Goal: Task Accomplishment & Management: Use online tool/utility

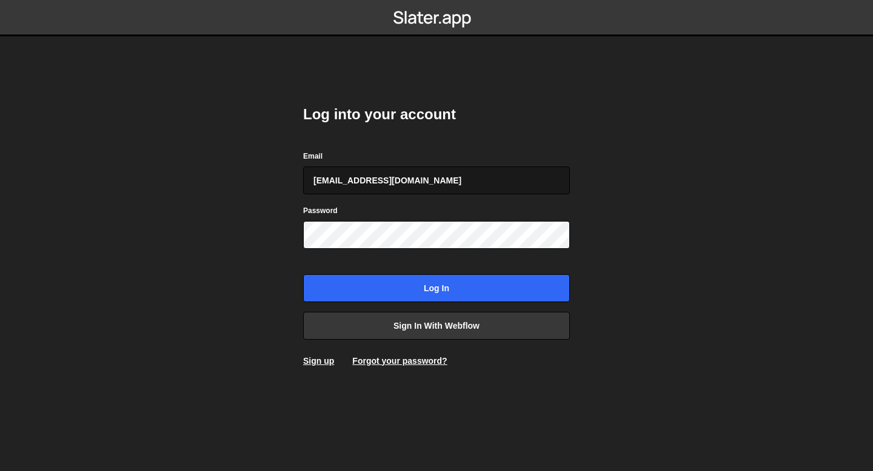
type input "[EMAIL_ADDRESS][DOMAIN_NAME]"
click at [303, 275] on input "Log in" at bounding box center [436, 289] width 267 height 28
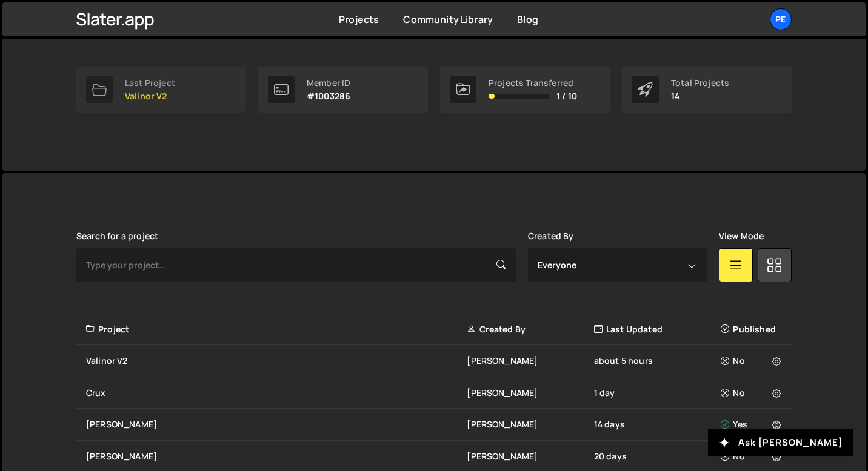
scroll to position [317, 0]
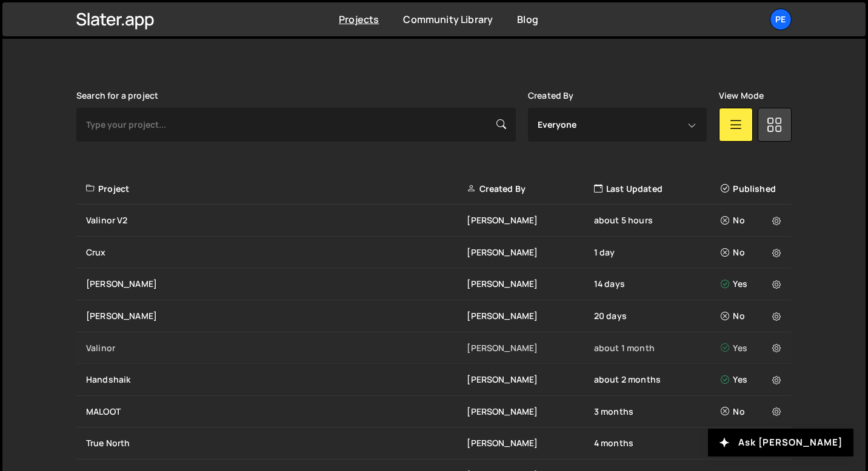
click at [117, 359] on div "Valinor Eliot BESSON about 1 month Yes" at bounding box center [433, 349] width 715 height 32
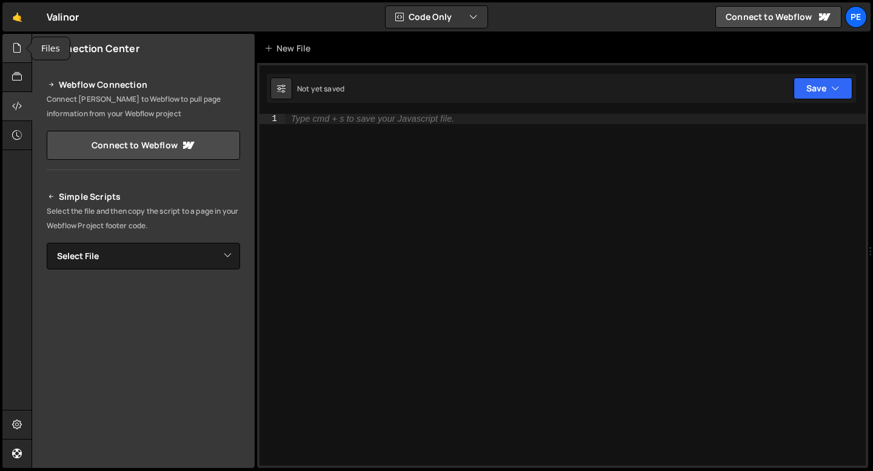
click at [24, 48] on div at bounding box center [17, 48] width 30 height 29
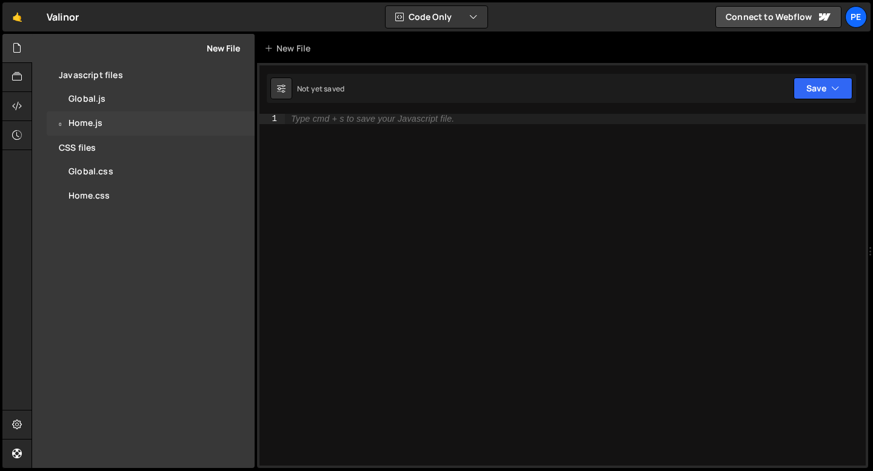
click at [90, 131] on div "0 Home.js 0" at bounding box center [151, 124] width 208 height 24
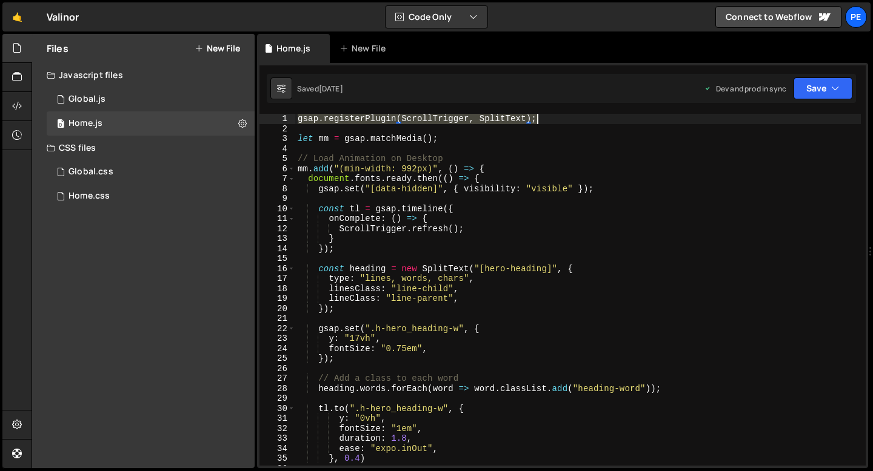
drag, startPoint x: 298, startPoint y: 120, endPoint x: 579, endPoint y: 113, distance: 281.9
click at [581, 114] on div "gsap . registerPlugin ( ScrollTrigger , SplitText ) ; let mm = gsap . matchMedi…" at bounding box center [577, 300] width 565 height 372
click at [516, 119] on div "gsap . registerPlugin ( ScrollTrigger , SplitText ) ; let mm = gsap . matchMedi…" at bounding box center [577, 300] width 565 height 372
click at [515, 119] on div "gsap . registerPlugin ( ScrollTrigger , SplitText ) ; let mm = gsap . matchMedi…" at bounding box center [577, 300] width 565 height 372
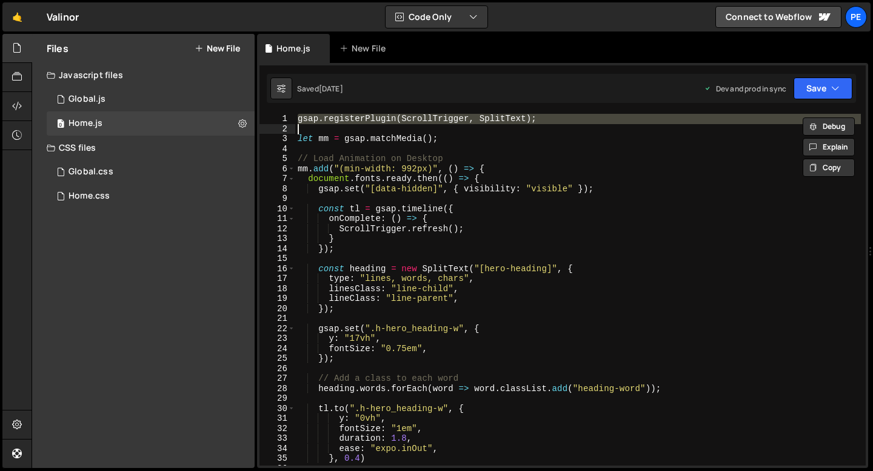
click at [298, 136] on div "gsap . registerPlugin ( ScrollTrigger , SplitText ) ; let mm = gsap . matchMedi…" at bounding box center [577, 300] width 565 height 372
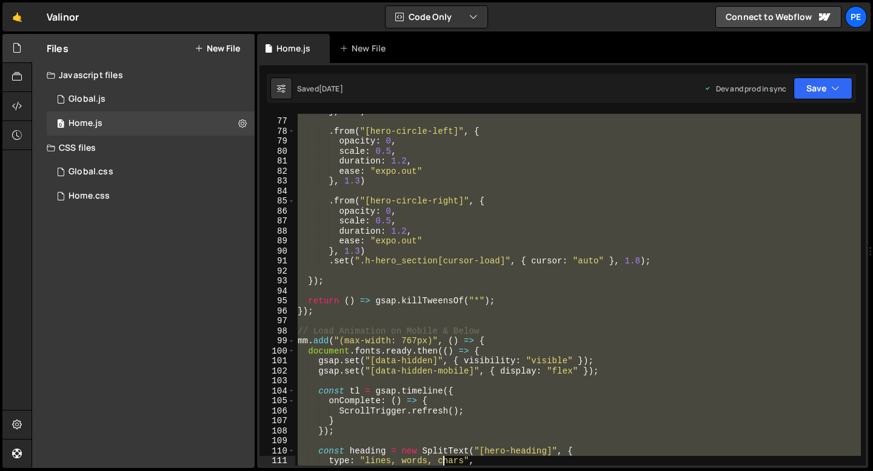
scroll to position [828, 0]
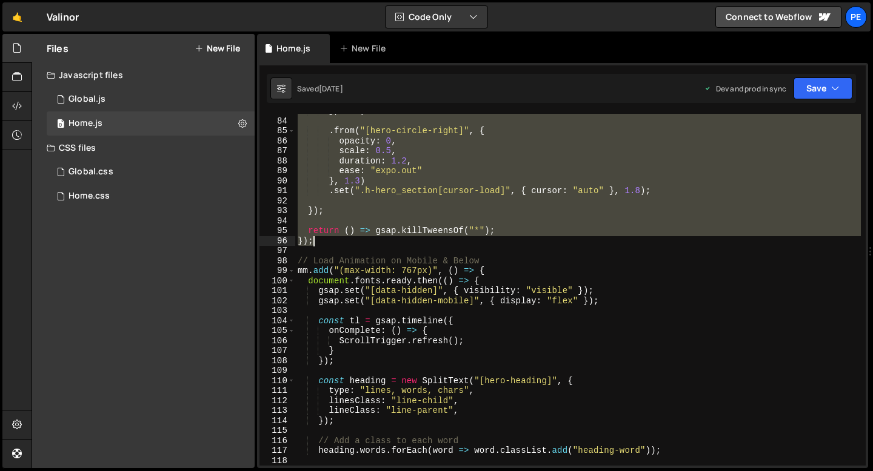
drag, startPoint x: 298, startPoint y: 136, endPoint x: 335, endPoint y: 243, distance: 113.1
click at [335, 243] on div "} , 1.3 ) . from ( "[hero-circle-right]" , { opacity : 0 , scale : 0.5 , durati…" at bounding box center [577, 292] width 565 height 372
type textarea "return () => gsap.killTweensOf("*"); });"
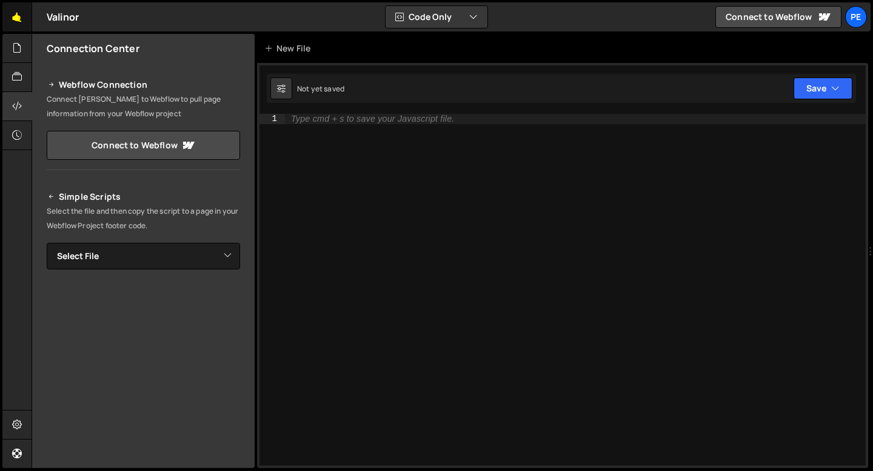
click at [6, 25] on link "🤙" at bounding box center [17, 16] width 30 height 29
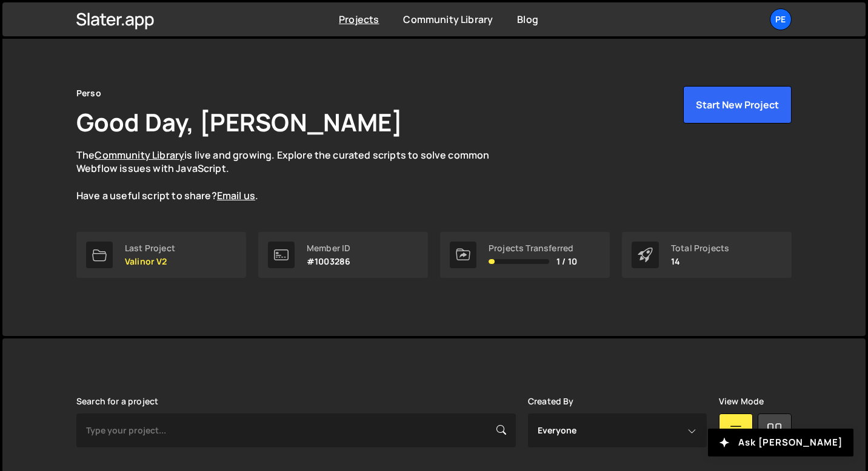
scroll to position [267, 0]
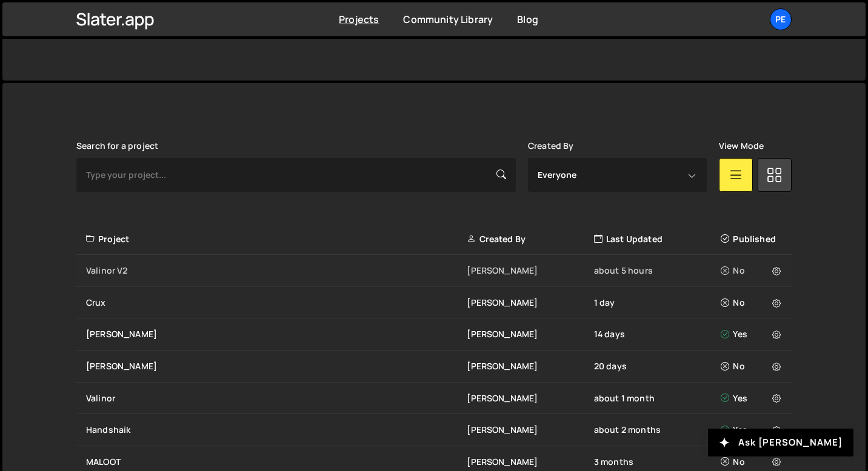
click at [155, 273] on div "Valinor V2" at bounding box center [276, 271] width 381 height 12
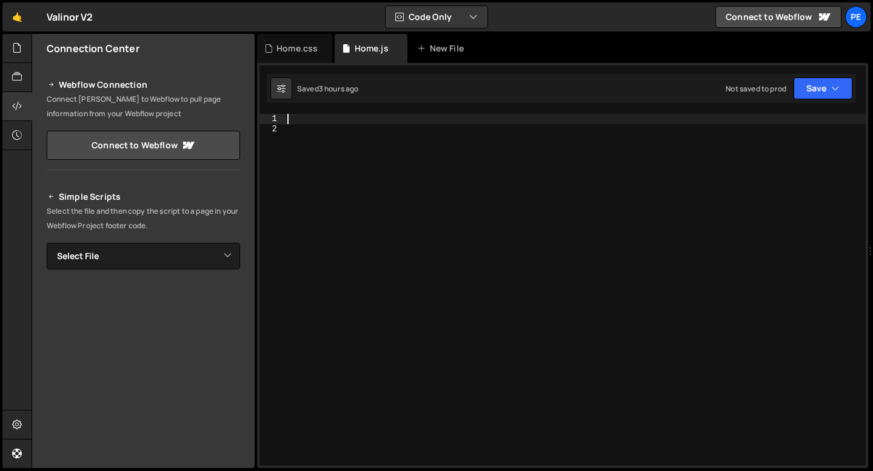
click at [313, 114] on div at bounding box center [575, 300] width 581 height 372
paste textarea
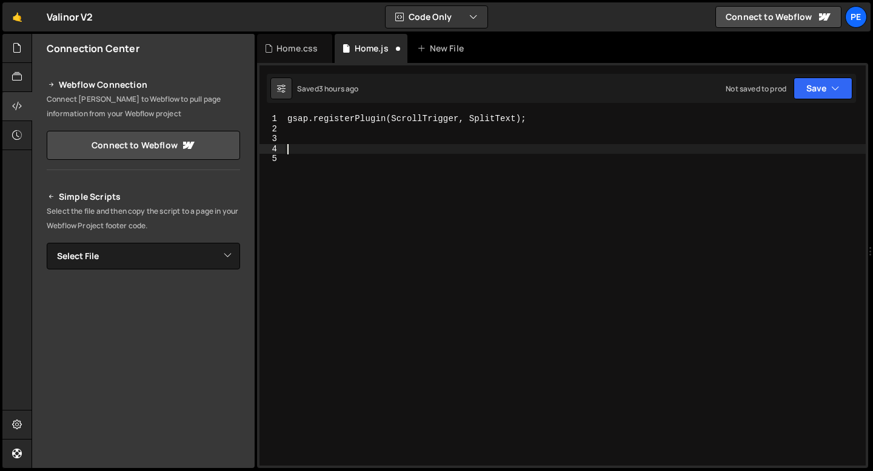
click at [321, 155] on div "gsap . registerPlugin ( ScrollTrigger , SplitText ) ;" at bounding box center [575, 300] width 581 height 372
paste textarea "});"
type textarea "});"
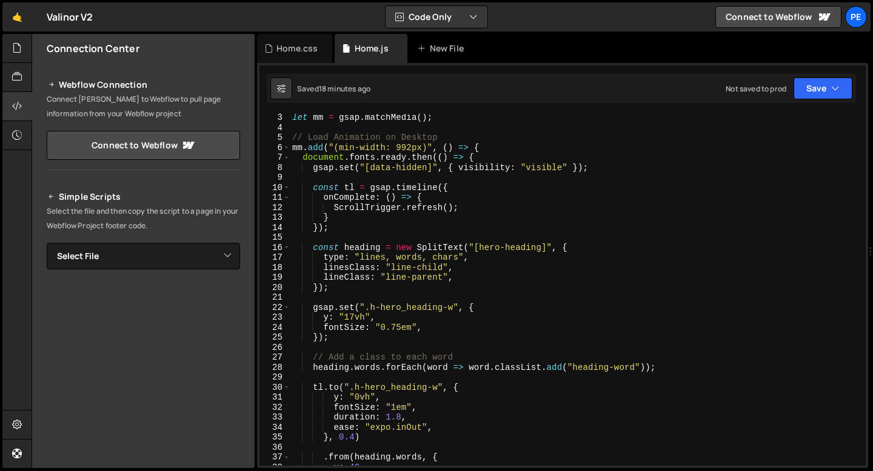
scroll to position [24, 0]
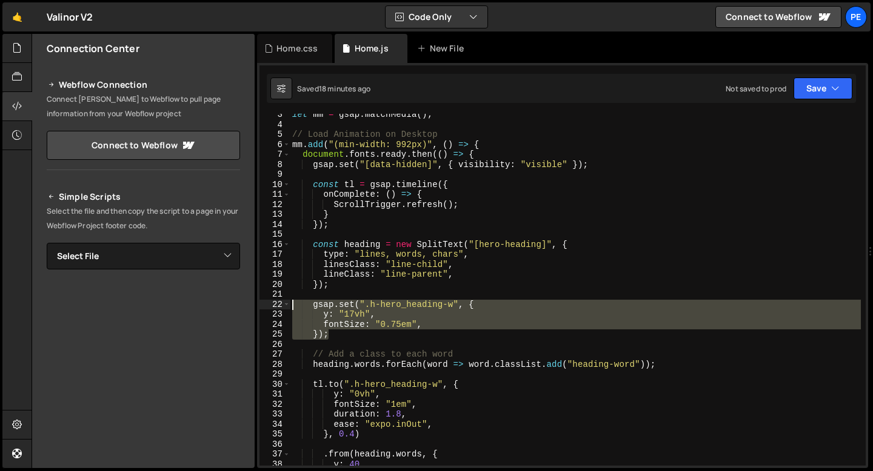
drag, startPoint x: 335, startPoint y: 336, endPoint x: 278, endPoint y: 300, distance: 68.1
click at [278, 300] on div "3 4 5 6 7 8 9 10 11 12 13 14 15 16 17 18 19 20 21 22 23 24 25 26 27 28 29 30 31…" at bounding box center [562, 290] width 606 height 352
type textarea "gsap.set(".h-hero_heading-w", { y: "17vh","
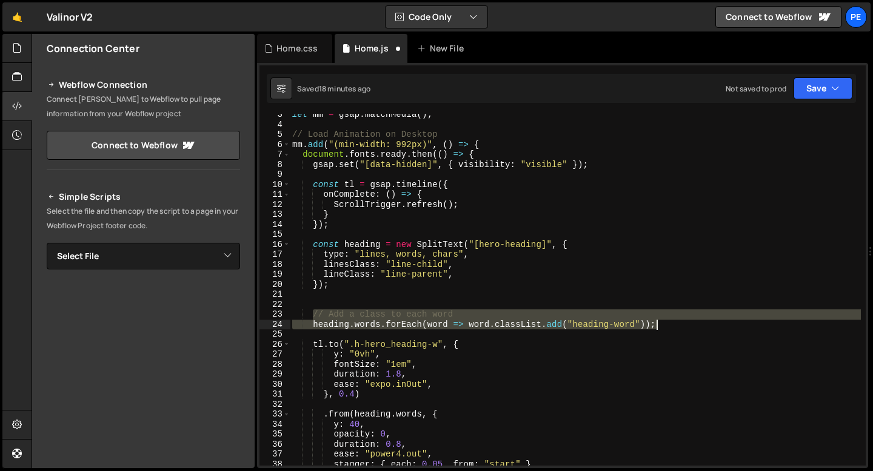
drag, startPoint x: 311, startPoint y: 314, endPoint x: 697, endPoint y: 328, distance: 386.3
click at [697, 328] on div "let mm = gsap . matchMedia ( ) ; // Load Animation on Desktop mm . add ( "(min-…" at bounding box center [575, 296] width 571 height 372
type textarea "// Add a class to each word heading.words.forEach(word => word.classList.add("h…"
click at [341, 304] on div "let mm = gsap . matchMedia ( ) ; // Load Animation on Desktop mm . add ( "(min-…" at bounding box center [575, 296] width 571 height 372
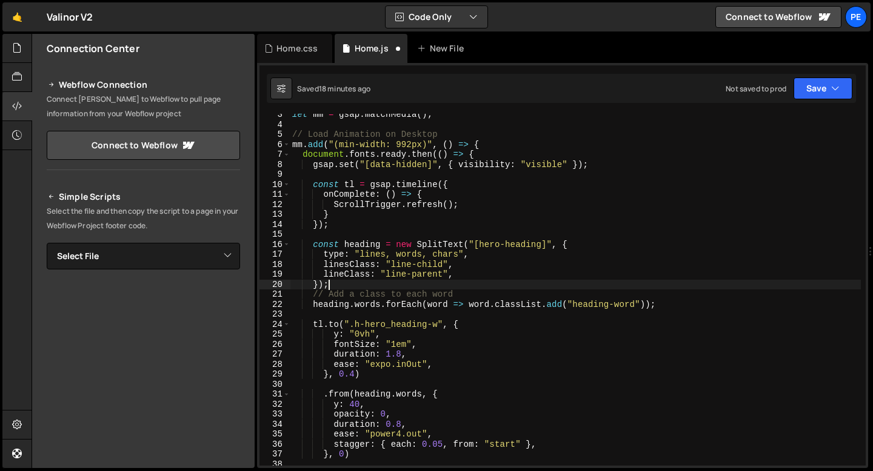
scroll to position [61, 0]
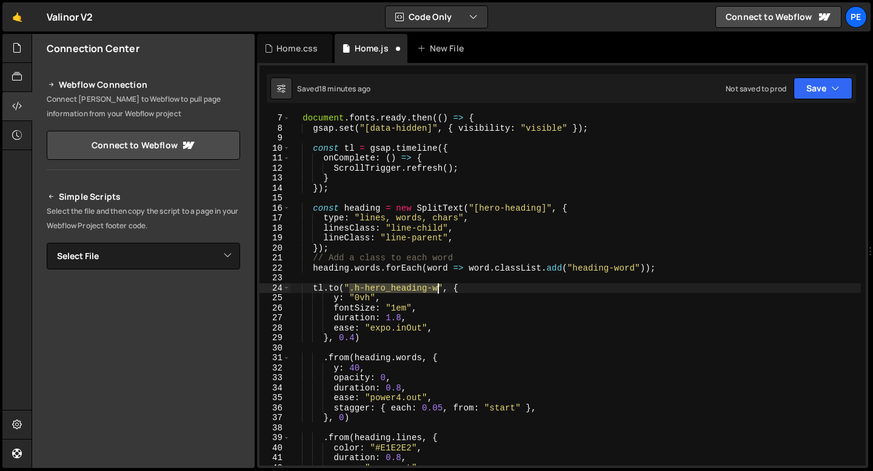
drag, startPoint x: 349, startPoint y: 291, endPoint x: 437, endPoint y: 291, distance: 87.9
click at [437, 291] on div "document . fonts . ready . then (( ) => { gsap . set ( "[data-hidden]" , { visi…" at bounding box center [575, 299] width 571 height 372
click at [338, 298] on div "document . fonts . ready . then (( ) => { gsap . set ( "[data-hidden]" , { visi…" at bounding box center [575, 299] width 571 height 372
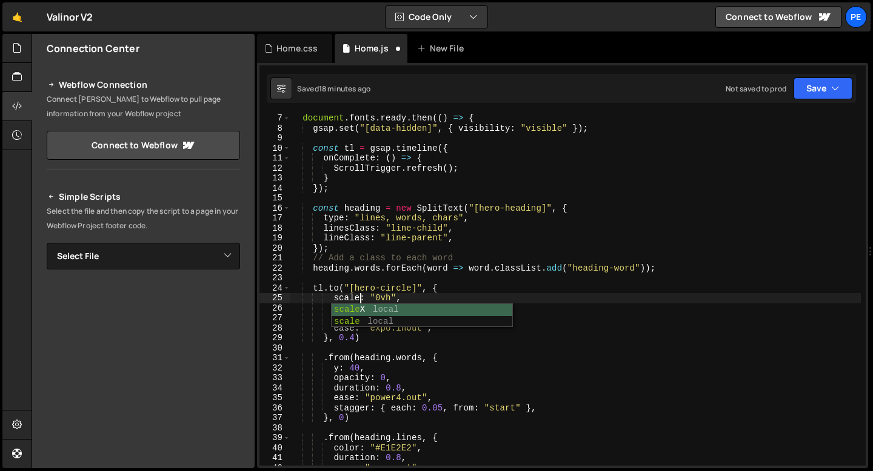
scroll to position [0, 4]
click at [391, 298] on div "document . fonts . ready . then (( ) => { gsap . set ( "[data-hidden]" , { visi…" at bounding box center [575, 299] width 571 height 372
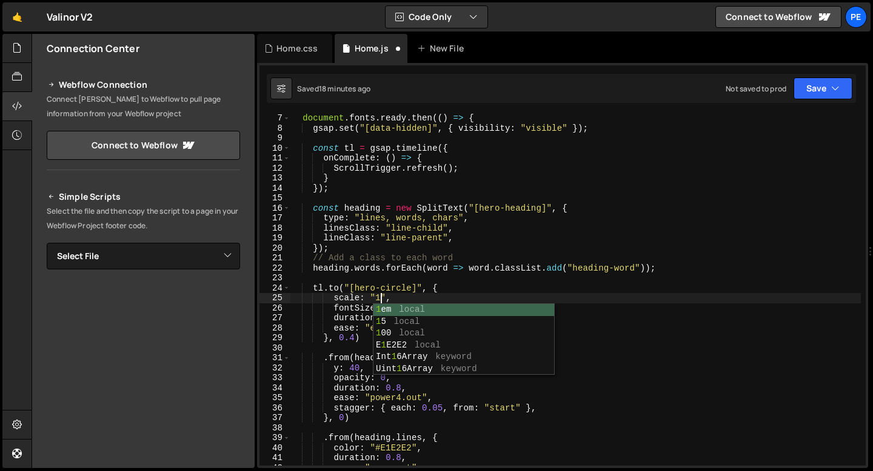
click at [425, 299] on div "document . fonts . ready . then (( ) => { gsap . set ( "[data-hidden]" , { visi…" at bounding box center [575, 299] width 571 height 372
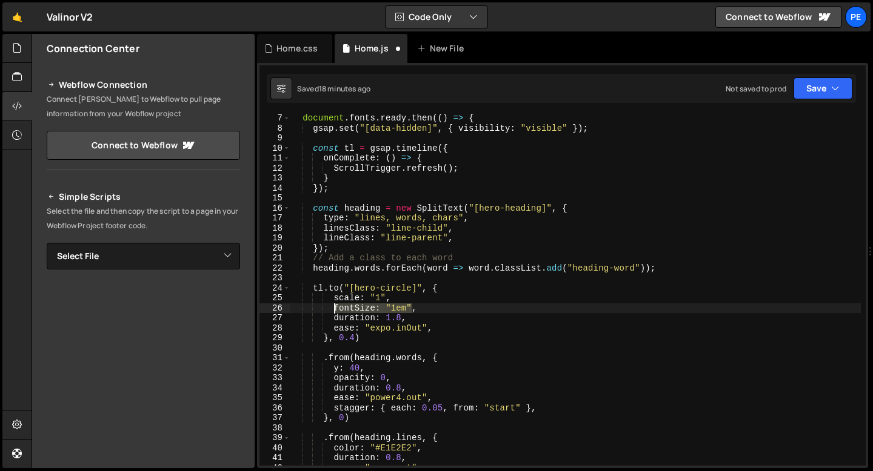
drag, startPoint x: 412, startPoint y: 309, endPoint x: 335, endPoint y: 309, distance: 77.0
click at [335, 309] on div "document . fonts . ready . then (( ) => { gsap . set ( "[data-hidden]" , { visi…" at bounding box center [575, 299] width 571 height 372
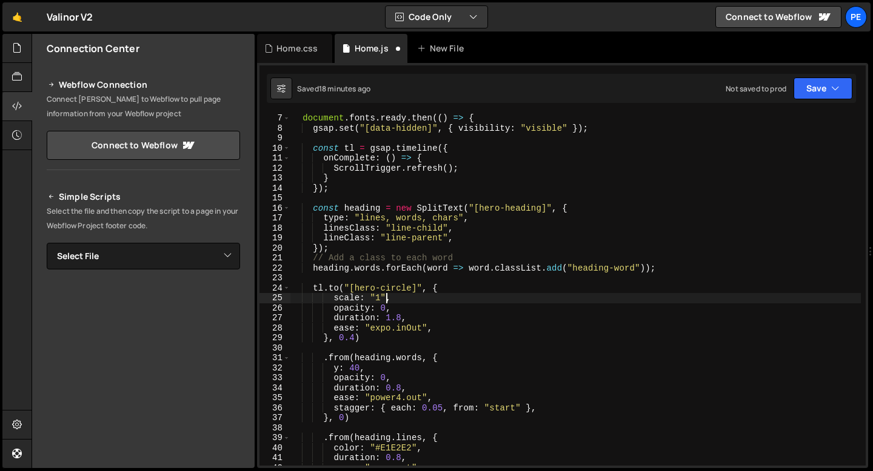
click at [384, 296] on div "document . fonts . ready . then (( ) => { gsap . set ( "[data-hidden]" , { visi…" at bounding box center [575, 299] width 571 height 372
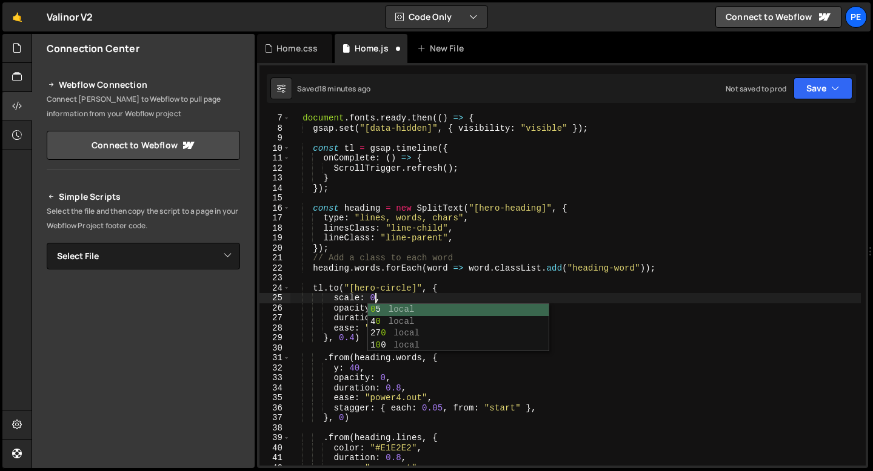
scroll to position [0, 5]
click at [333, 290] on div "document . fonts . ready . then (( ) => { gsap . set ( "[data-hidden]" , { visi…" at bounding box center [575, 299] width 571 height 372
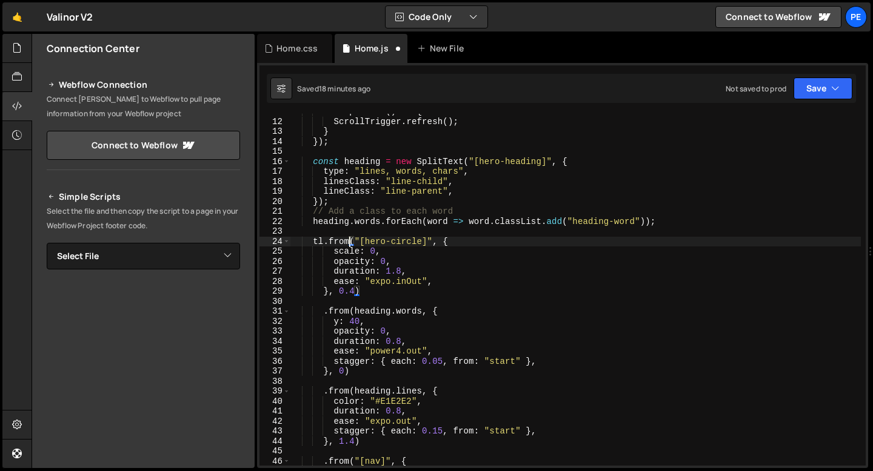
scroll to position [107, 0]
click at [355, 293] on div "onComplete : ( ) => { ScrollTrigger . refresh ( ) ; } }) ; const heading = new …" at bounding box center [575, 293] width 571 height 372
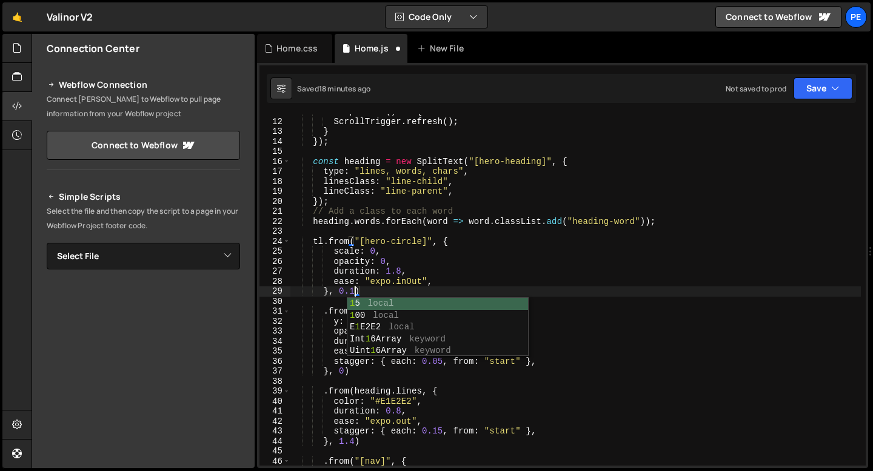
scroll to position [0, 4]
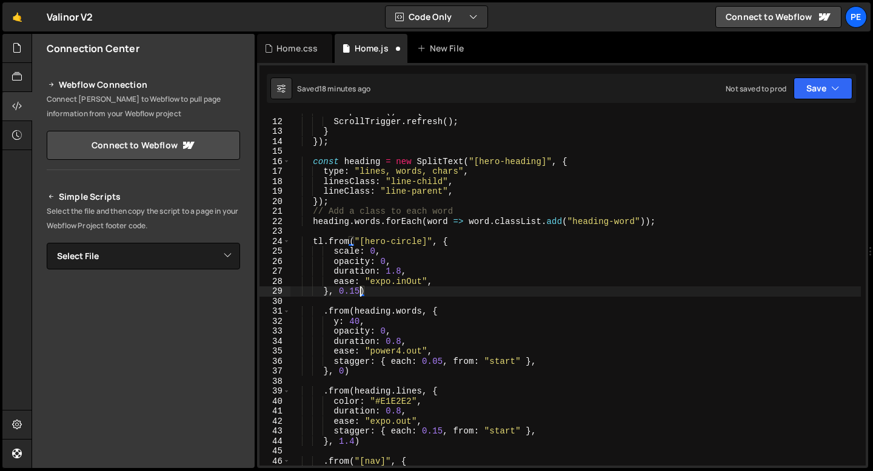
click at [343, 370] on div "onComplete : ( ) => { ScrollTrigger . refresh ( ) ; } }) ; const heading = new …" at bounding box center [575, 293] width 571 height 372
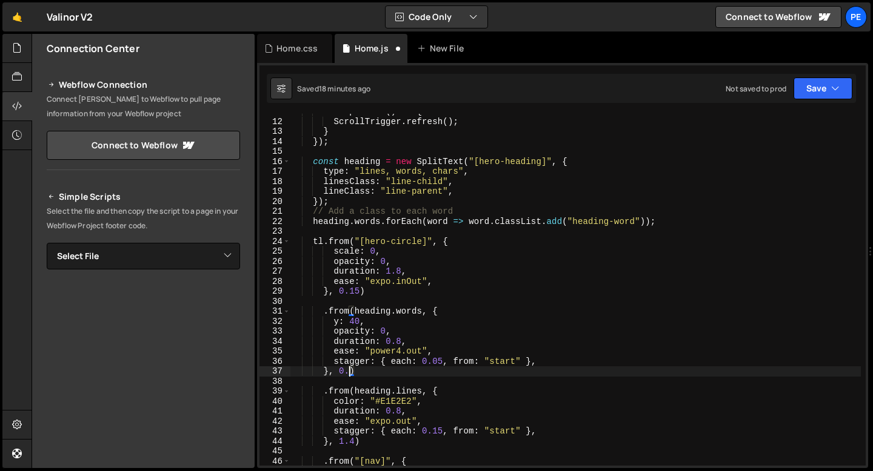
type textarea "}, 0.4)"
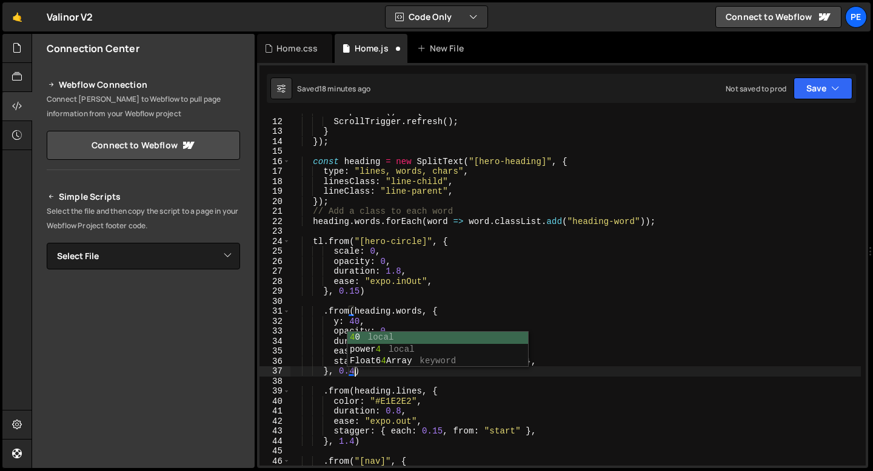
scroll to position [0, 4]
click at [374, 302] on div "onComplete : ( ) => { ScrollTrigger . refresh ( ) ; } }) ; const heading = new …" at bounding box center [575, 293] width 571 height 372
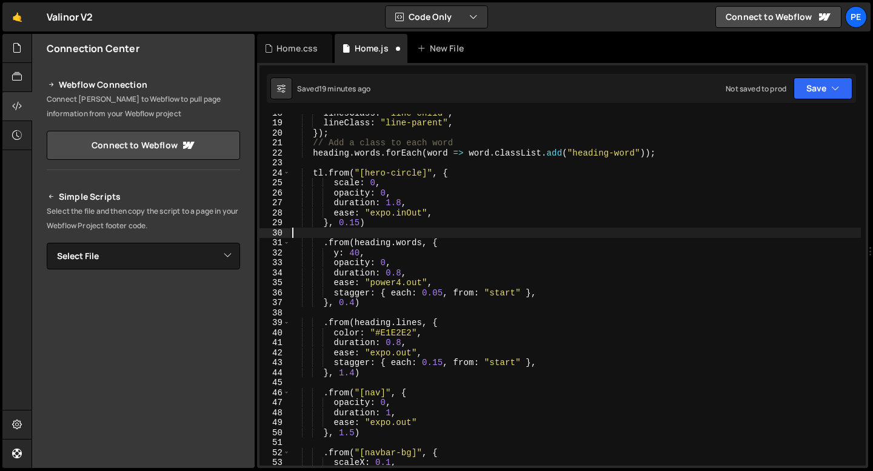
scroll to position [193, 0]
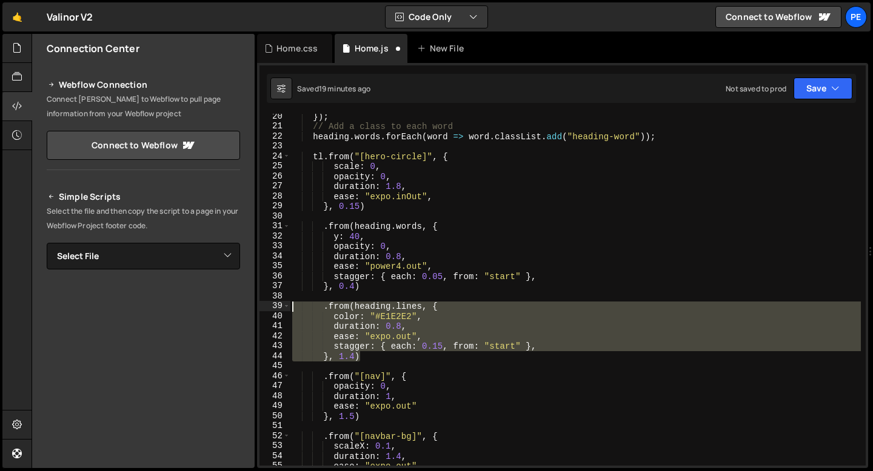
drag, startPoint x: 367, startPoint y: 355, endPoint x: 293, endPoint y: 307, distance: 87.9
click at [293, 307] on div "}) ; // Add a class to each word heading . words . forEach ( word => word . cla…" at bounding box center [575, 298] width 571 height 372
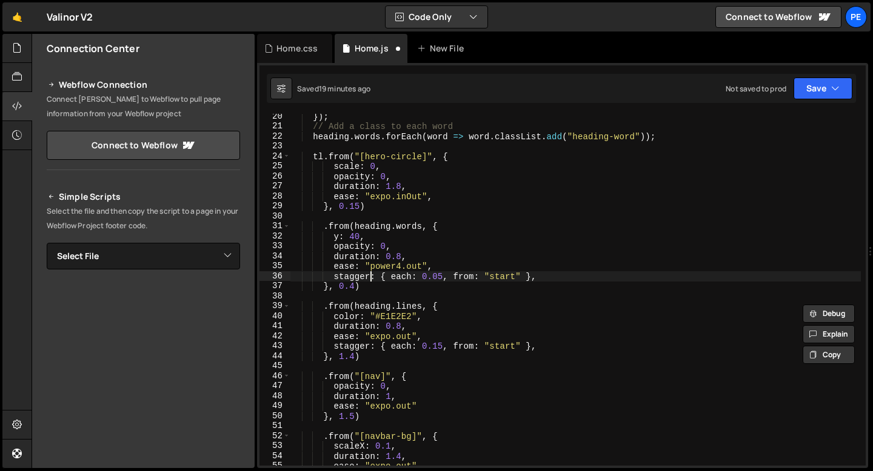
drag, startPoint x: 370, startPoint y: 280, endPoint x: 357, endPoint y: 270, distance: 16.5
click at [358, 271] on div "}) ; // Add a class to each word heading . words . forEach ( word => word . cla…" at bounding box center [575, 298] width 571 height 372
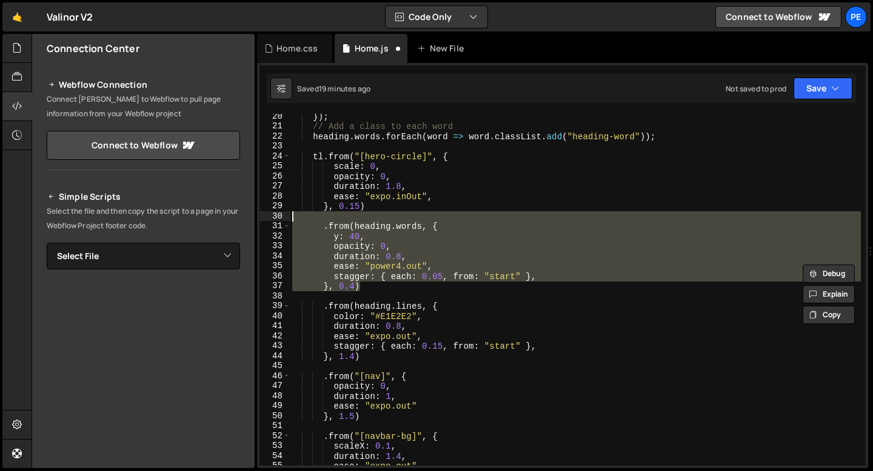
drag, startPoint x: 366, startPoint y: 287, endPoint x: 251, endPoint y: 218, distance: 134.3
click at [251, 218] on div "Files New File Javascript files 0 Home.js 0 CSS files Home.css 0 Copy share lin…" at bounding box center [452, 251] width 841 height 435
type textarea ".from(heading.words, {"
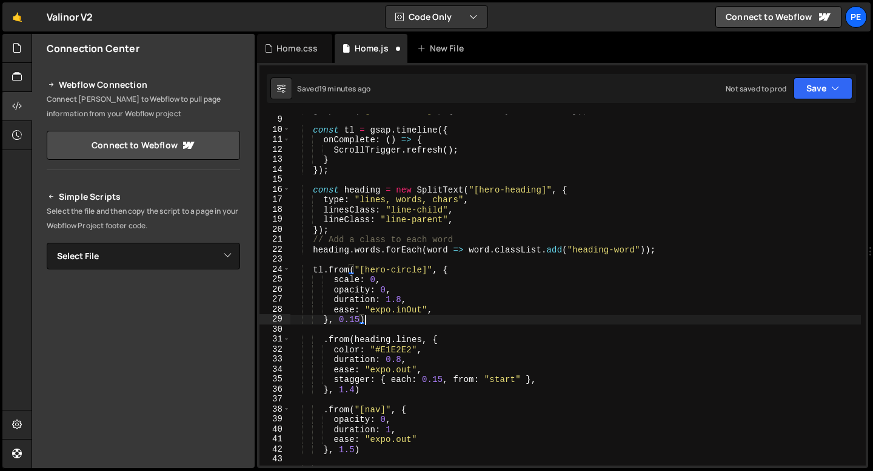
scroll to position [67, 0]
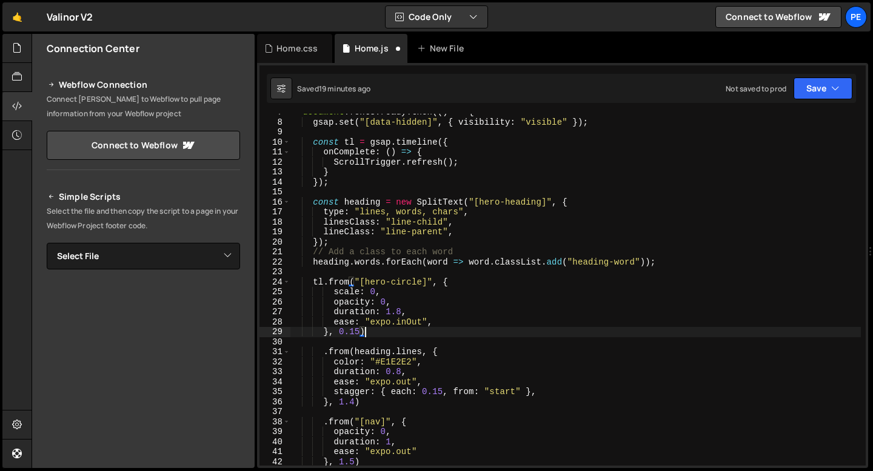
click at [382, 261] on div "document . fonts . ready . then (( ) => { gsap . set ( "[data-hidden]" , { visi…" at bounding box center [575, 293] width 571 height 372
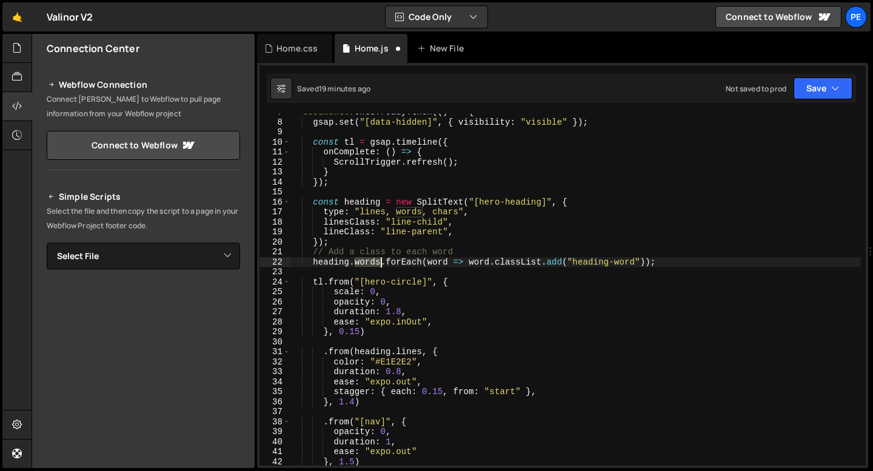
click at [382, 260] on div "document . fonts . ready . then (( ) => { gsap . set ( "[data-hidden]" , { visi…" at bounding box center [575, 293] width 571 height 372
type textarea "heading.words.forEach(word => word.classList.add("heading-word"));"
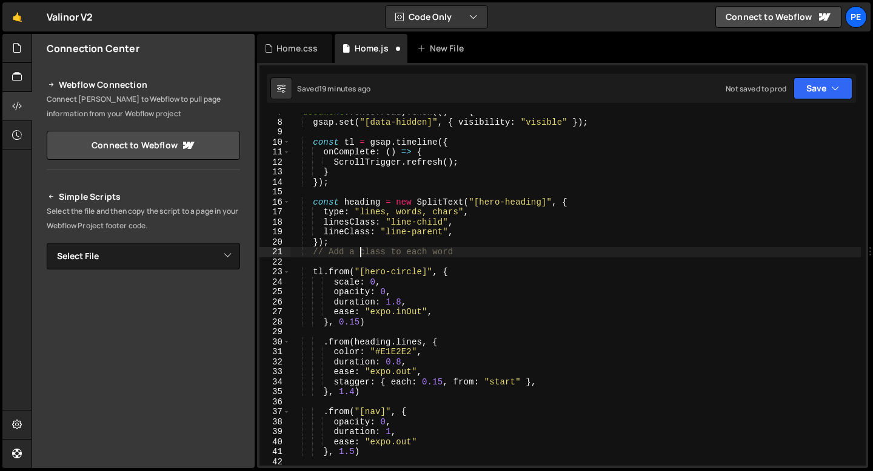
click at [361, 253] on div "document . fonts . ready . then (( ) => { gsap . set ( "[data-hidden]" , { visi…" at bounding box center [575, 293] width 571 height 372
click at [360, 253] on div "document . fonts . ready . then (( ) => { gsap . set ( "[data-hidden]" , { visi…" at bounding box center [575, 293] width 571 height 372
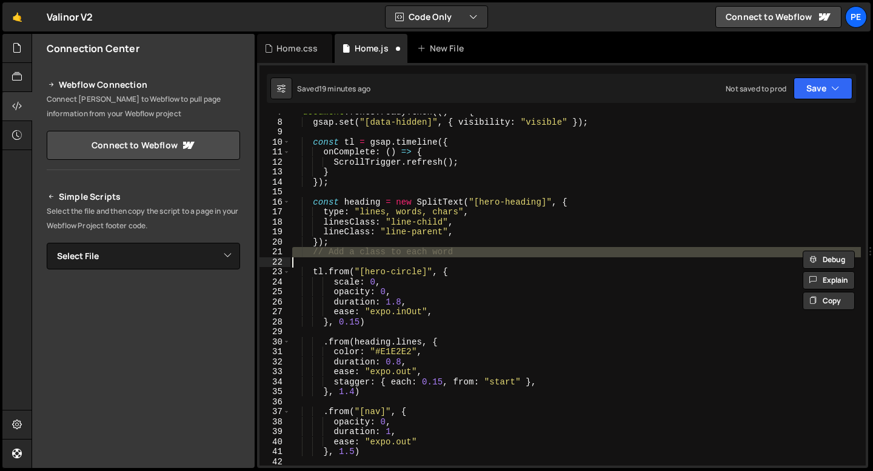
click at [360, 253] on div "document . fonts . ready . then (( ) => { gsap . set ( "[data-hidden]" , { visi…" at bounding box center [575, 293] width 571 height 372
type textarea "// Add a class to each word"
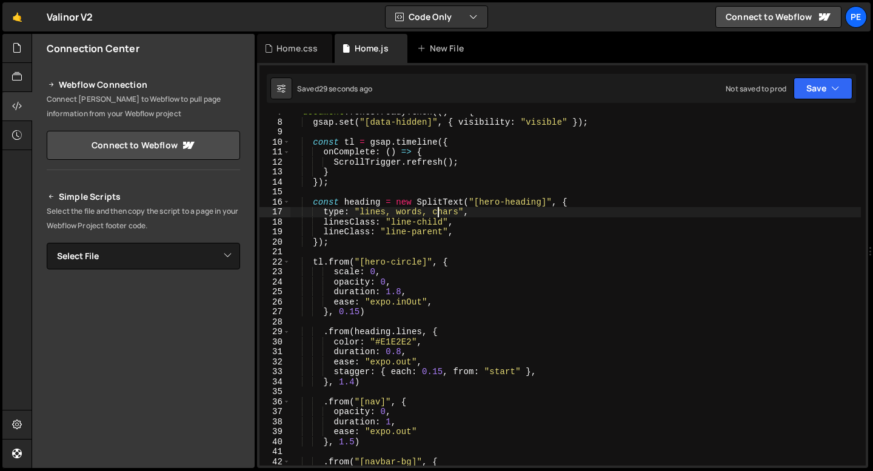
click at [440, 215] on div "document . fonts . ready . then (( ) => { gsap . set ( "[data-hidden]" , { visi…" at bounding box center [575, 293] width 571 height 372
click at [379, 245] on div "document . fonts . ready . then (( ) => { gsap . set ( "[data-hidden]" , { visi…" at bounding box center [575, 293] width 571 height 372
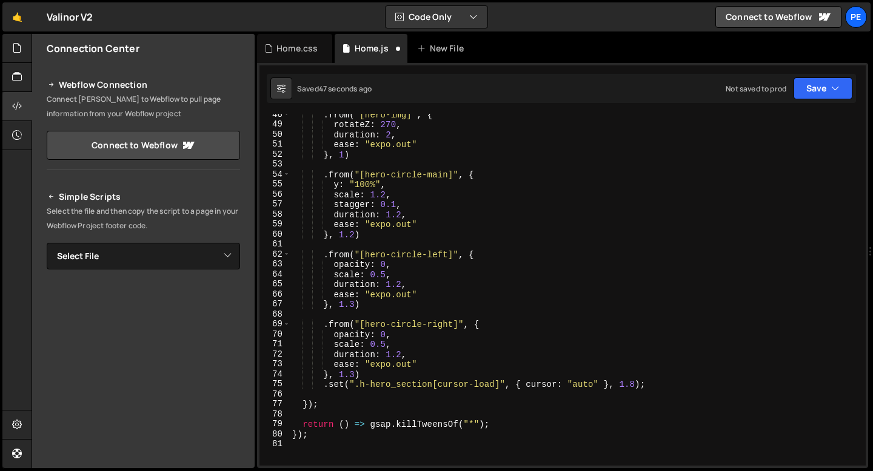
scroll to position [474, 0]
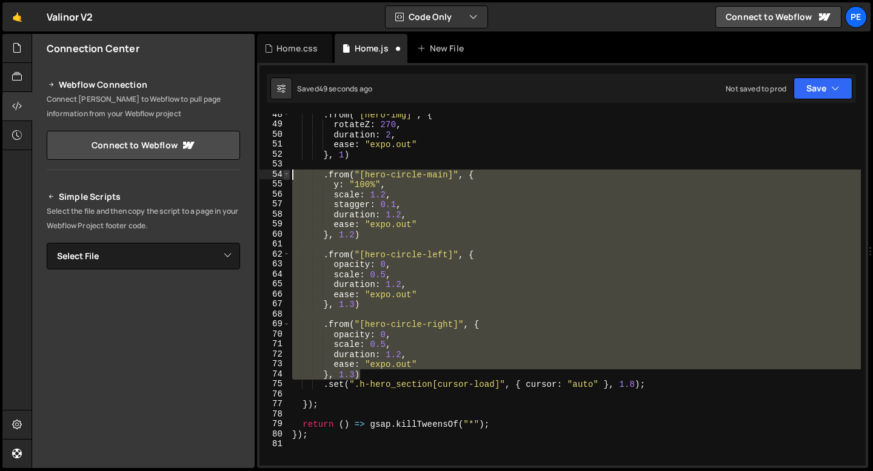
drag, startPoint x: 366, startPoint y: 372, endPoint x: 284, endPoint y: 170, distance: 218.0
click at [284, 170] on div "}); 48 49 50 51 52 53 54 55 56 57 58 59 60 61 62 63 64 65 66 67 68 69 70 71 72 …" at bounding box center [562, 290] width 606 height 352
type textarea ".from("[hero-circle-main]", { y: "100%","
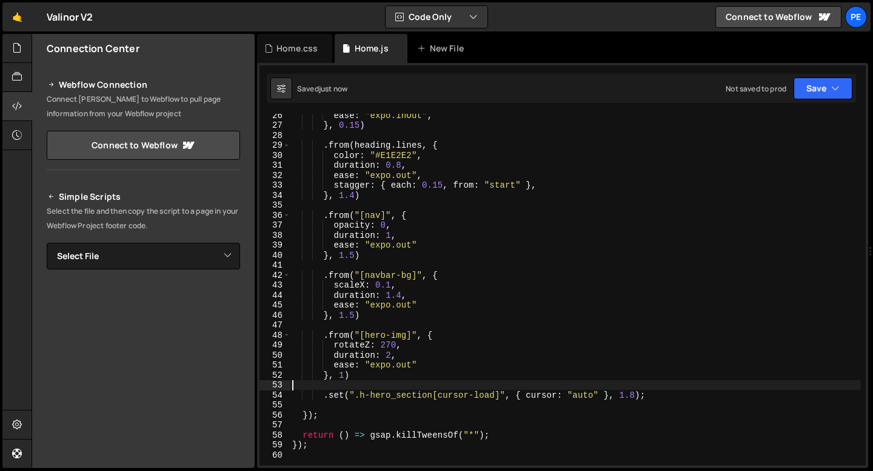
scroll to position [250, 0]
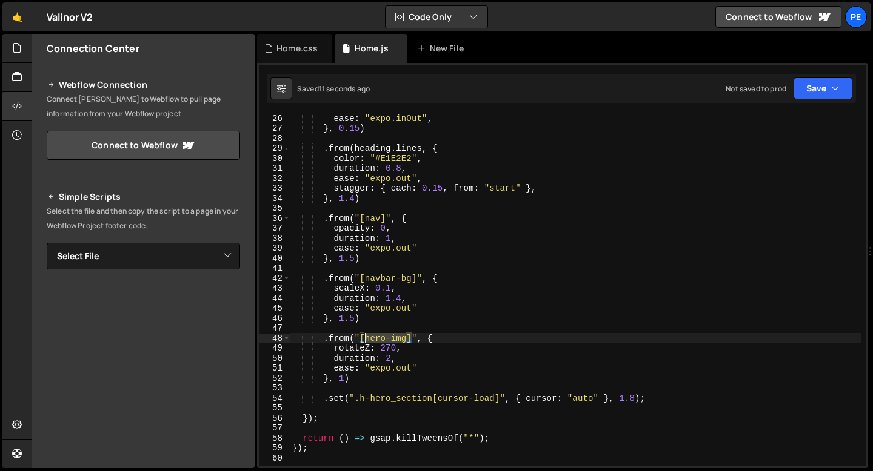
drag, startPoint x: 411, startPoint y: 338, endPoint x: 363, endPoint y: 338, distance: 48.5
click at [363, 338] on div "ease : "expo.inOut" , } , 0.15 ) . from ( heading . lines , { color : "#E1E2E2"…" at bounding box center [575, 299] width 571 height 372
click at [398, 338] on div "ease : "expo.inOut" , } , 0.15 ) . from ( heading . lines , { color : "#E1E2E2"…" at bounding box center [575, 290] width 571 height 352
click at [398, 338] on div "ease : "expo.inOut" , } , 0.15 ) . from ( heading . lines , { color : "#E1E2E2"…" at bounding box center [575, 299] width 571 height 372
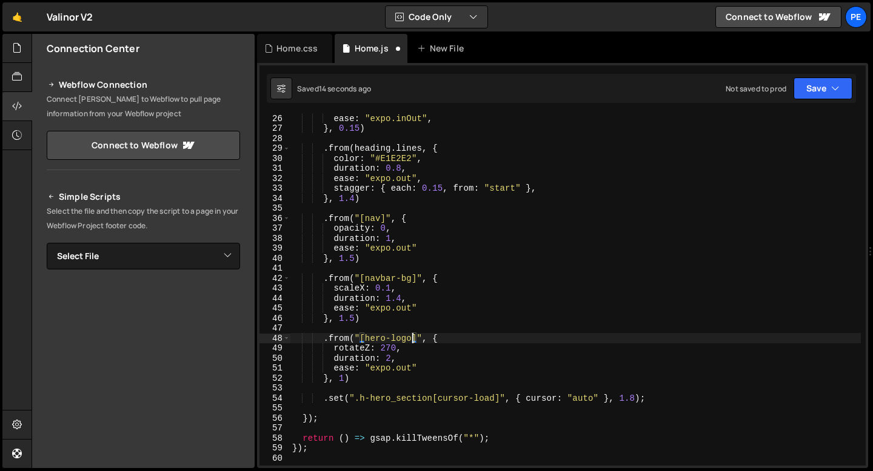
click at [410, 351] on div "ease : "expo.inOut" , } , 0.15 ) . from ( heading . lines , { color : "#E1E2E2"…" at bounding box center [575, 299] width 571 height 372
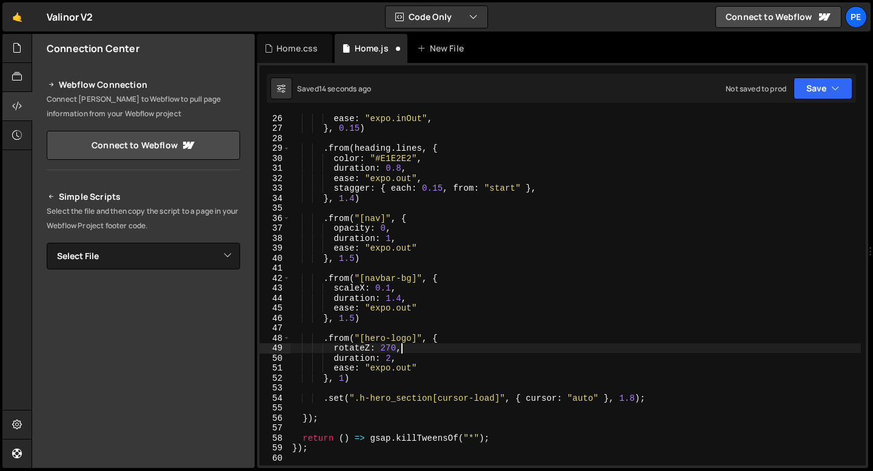
type textarea "rotateZ: 270,"
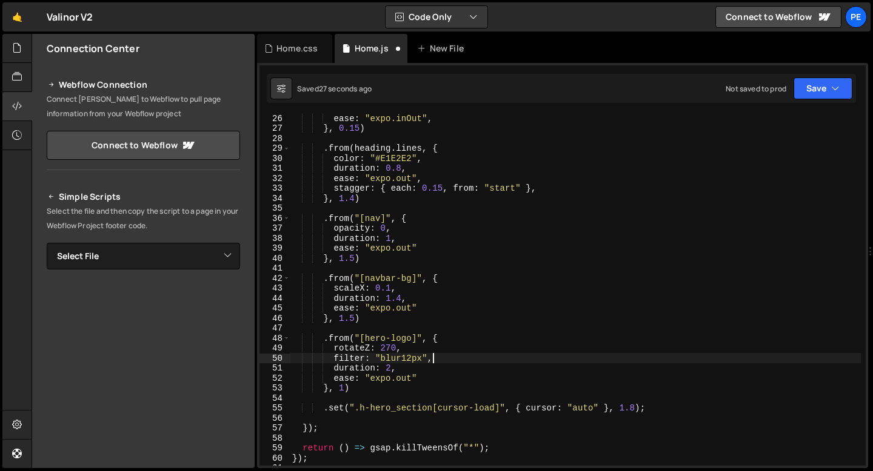
scroll to position [0, 9]
click at [391, 347] on div "ease : "expo.inOut" , } , 0.15 ) . from ( heading . lines , { color : "#E1E2E2"…" at bounding box center [575, 299] width 571 height 372
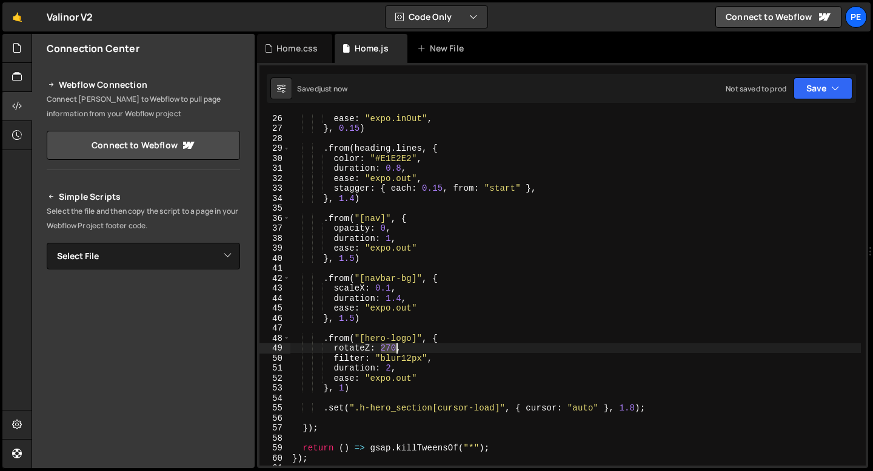
click at [391, 347] on div "ease : "expo.inOut" , } , 0.15 ) . from ( heading . lines , { color : "#E1E2E2"…" at bounding box center [575, 299] width 571 height 372
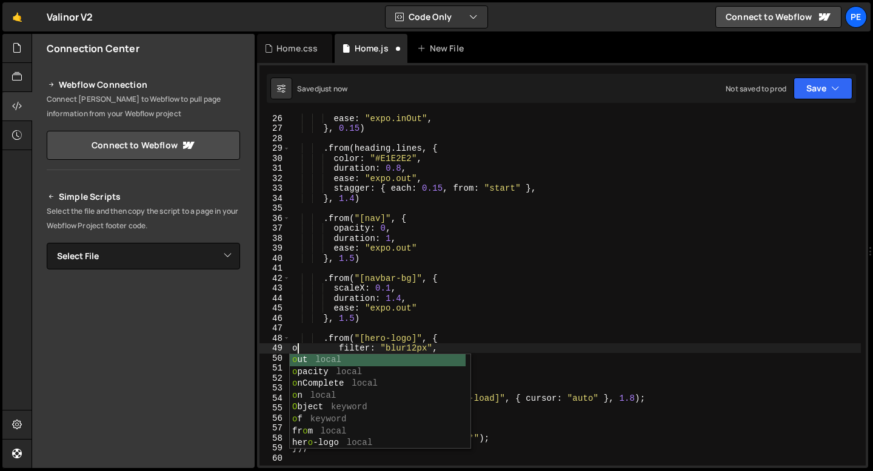
scroll to position [0, 1]
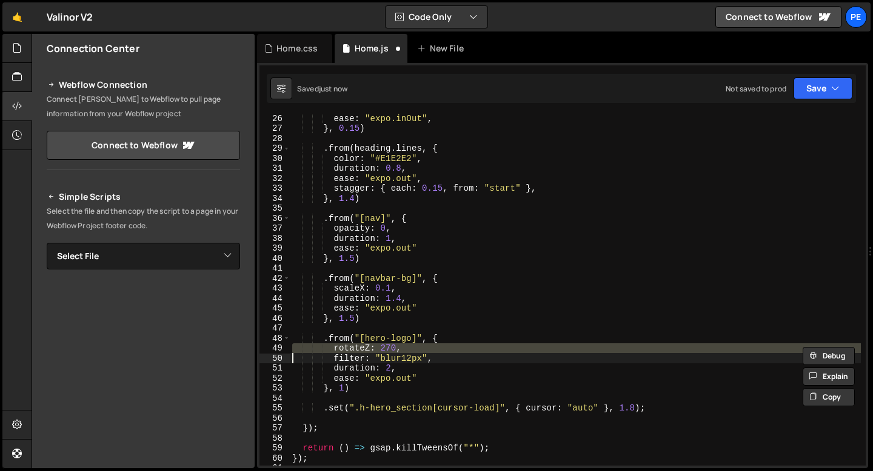
click at [359, 347] on div "ease : "expo.inOut" , } , 0.15 ) . from ( heading . lines , { color : "#E1E2E2"…" at bounding box center [575, 299] width 571 height 372
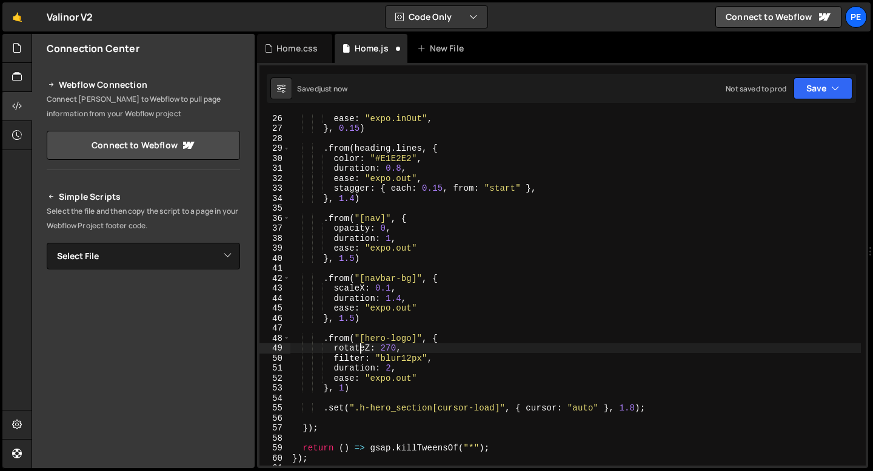
click at [359, 347] on div "ease : "expo.inOut" , } , 0.15 ) . from ( heading . lines , { color : "#E1E2E2"…" at bounding box center [575, 299] width 571 height 372
click at [388, 351] on div "ease : "expo.inOut" , } , 0.15 ) . from ( heading . lines , { color : "#E1E2E2"…" at bounding box center [575, 299] width 571 height 372
click at [388, 350] on div "ease : "expo.inOut" , } , 0.15 ) . from ( heading . lines , { color : "#E1E2E2"…" at bounding box center [575, 299] width 571 height 372
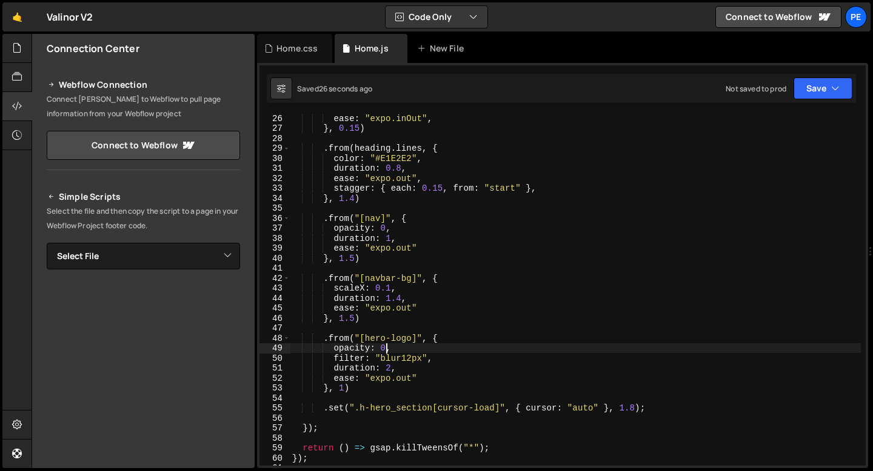
click at [431, 358] on div "ease : "expo.inOut" , } , 0.15 ) . from ( heading . lines , { color : "#E1E2E2"…" at bounding box center [575, 299] width 571 height 372
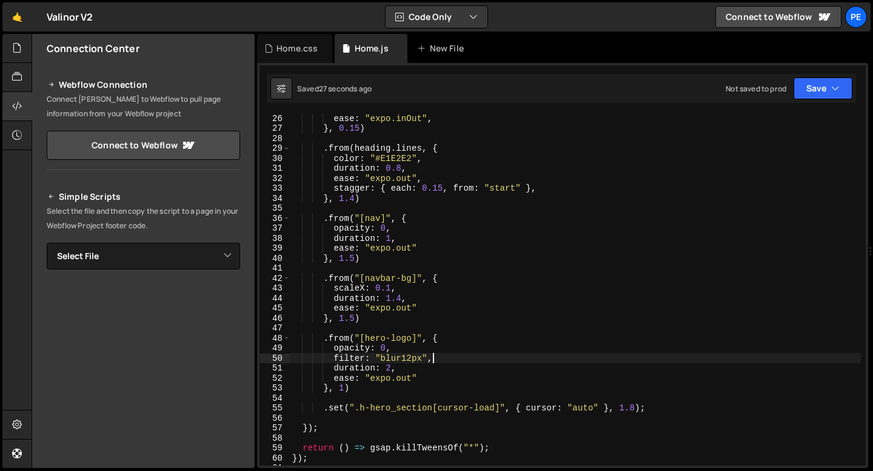
click at [378, 316] on div "ease : "expo.inOut" , } , 0.15 ) . from ( heading . lines , { color : "#E1E2E2"…" at bounding box center [575, 299] width 571 height 372
type textarea "}, 1.5)"
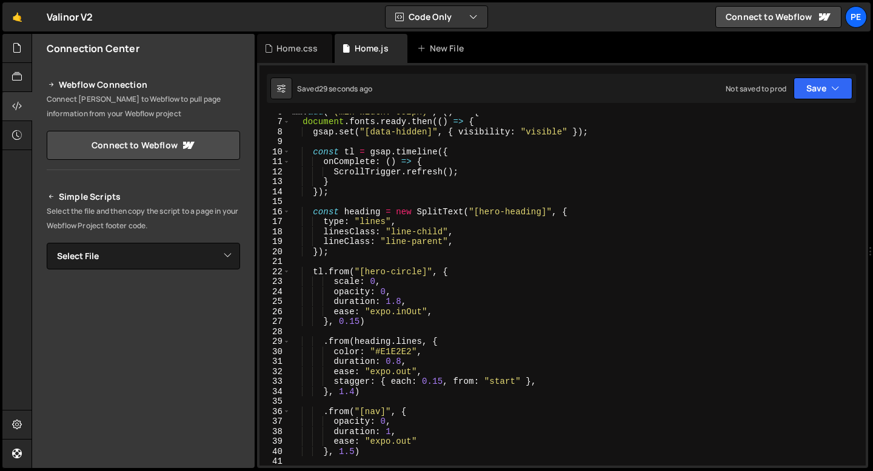
scroll to position [56, 0]
click at [338, 260] on div "mm . add ( "(min-width: 992px)" , ( ) => { document . fonts . ready . then (( )…" at bounding box center [575, 294] width 571 height 372
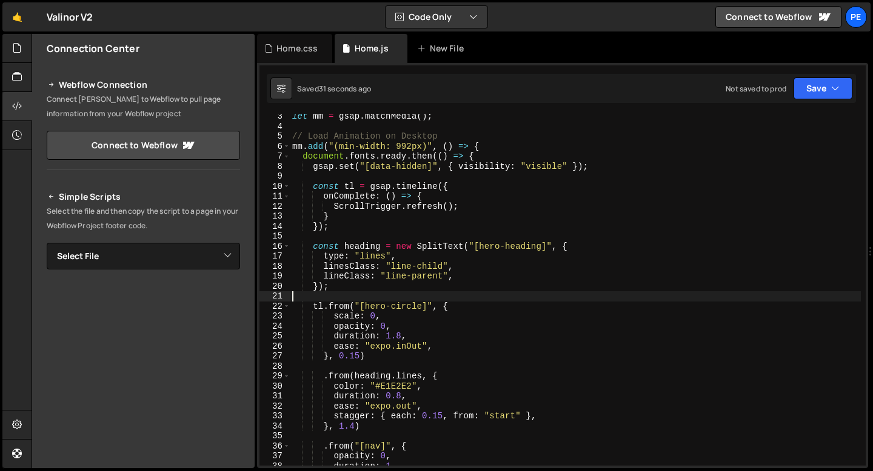
scroll to position [0, 0]
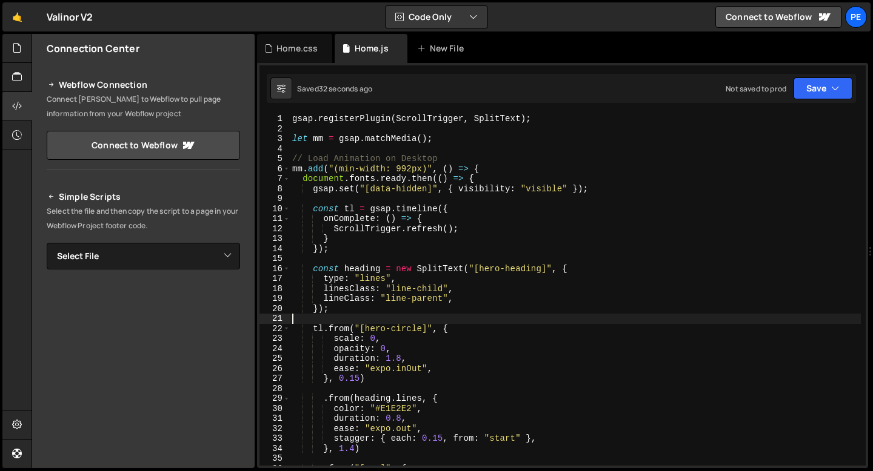
click at [290, 171] on div "6" at bounding box center [274, 169] width 31 height 10
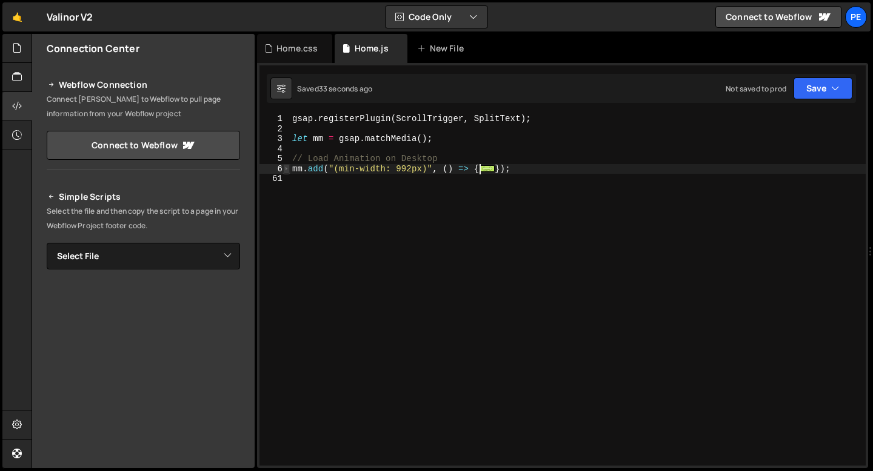
click at [285, 170] on span at bounding box center [286, 169] width 7 height 10
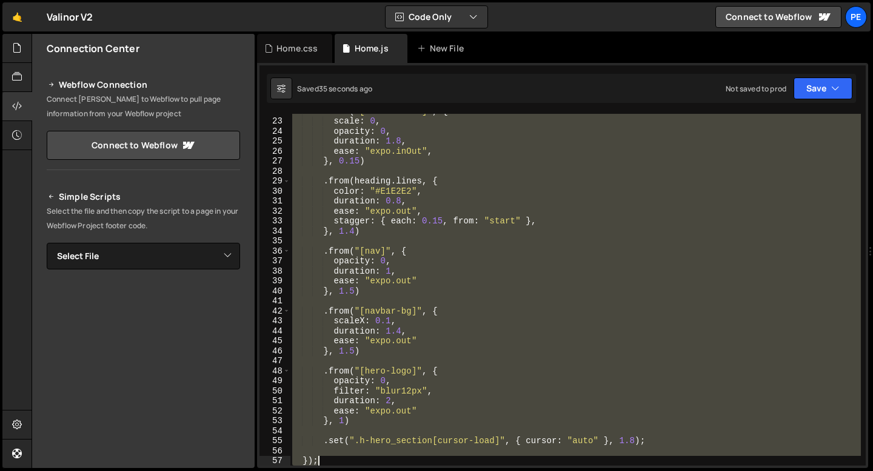
scroll to position [258, 0]
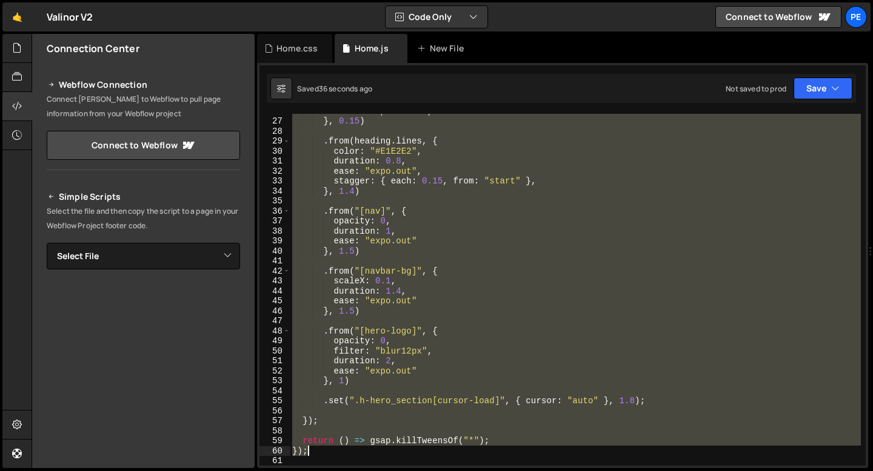
drag, startPoint x: 293, startPoint y: 168, endPoint x: 409, endPoint y: 453, distance: 308.0
click at [409, 453] on div "ease : "expo.inOut" , } , 0.15 ) . from ( heading . lines , { color : "#E1E2E2"…" at bounding box center [575, 292] width 571 height 372
click at [379, 374] on div "ease : "expo.inOut" , } , 0.15 ) . from ( heading . lines , { color : "#E1E2E2"…" at bounding box center [575, 290] width 571 height 352
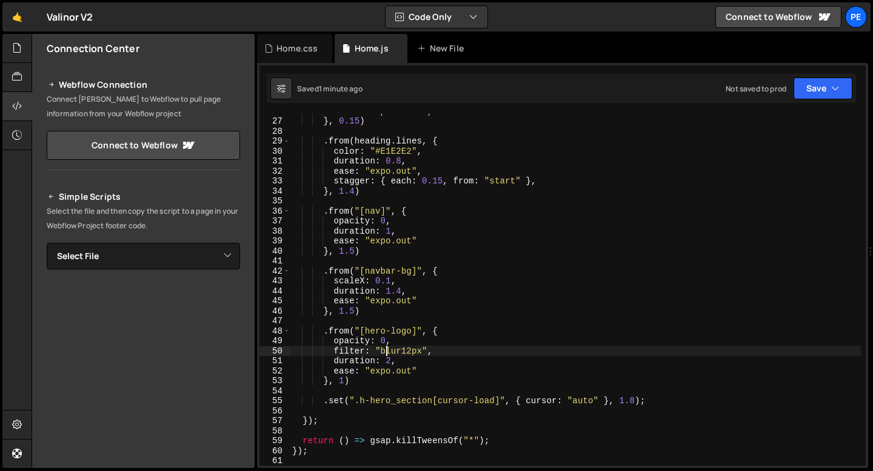
click at [387, 351] on div "ease : "expo.inOut" , } , 0.15 ) . from ( heading . lines , { color : "#E1E2E2"…" at bounding box center [575, 292] width 571 height 372
paste textarea
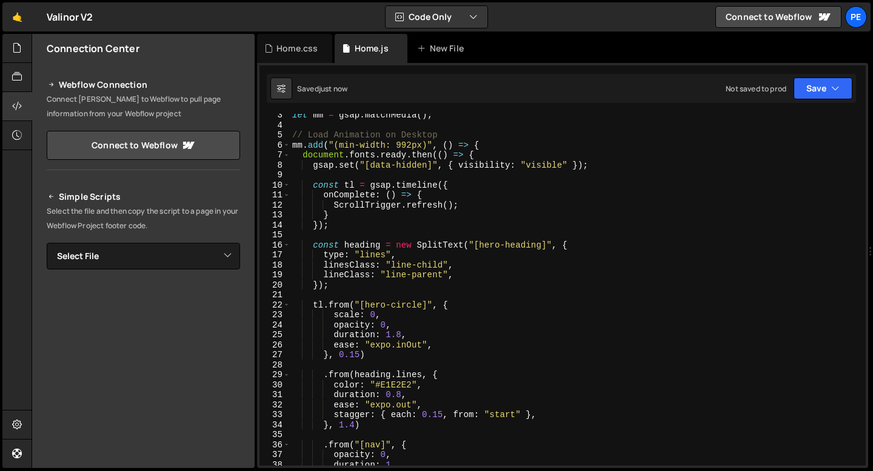
scroll to position [0, 0]
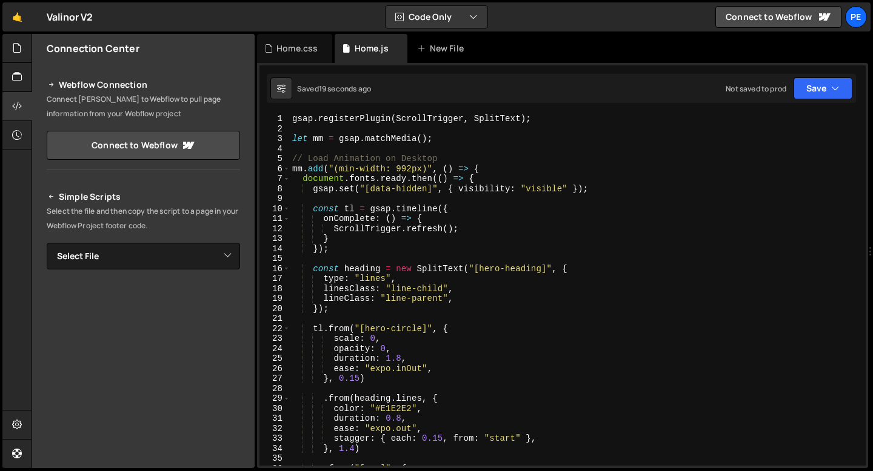
click at [351, 249] on div "gsap . registerPlugin ( ScrollTrigger , SplitText ) ; let mm = gsap . matchMedi…" at bounding box center [575, 300] width 571 height 372
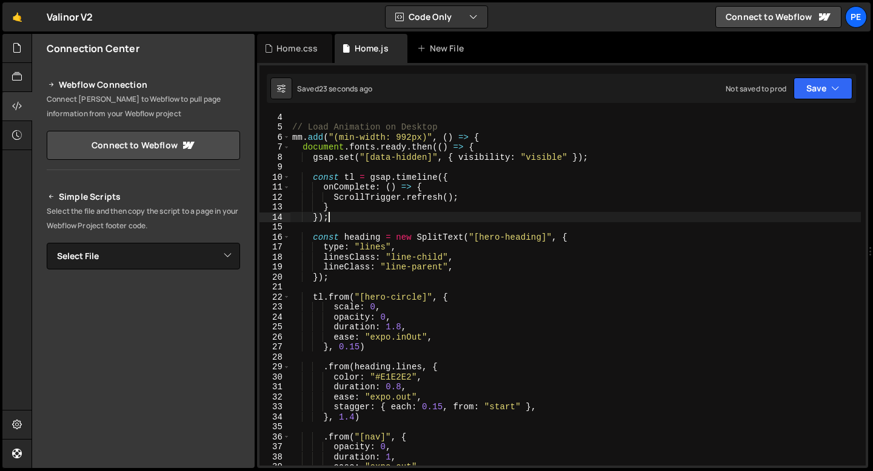
scroll to position [53, 0]
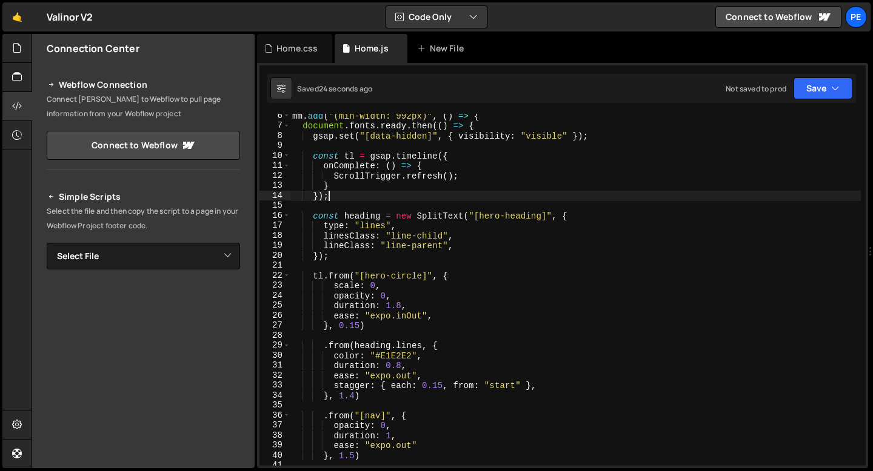
click at [366, 326] on div "mm . add ( "(min-width: 992px)" , ( ) => { document . fonts . ready . then (( )…" at bounding box center [575, 297] width 571 height 372
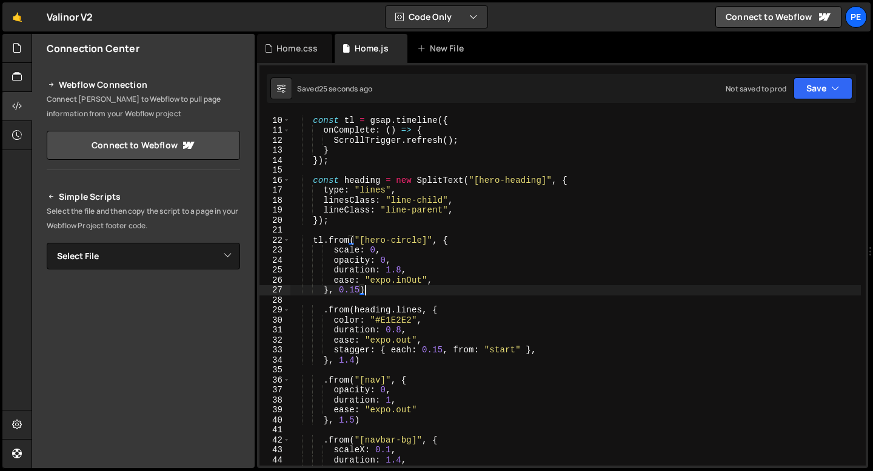
scroll to position [104, 0]
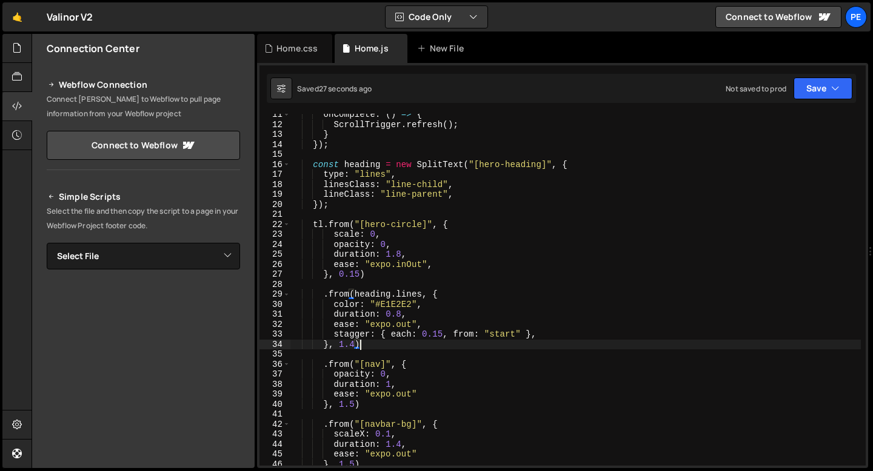
click at [367, 347] on div "onComplete : ( ) => { ScrollTrigger . refresh ( ) ; } }) ; const heading = new …" at bounding box center [575, 296] width 571 height 372
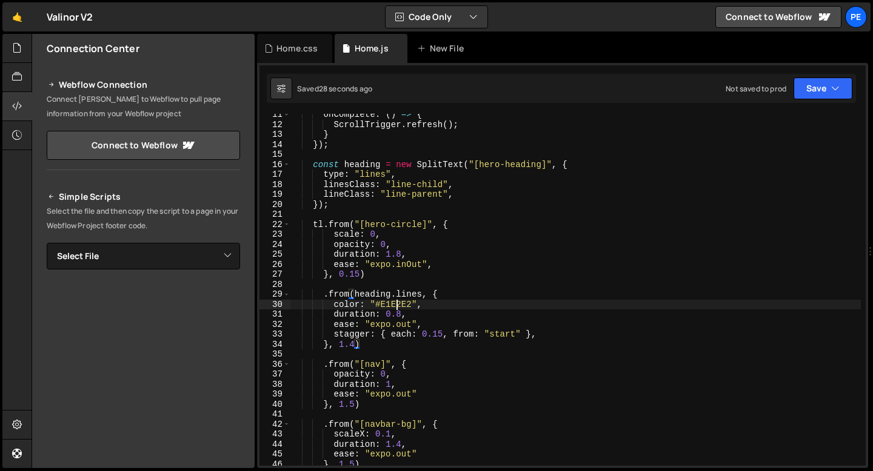
click at [395, 303] on div "onComplete : ( ) => { ScrollTrigger . refresh ( ) ; } }) ; const heading = new …" at bounding box center [575, 296] width 571 height 372
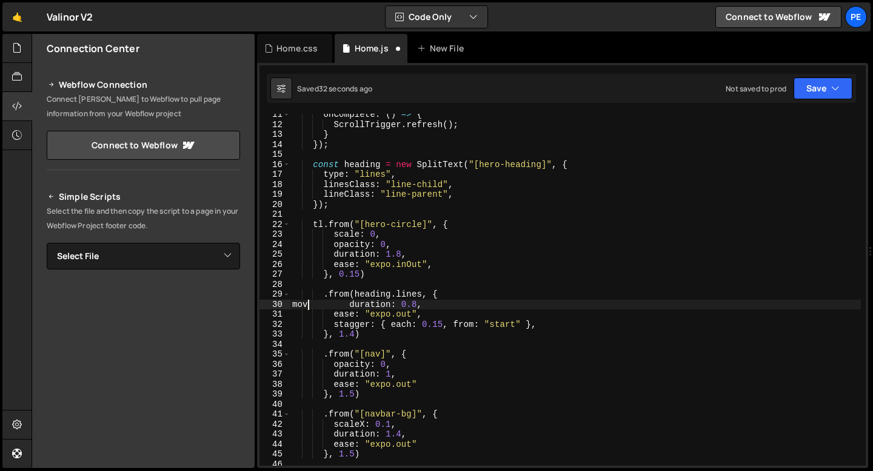
scroll to position [0, 1]
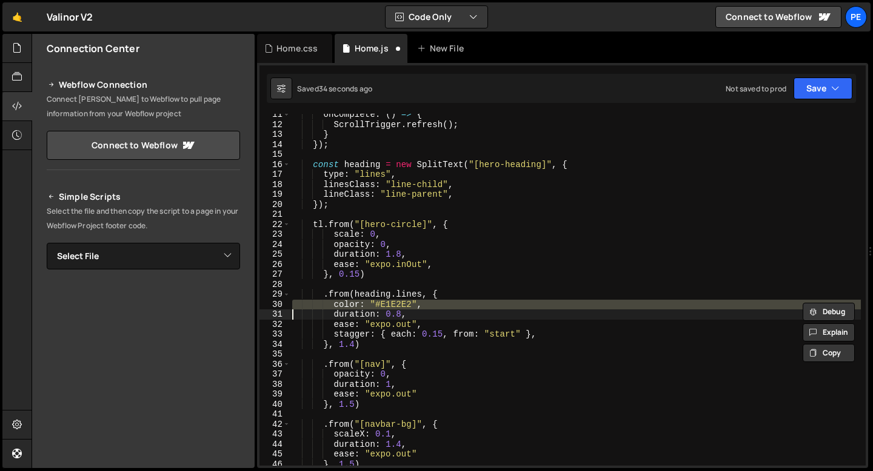
click at [343, 308] on div "onComplete : ( ) => { ScrollTrigger . refresh ( ) ; } }) ; const heading = new …" at bounding box center [575, 290] width 571 height 352
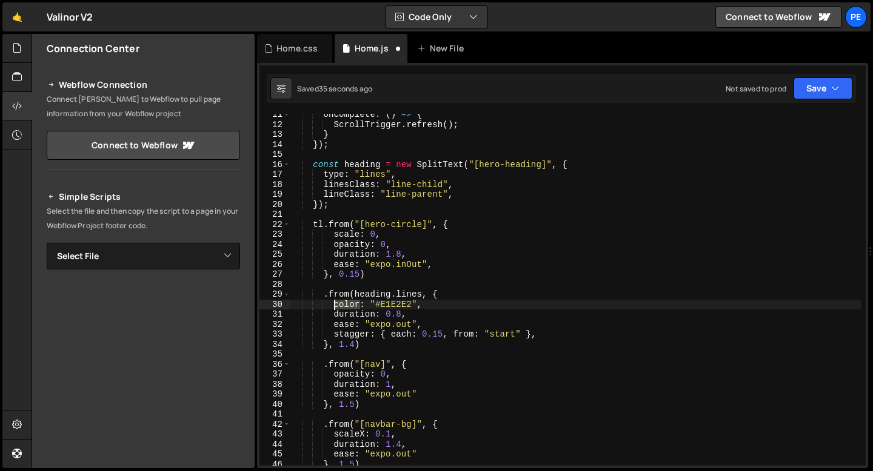
click at [343, 308] on div "onComplete : ( ) => { ScrollTrigger . refresh ( ) ; } }) ; const heading = new …" at bounding box center [575, 296] width 571 height 372
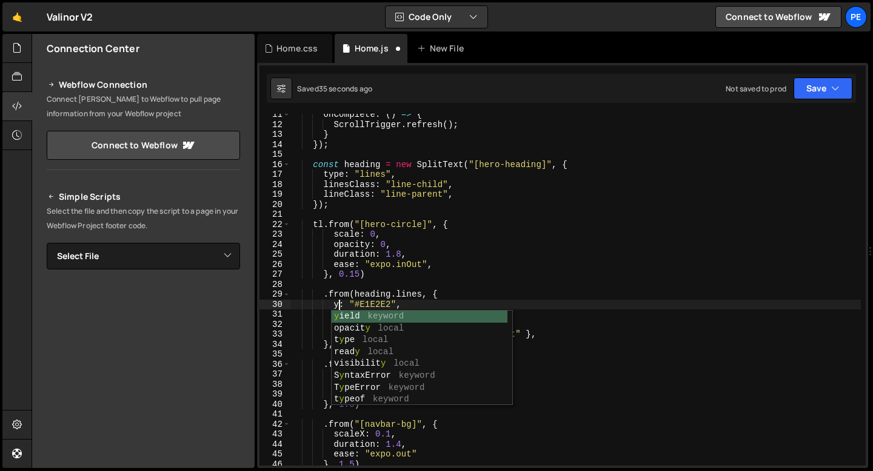
scroll to position [0, 3]
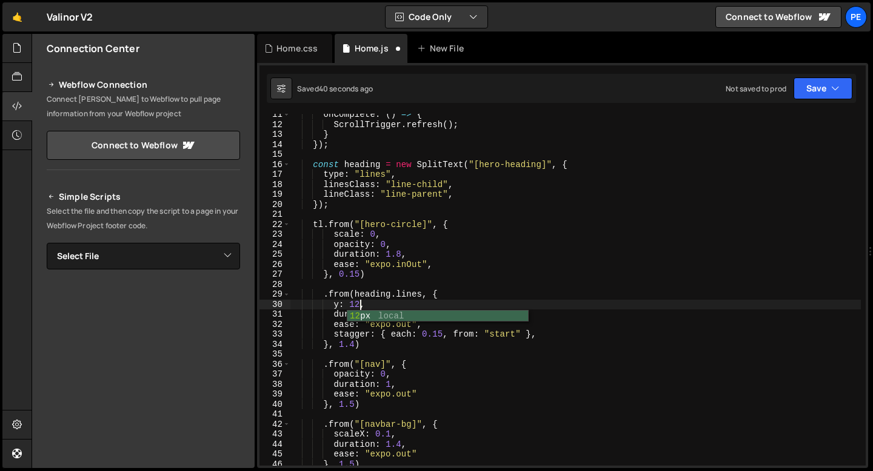
type textarea "y: 120,"
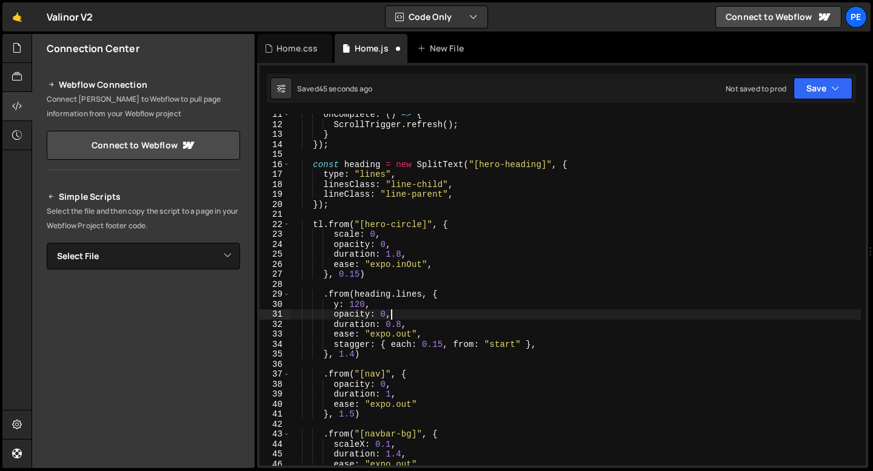
scroll to position [0, 6]
type textarea "opacity: 0,"
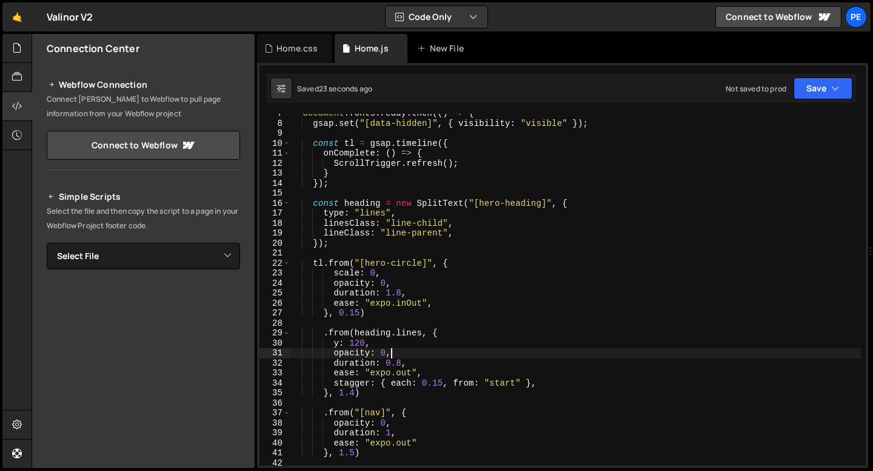
scroll to position [0, 0]
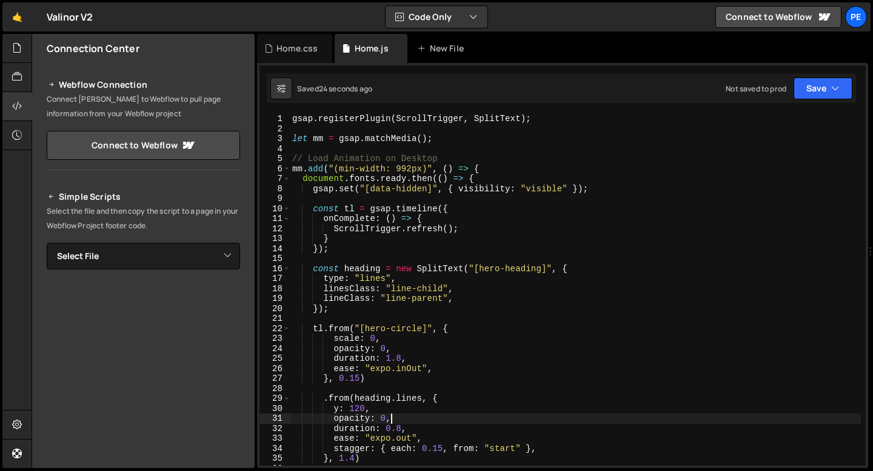
click at [331, 199] on div "gsap . registerPlugin ( ScrollTrigger , SplitText ) ; let mm = gsap . matchMedi…" at bounding box center [575, 300] width 571 height 372
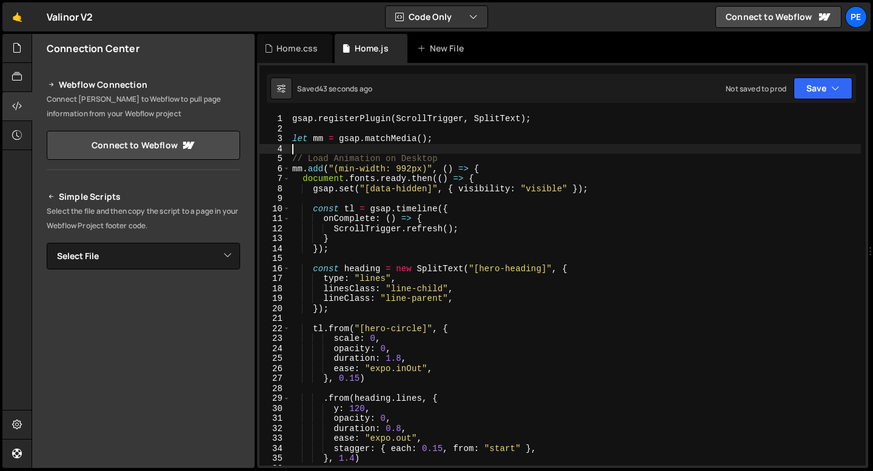
click at [366, 148] on div "gsap . registerPlugin ( ScrollTrigger , SplitText ) ; let mm = gsap . matchMedi…" at bounding box center [575, 300] width 571 height 372
click at [371, 248] on div "gsap . registerPlugin ( ScrollTrigger , SplitText ) ; let mm = gsap . matchMedi…" at bounding box center [575, 300] width 571 height 372
type textarea "});"
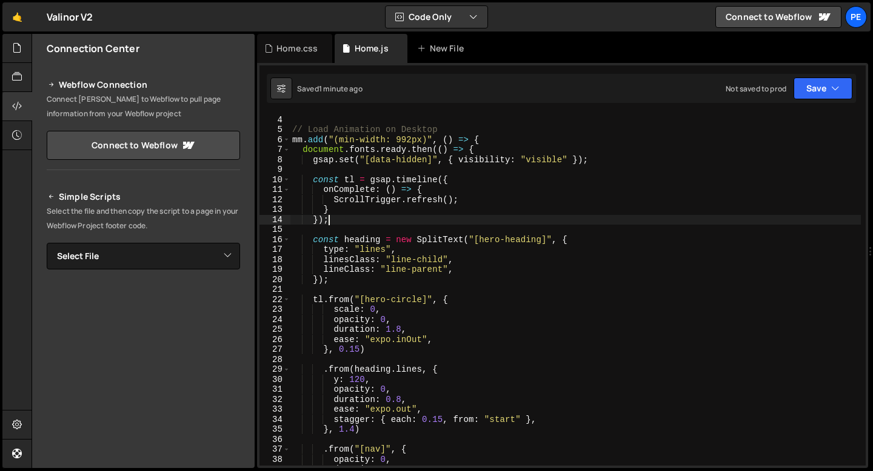
scroll to position [29, 0]
click at [337, 285] on div "let mm = gsap . matchMedia ( ) ; // Load Animation on Desktop mm . add ( "(min-…" at bounding box center [575, 291] width 571 height 372
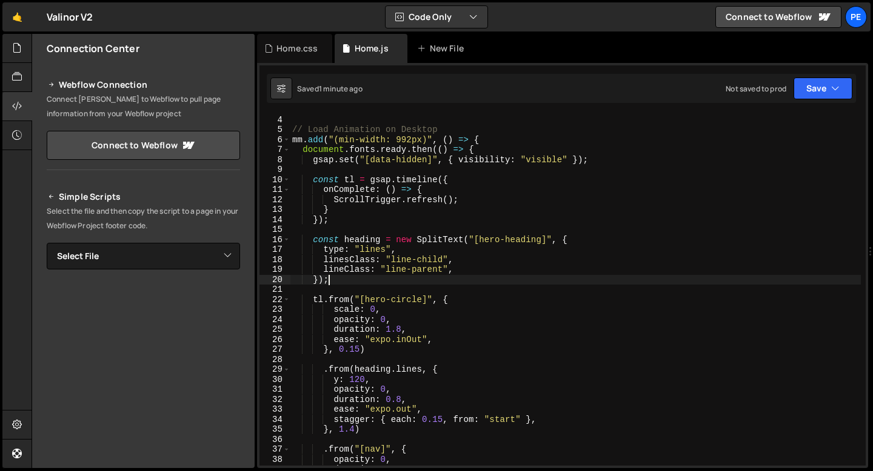
click at [346, 278] on div "let mm = gsap . matchMedia ( ) ; // Load Animation on Desktop mm . add ( "(min-…" at bounding box center [575, 291] width 571 height 372
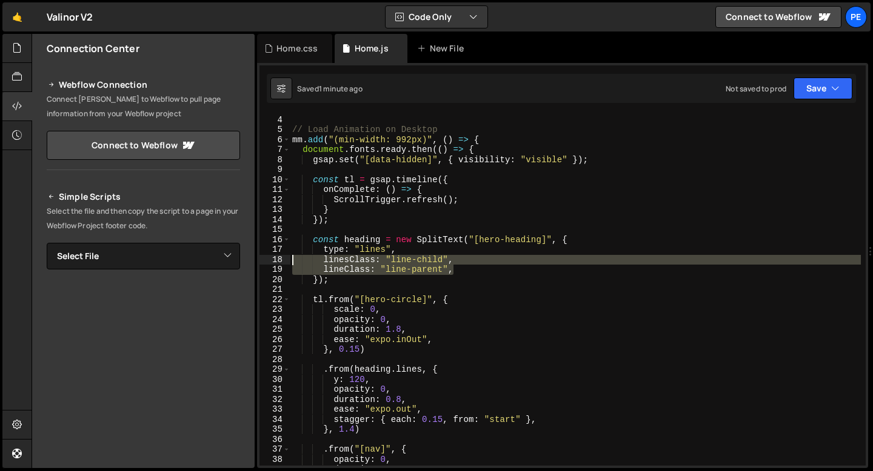
drag, startPoint x: 458, startPoint y: 271, endPoint x: 273, endPoint y: 258, distance: 185.9
click at [273, 258] on div "}); 3 4 5 6 7 8 9 10 11 12 13 14 15 16 17 18 19 20 21 22 23 24 25 26 27 28 29 3…" at bounding box center [562, 290] width 606 height 352
type textarea "linesClass: "line-child", lineClass: "line-parent","
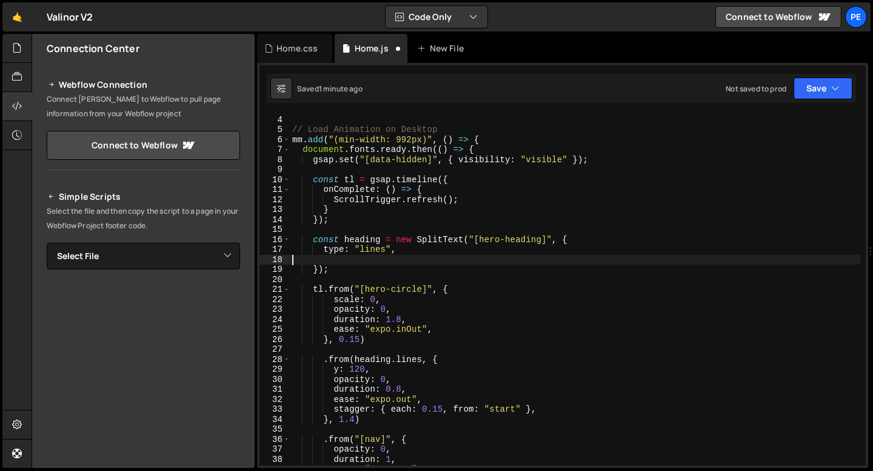
type textarea "type: "lines","
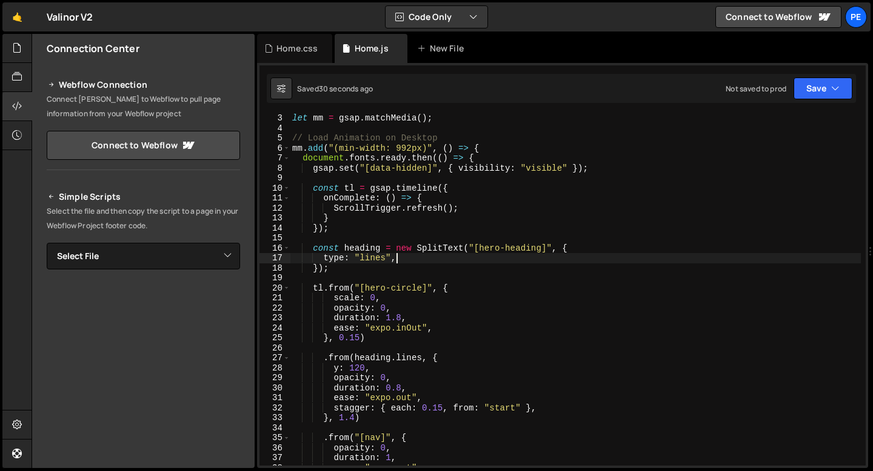
scroll to position [0, 0]
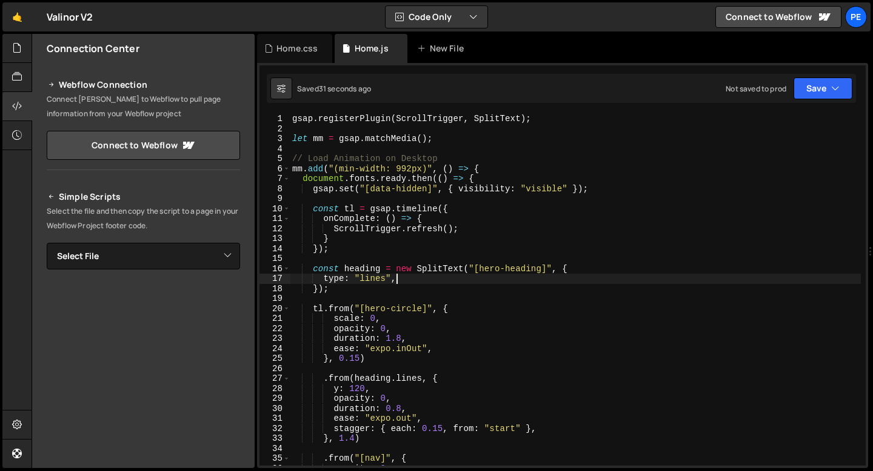
click at [298, 129] on div "gsap . registerPlugin ( ScrollTrigger , SplitText ) ; let mm = gsap . matchMedi…" at bounding box center [575, 300] width 571 height 372
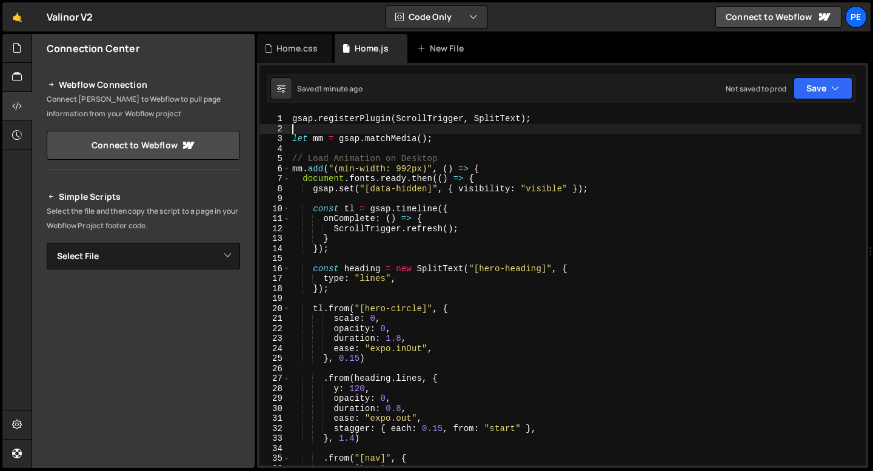
click at [294, 121] on div "gsap . registerPlugin ( ScrollTrigger , SplitText ) ; let mm = gsap . matchMedi…" at bounding box center [575, 300] width 571 height 372
type textarea "gsap.registerPlugin(ScrollTrigger, SplitText);"
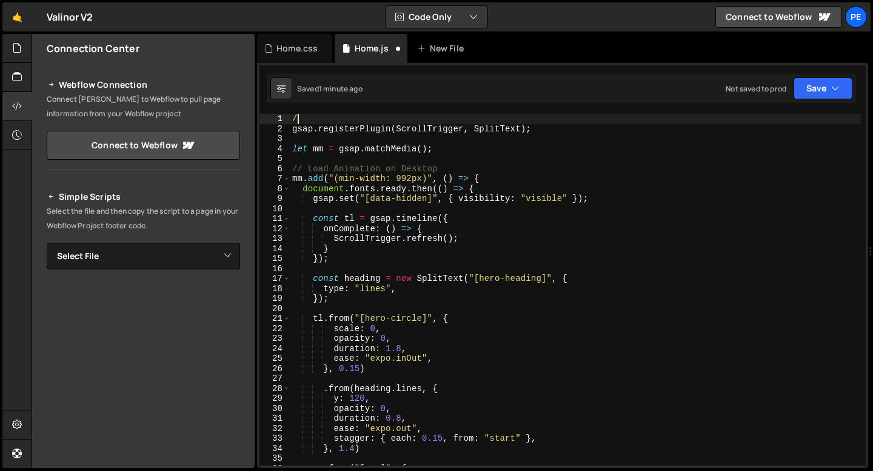
type textarea "/*"
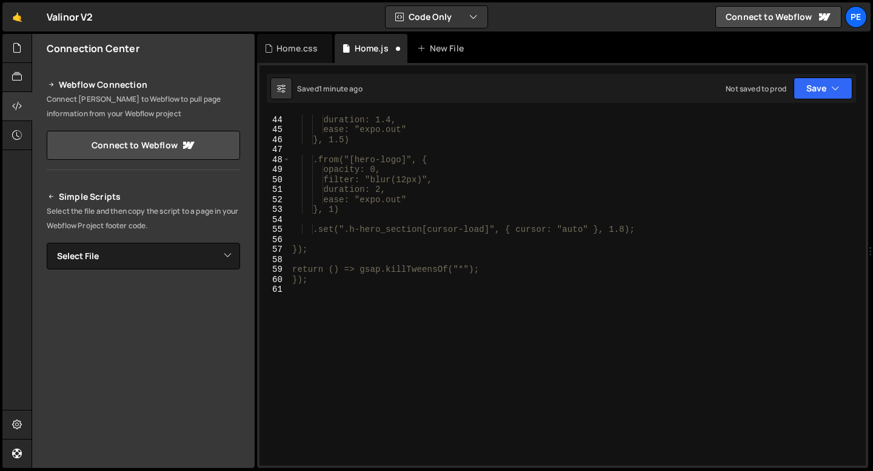
scroll to position [429, 0]
click at [299, 294] on div "scaleX: 0.1, duration: 1.4, ease: "expo.out" }, 1.5) .from("[hero-logo]", { opa…" at bounding box center [575, 291] width 571 height 372
type textarea "*/"
paste textarea
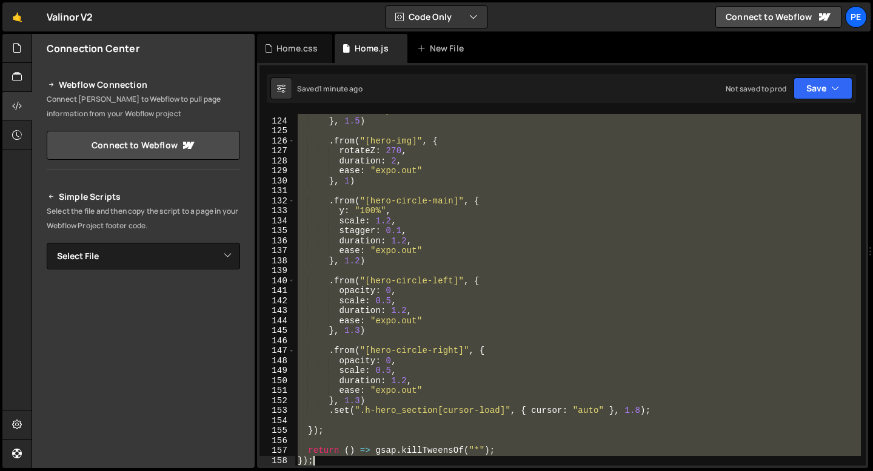
scroll to position [1237, 0]
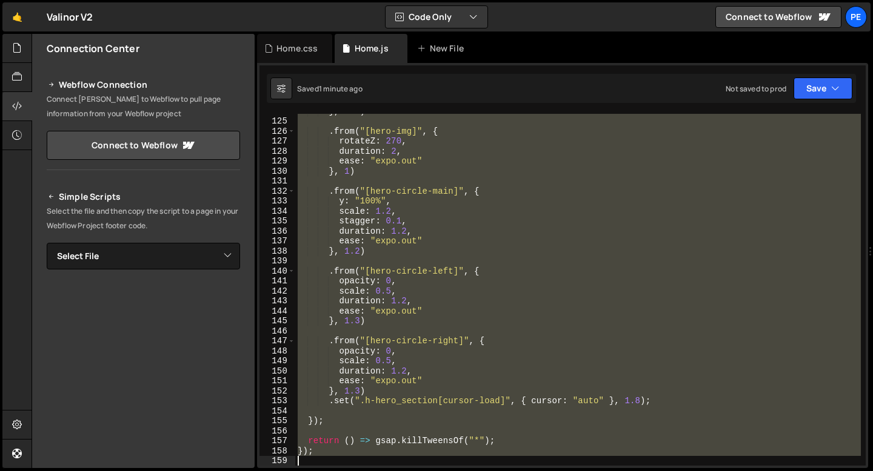
drag, startPoint x: 298, startPoint y: 293, endPoint x: 440, endPoint y: 471, distance: 227.7
click at [440, 471] on div "Hold on a sec... Are you certain you wish to leave this page? Any changes you'v…" at bounding box center [436, 235] width 873 height 471
type textarea "});"
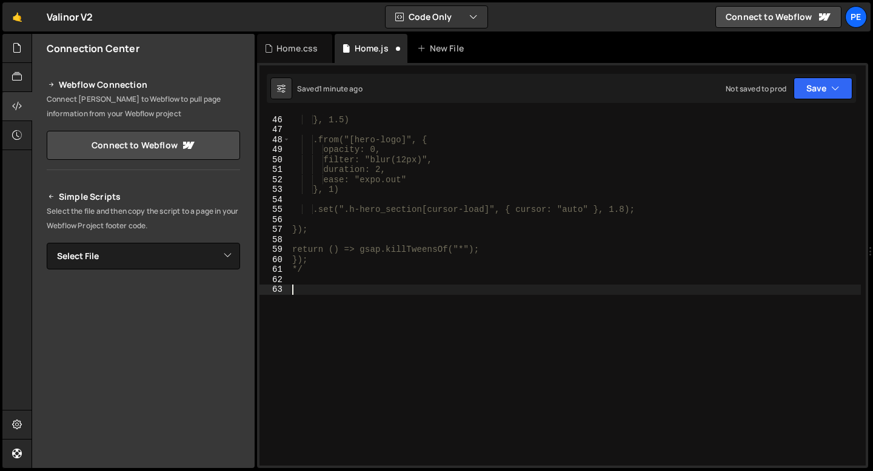
click at [315, 273] on div "ease: "expo.out" }, 1.5) .from("[hero-logo]", { opacity: 0, filter: "blur(12px)…" at bounding box center [575, 291] width 571 height 372
type textarea "*"
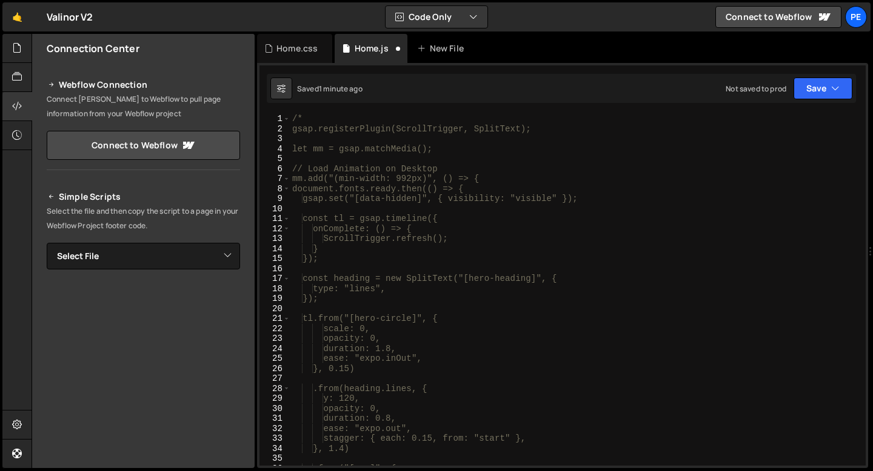
scroll to position [0, 0]
click at [302, 118] on div "/* gsap.registerPlugin(ScrollTrigger, SplitText); let mm = gsap.matchMedia(); /…" at bounding box center [575, 300] width 571 height 372
type textarea "/"
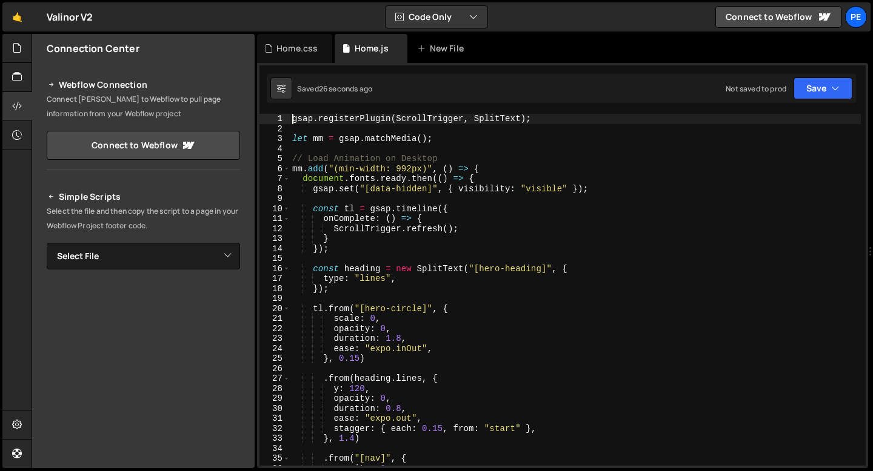
click at [386, 280] on div "gsap . registerPlugin ( ScrollTrigger , SplitText ) ; let mm = gsap . matchMedi…" at bounding box center [575, 300] width 571 height 372
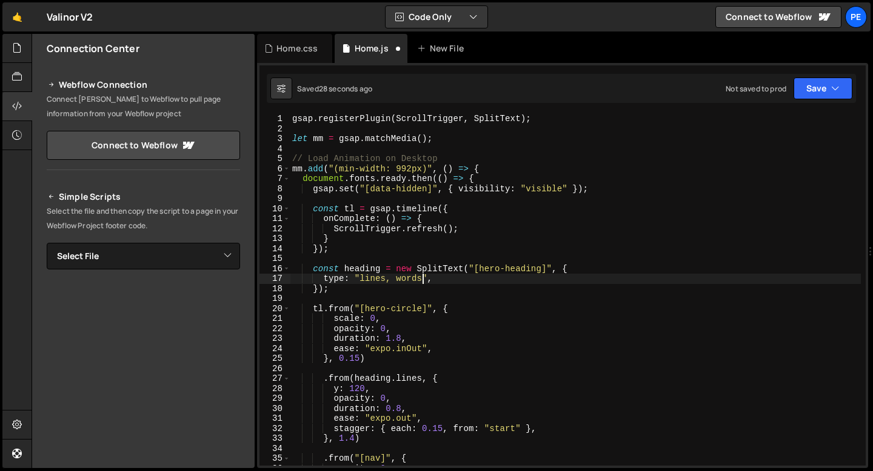
scroll to position [0, 8]
click at [408, 381] on div "gsap . registerPlugin ( ScrollTrigger , SplitText ) ; let mm = gsap . matchMedi…" at bounding box center [575, 300] width 571 height 372
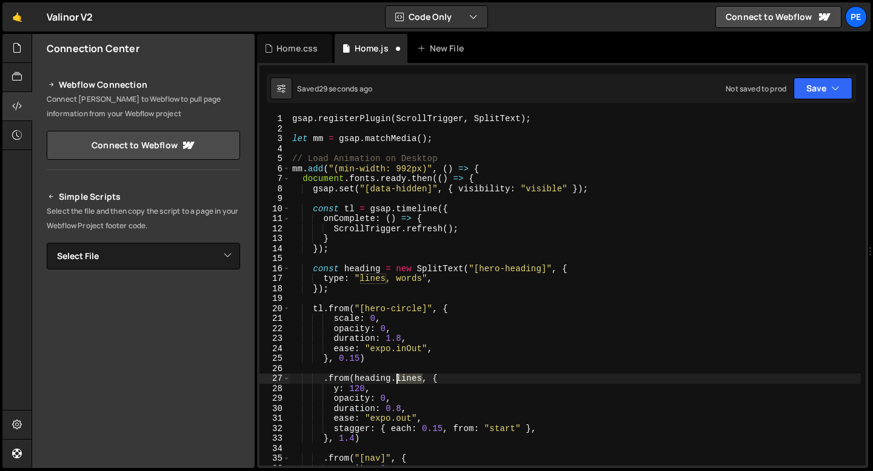
click at [408, 381] on div "gsap . registerPlugin ( ScrollTrigger , SplitText ) ; let mm = gsap . matchMedi…" at bounding box center [575, 300] width 571 height 372
click at [360, 388] on div "gsap . registerPlugin ( ScrollTrigger , SplitText ) ; let mm = gsap . matchMedi…" at bounding box center [575, 300] width 571 height 372
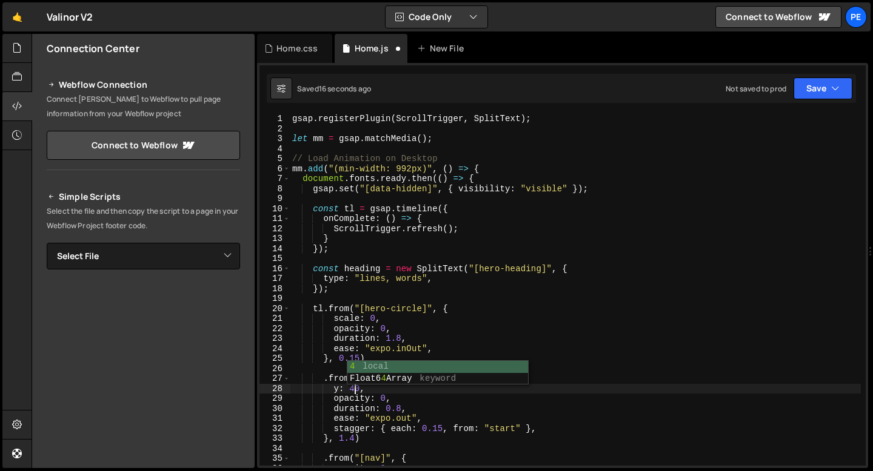
click at [385, 407] on div "gsap . registerPlugin ( ScrollTrigger , SplitText ) ; let mm = gsap . matchMedi…" at bounding box center [575, 300] width 571 height 372
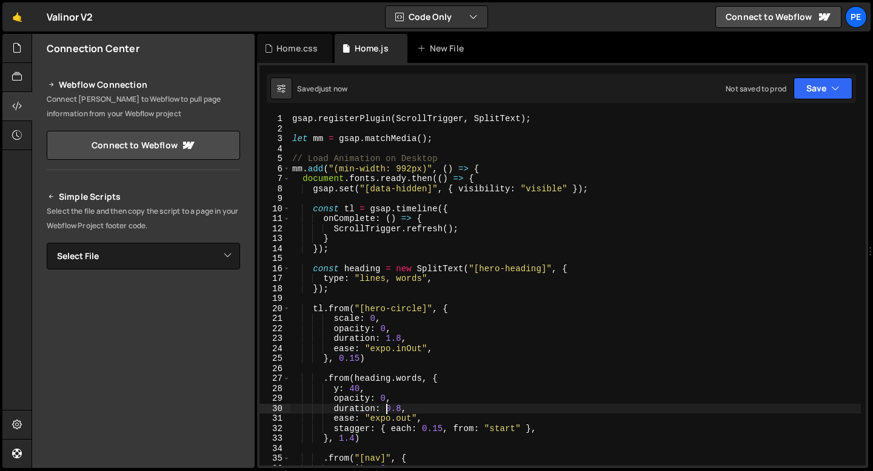
click at [403, 427] on div "gsap . registerPlugin ( ScrollTrigger , SplitText ) ; let mm = gsap . matchMedi…" at bounding box center [575, 300] width 571 height 372
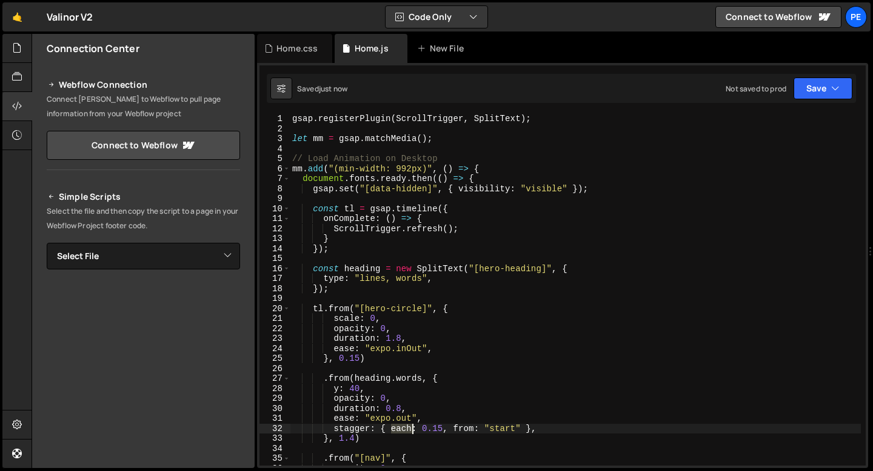
click at [403, 427] on div "gsap . registerPlugin ( ScrollTrigger , SplitText ) ; let mm = gsap . matchMedi…" at bounding box center [575, 300] width 571 height 372
click at [454, 428] on div "gsap . registerPlugin ( ScrollTrigger , SplitText ) ; let mm = gsap . matchMedi…" at bounding box center [575, 300] width 571 height 372
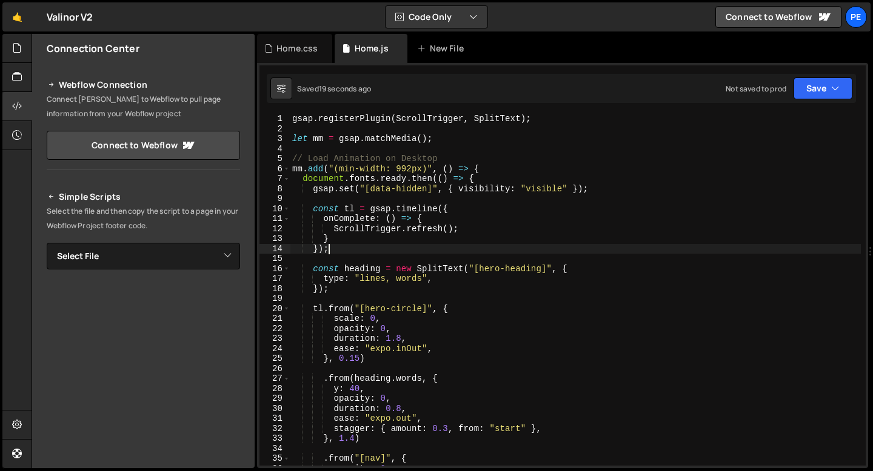
click at [347, 249] on div "gsap . registerPlugin ( ScrollTrigger , SplitText ) ; let mm = gsap . matchMedi…" at bounding box center [575, 300] width 571 height 372
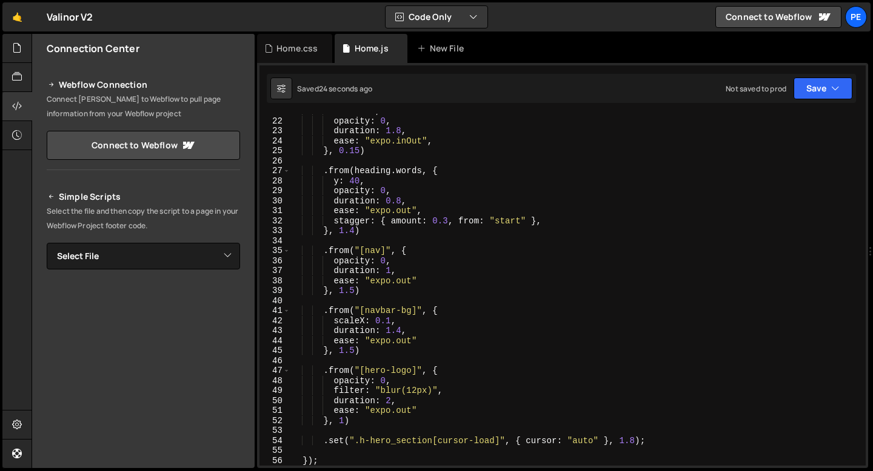
scroll to position [214, 0]
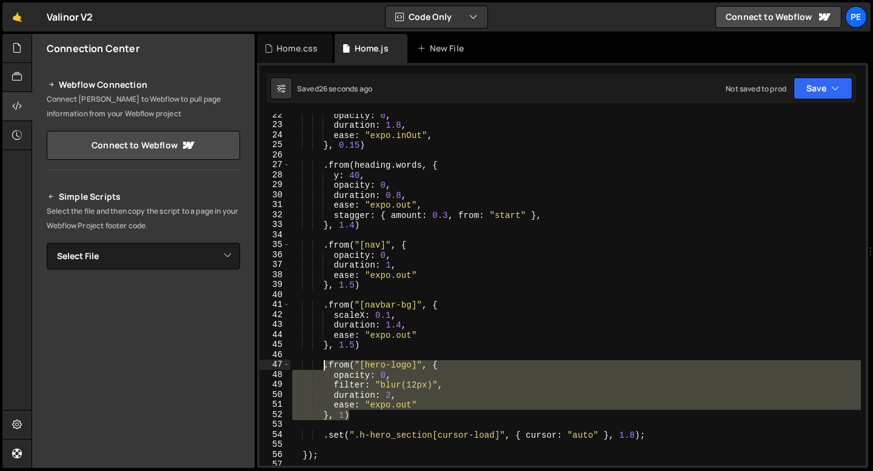
drag, startPoint x: 350, startPoint y: 417, endPoint x: 321, endPoint y: 369, distance: 56.0
click at [321, 369] on div "opacity : 0 , duration : 1.8 , ease : "expo.inOut" , } , 0.15 ) . from ( headin…" at bounding box center [575, 296] width 571 height 372
type textarea ".from("[hero-logo]", { opacity: 0,"
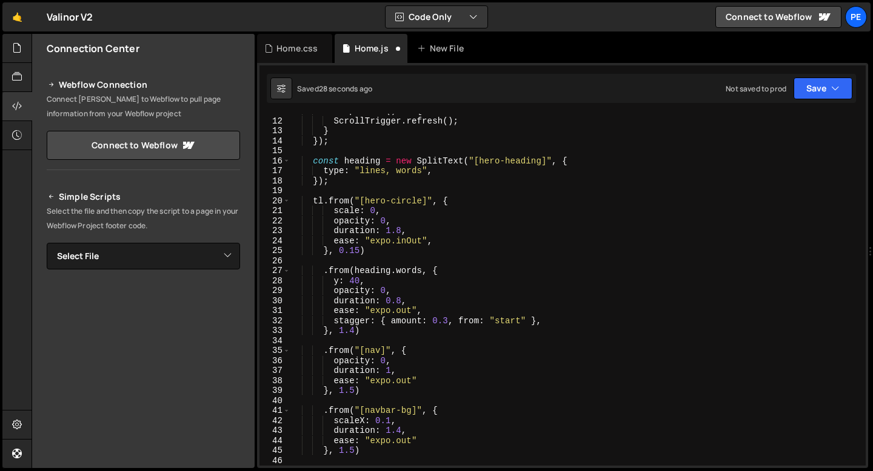
scroll to position [108, 0]
click at [376, 250] on div "onComplete : ( ) => { ScrollTrigger . refresh ( ) ; } }) ; const heading = new …" at bounding box center [575, 292] width 571 height 372
type textarea "}, 0.15)"
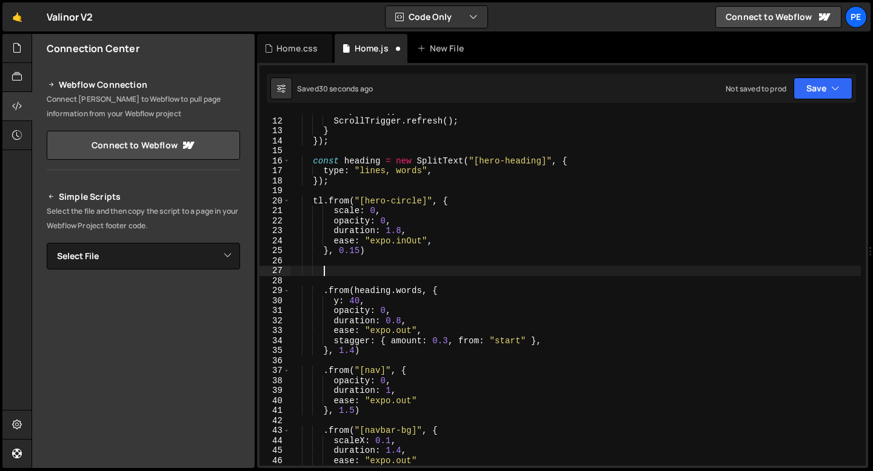
paste textarea "}, 1)"
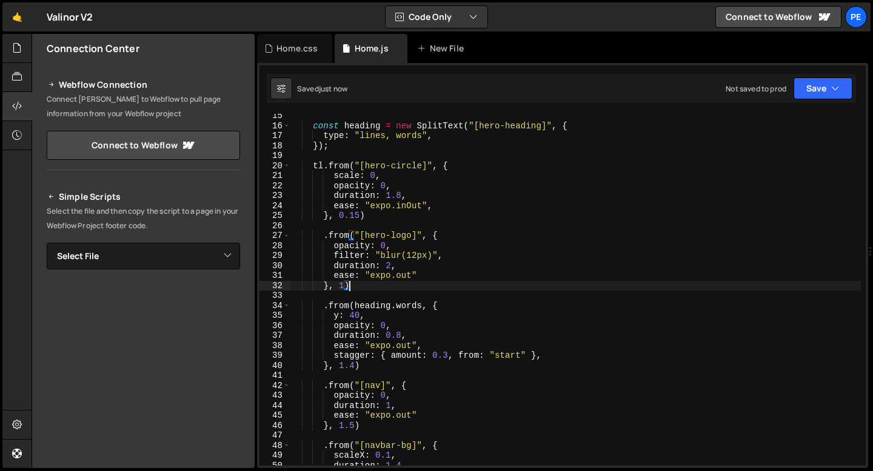
scroll to position [147, 0]
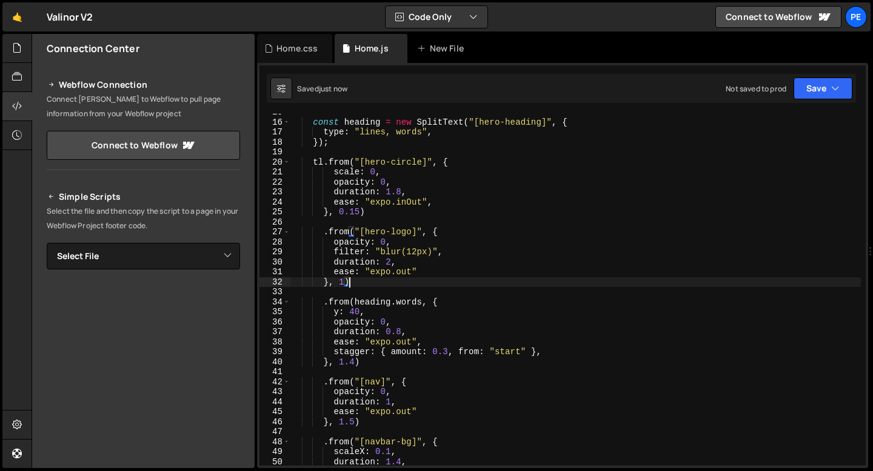
click at [390, 244] on div "const heading = new SplitText ( "[hero-heading]" , { type : "lines, words" , })…" at bounding box center [575, 293] width 571 height 372
type textarea "opacity: 0,"
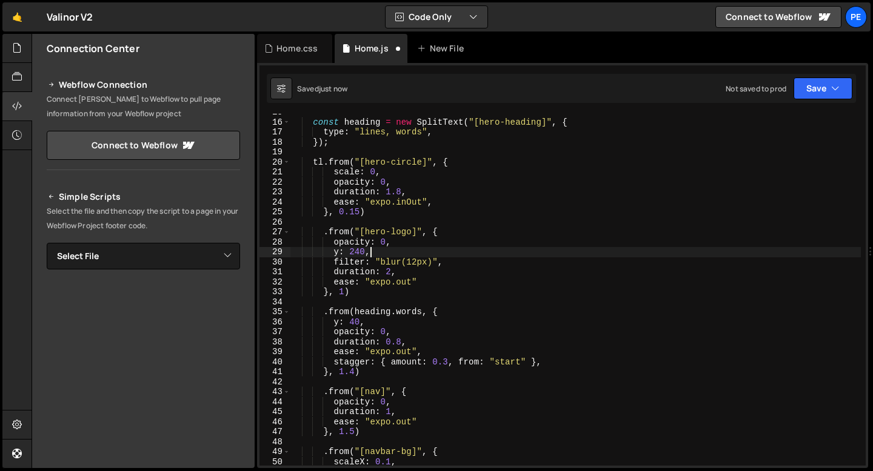
scroll to position [0, 5]
type textarea "y: 240,"
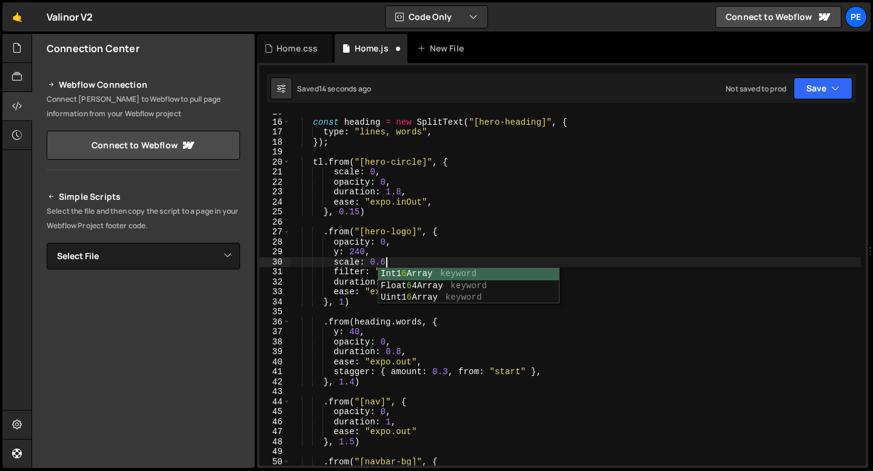
scroll to position [0, 6]
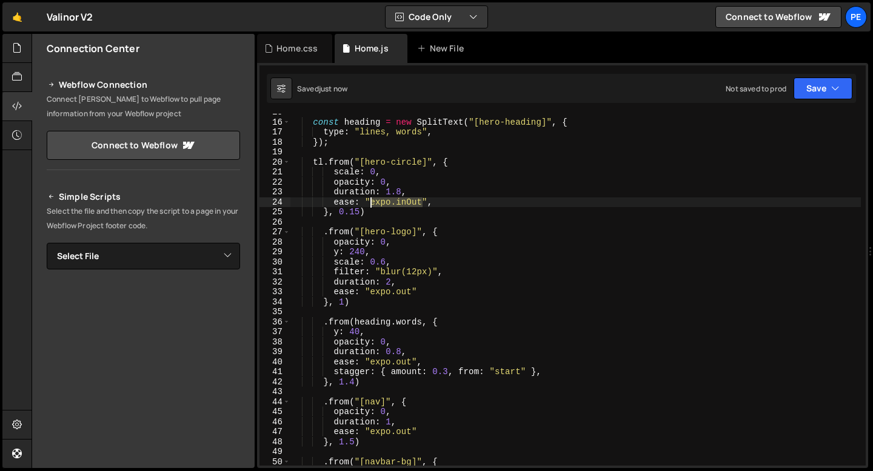
drag, startPoint x: 422, startPoint y: 204, endPoint x: 371, endPoint y: 204, distance: 50.9
click at [371, 204] on div "const heading = new SplitText ( "[hero-heading]" , { type : "lines, words" , })…" at bounding box center [575, 293] width 571 height 372
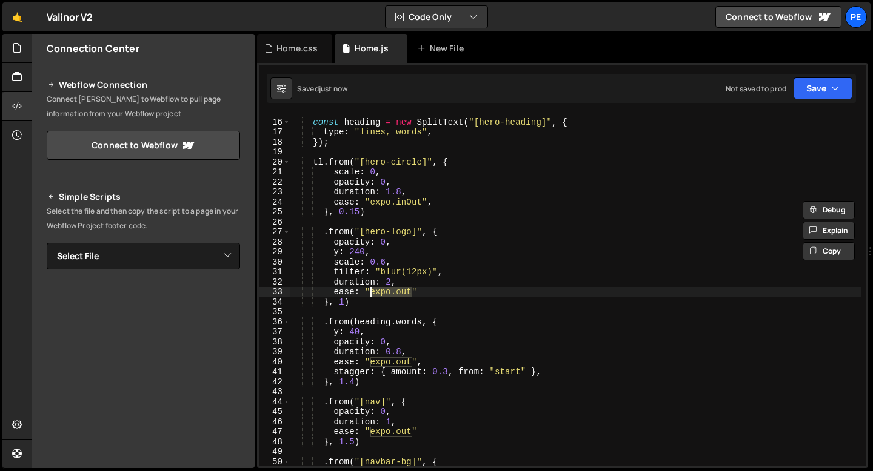
drag, startPoint x: 411, startPoint y: 290, endPoint x: 370, endPoint y: 291, distance: 41.2
click at [370, 291] on div "const heading = new SplitText ( "[hero-heading]" , { type : "lines, words" , })…" at bounding box center [575, 293] width 571 height 372
paste textarea "inO"
click at [344, 301] on div "const heading = new SplitText ( "[hero-heading]" , { type : "lines, words" , })…" at bounding box center [575, 293] width 571 height 372
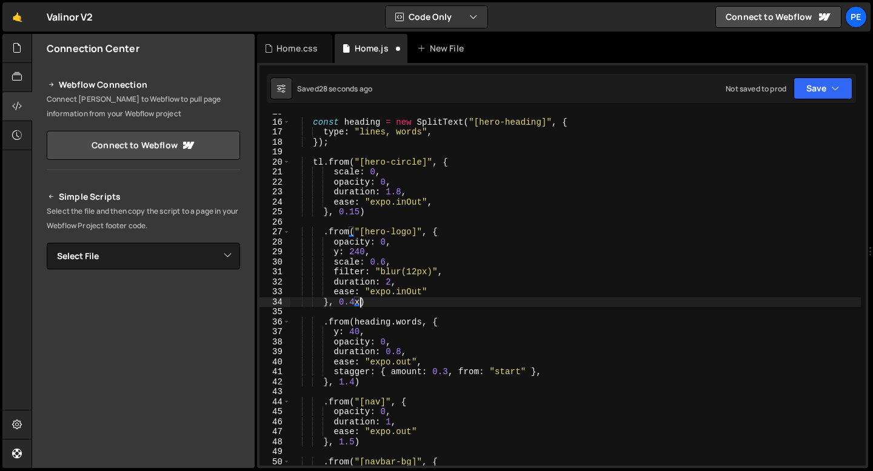
scroll to position [0, 4]
click at [339, 332] on div "const heading = new SplitText ( "[hero-heading]" , { type : "lines, words" , })…" at bounding box center [575, 293] width 571 height 372
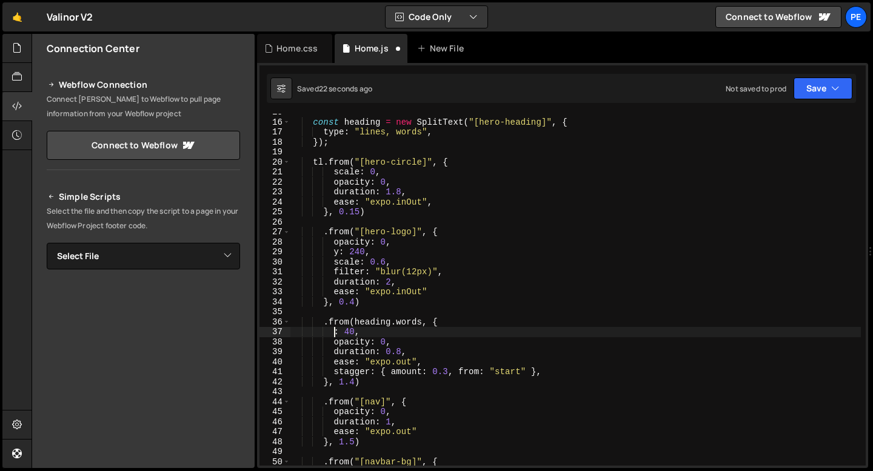
scroll to position [0, 4]
click at [449, 371] on div "const heading = new SplitText ( "[hero-heading]" , { type : "lines, words" , })…" at bounding box center [575, 293] width 571 height 372
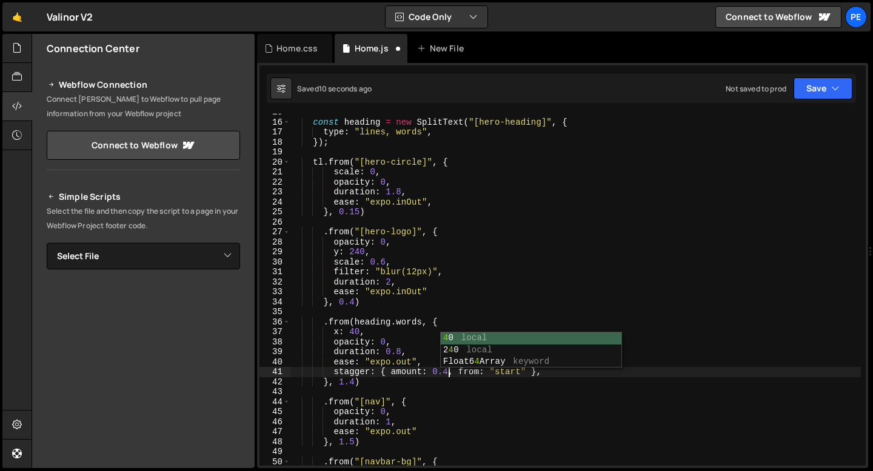
scroll to position [0, 10]
click at [382, 364] on div "const heading = new SplitText ( "[hero-heading]" , { type : "lines, words" , })…" at bounding box center [575, 293] width 571 height 372
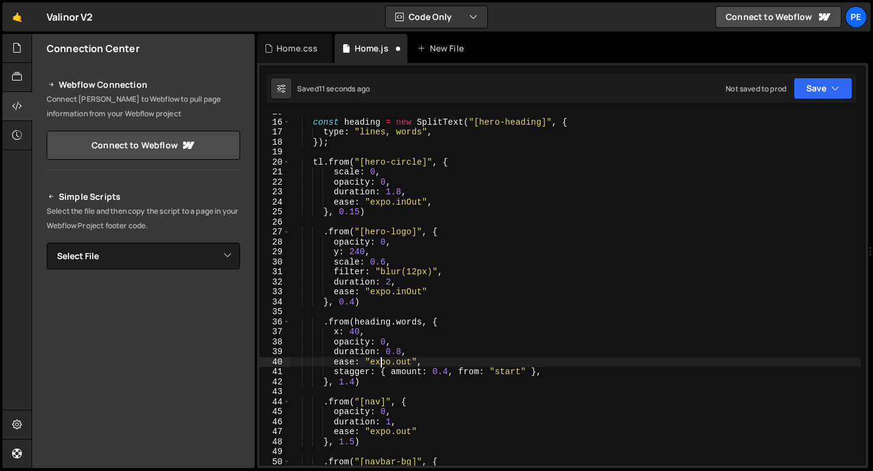
click at [382, 364] on div "const heading = new SplitText ( "[hero-heading]" , { type : "lines, words" , })…" at bounding box center [575, 293] width 571 height 372
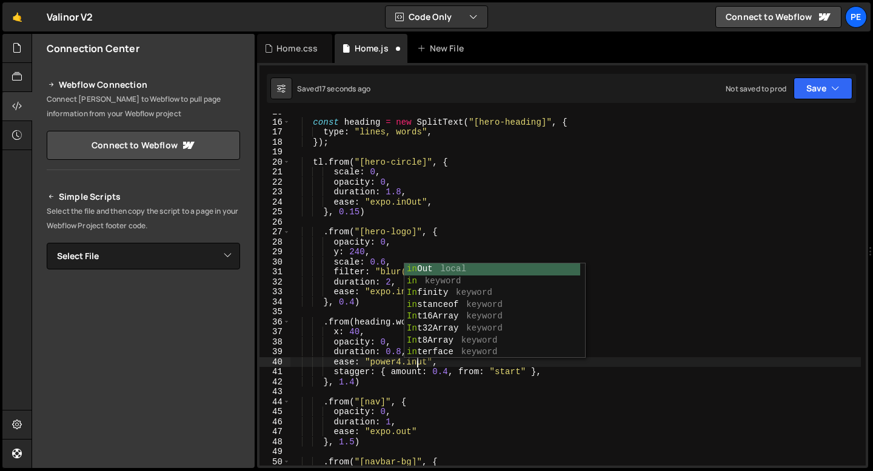
scroll to position [0, 8]
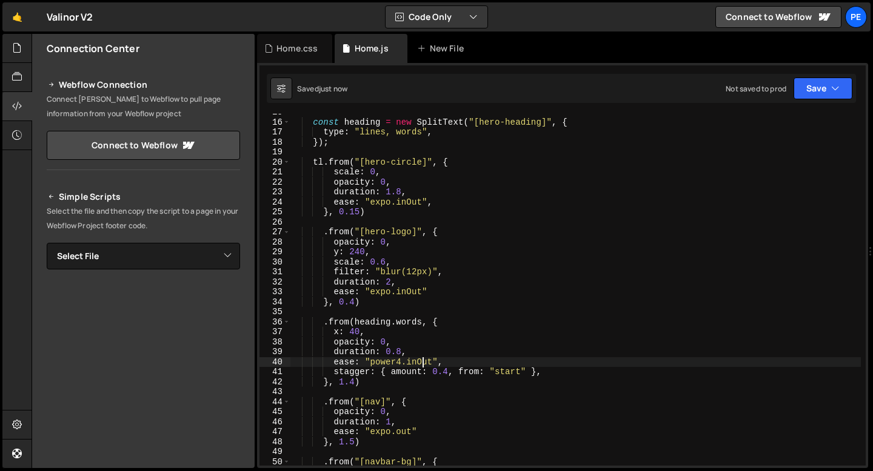
click at [402, 354] on div "const heading = new SplitText ( "[hero-heading]" , { type : "lines, words" , })…" at bounding box center [575, 293] width 571 height 372
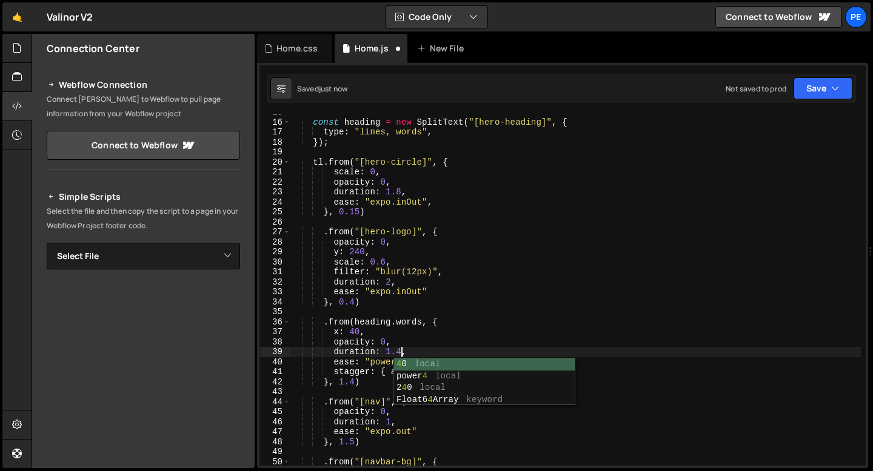
scroll to position [0, 7]
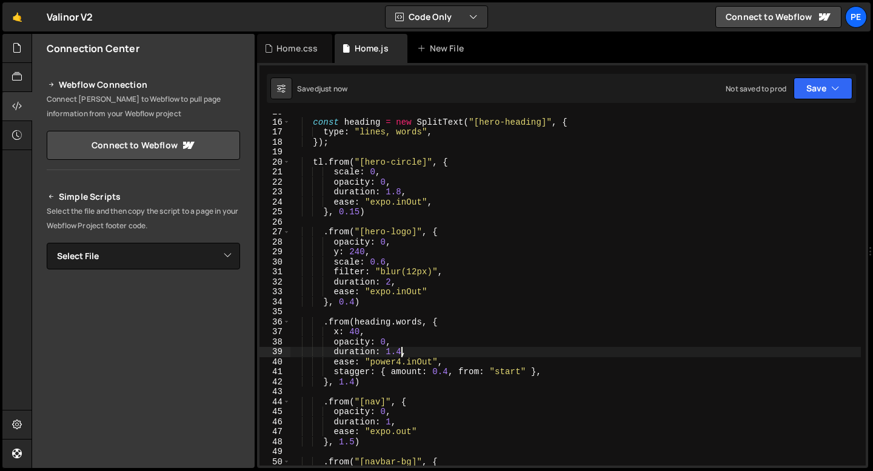
click at [424, 364] on div "const heading = new SplitText ( "[hero-heading]" , { type : "lines, words" , })…" at bounding box center [575, 293] width 571 height 372
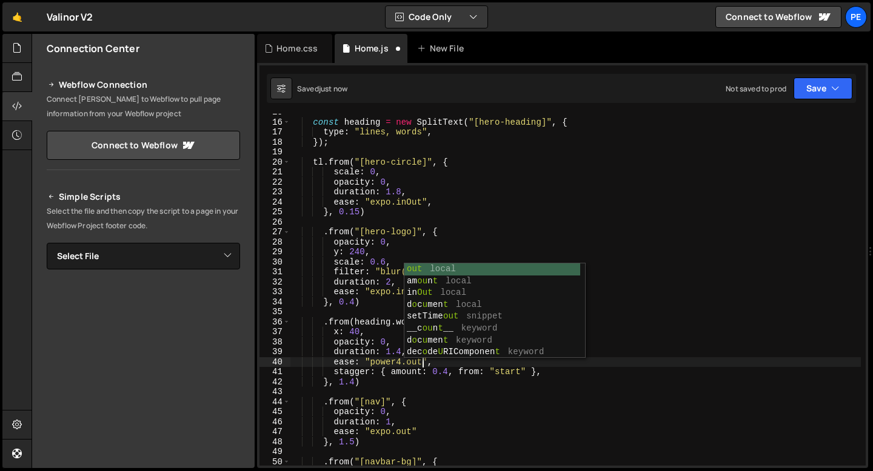
click at [399, 350] on div "const heading = new SplitText ( "[hero-heading]" , { type : "lines, words" , })…" at bounding box center [575, 293] width 571 height 372
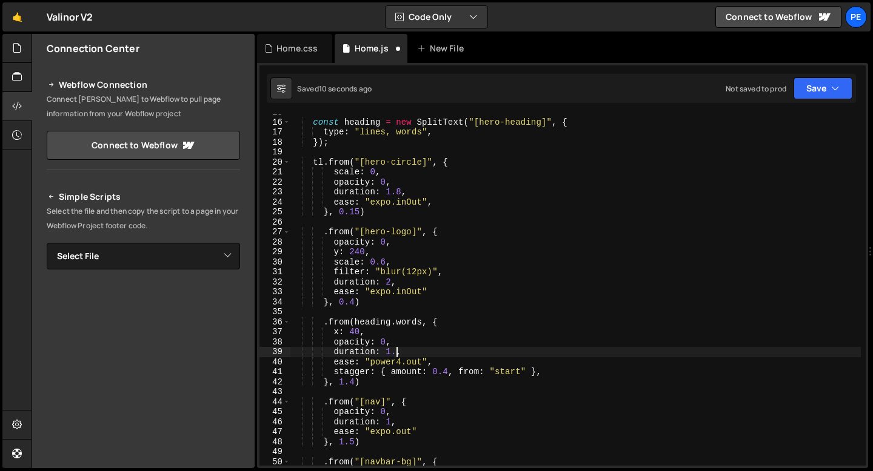
scroll to position [0, 7]
type textarea "duration: 1,"
click at [366, 313] on div "const heading = new SplitText ( "[hero-heading]" , { type : "lines, words" , })…" at bounding box center [575, 293] width 571 height 372
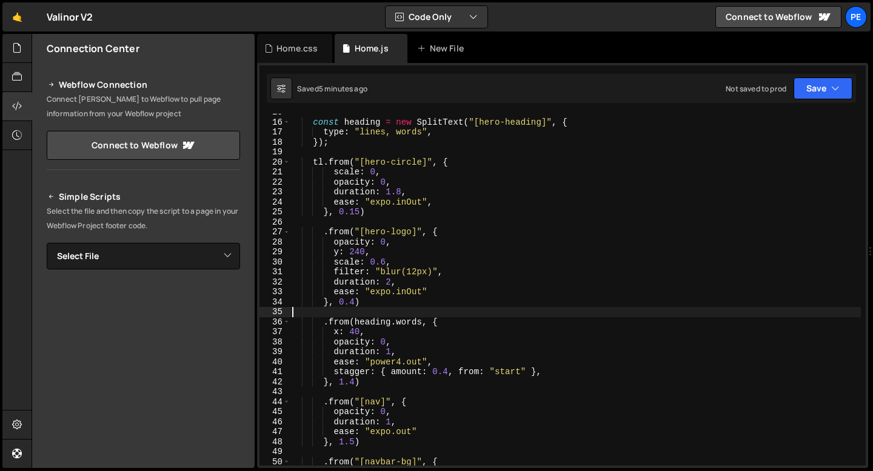
scroll to position [0, 0]
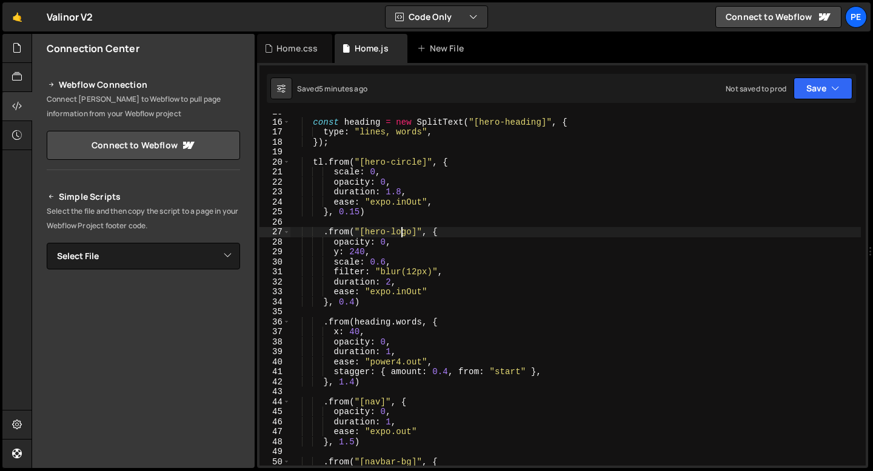
click at [403, 237] on div "const heading = new SplitText ( "[hero-heading]" , { type : "lines, words" , })…" at bounding box center [575, 293] width 571 height 372
click at [406, 161] on div "const heading = new SplitText ( "[hero-heading]" , { type : "lines, words" , })…" at bounding box center [575, 293] width 571 height 372
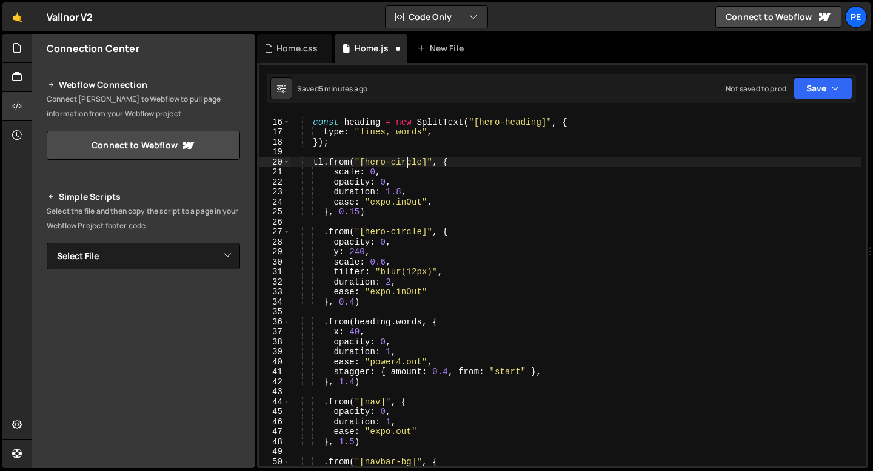
click at [406, 161] on div "const heading = new SplitText ( "[hero-heading]" , { type : "lines, words" , })…" at bounding box center [575, 293] width 571 height 372
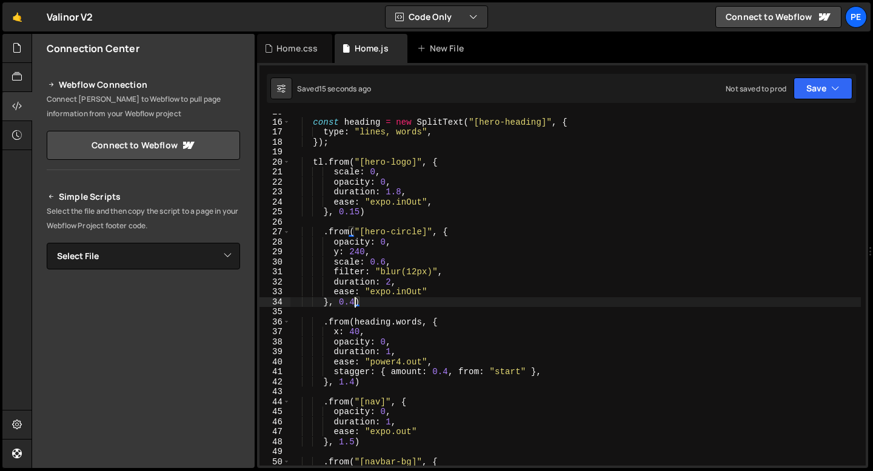
click at [356, 300] on div "const heading = new SplitText ( "[hero-heading]" , { type : "lines, words" , })…" at bounding box center [575, 293] width 571 height 372
click at [358, 213] on div "const heading = new SplitText ( "[hero-heading]" , { type : "lines, words" , })…" at bounding box center [575, 293] width 571 height 372
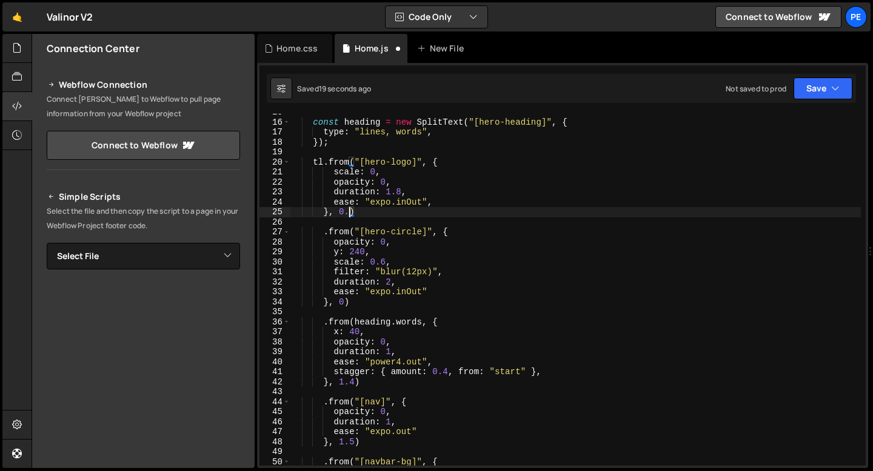
scroll to position [0, 4]
click at [385, 180] on div "const heading = new SplitText ( "[hero-heading]" , { type : "lines, words" , })…" at bounding box center [575, 293] width 571 height 372
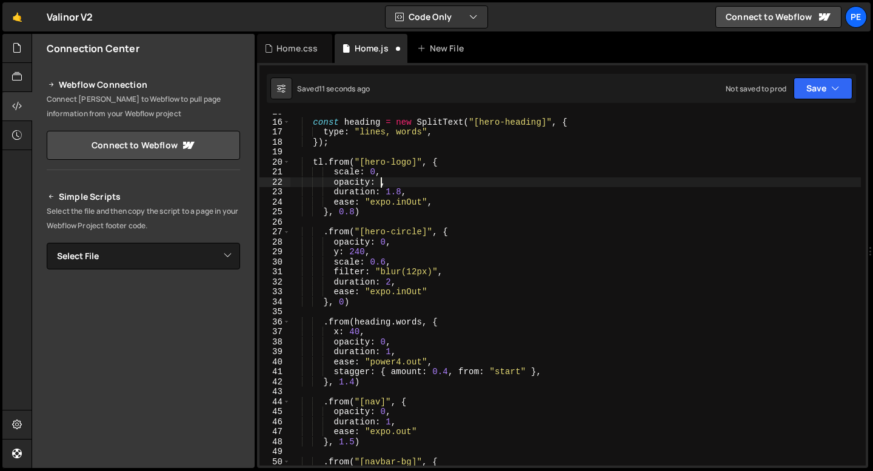
scroll to position [0, 6]
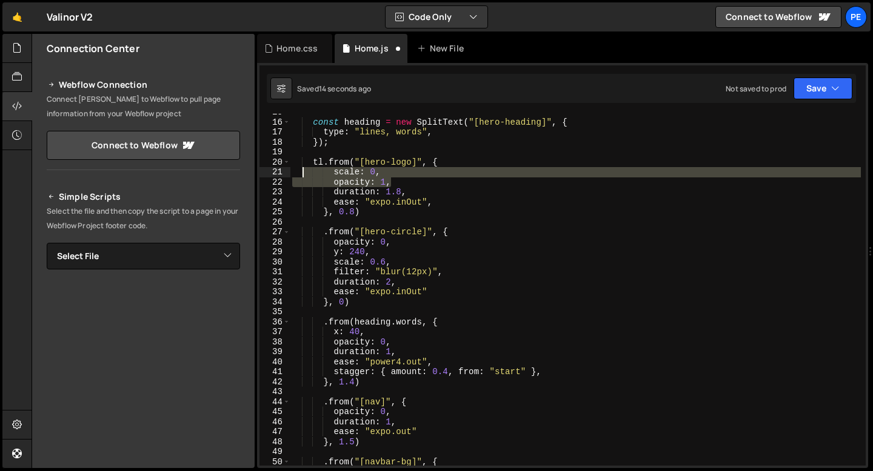
drag, startPoint x: 393, startPoint y: 182, endPoint x: 295, endPoint y: 173, distance: 98.6
click at [295, 173] on div "const heading = new SplitText ( "[hero-heading]" , { type : "lines, words" , })…" at bounding box center [575, 293] width 571 height 372
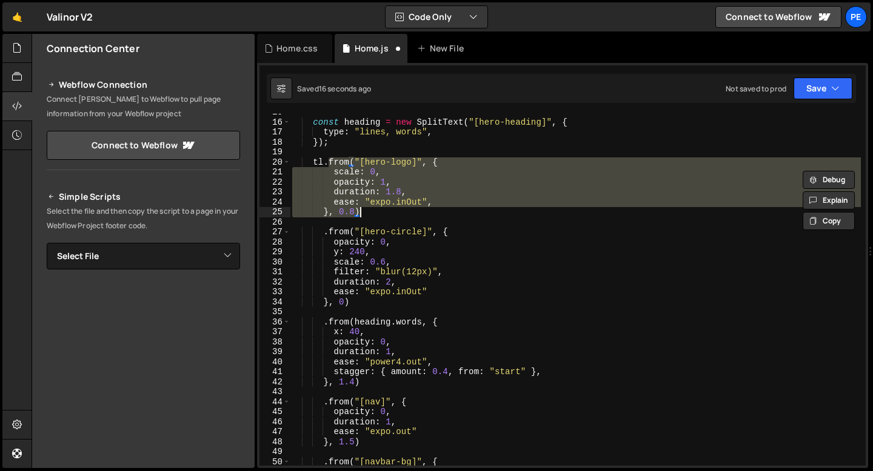
drag, startPoint x: 327, startPoint y: 163, endPoint x: 361, endPoint y: 213, distance: 60.3
click at [361, 213] on div "const heading = new SplitText ( "[hero-heading]" , { type : "lines, words" , })…" at bounding box center [575, 293] width 571 height 372
click at [400, 164] on div "const heading = new SplitText ( "[hero-heading]" , { type : "lines, words" , })…" at bounding box center [575, 290] width 571 height 352
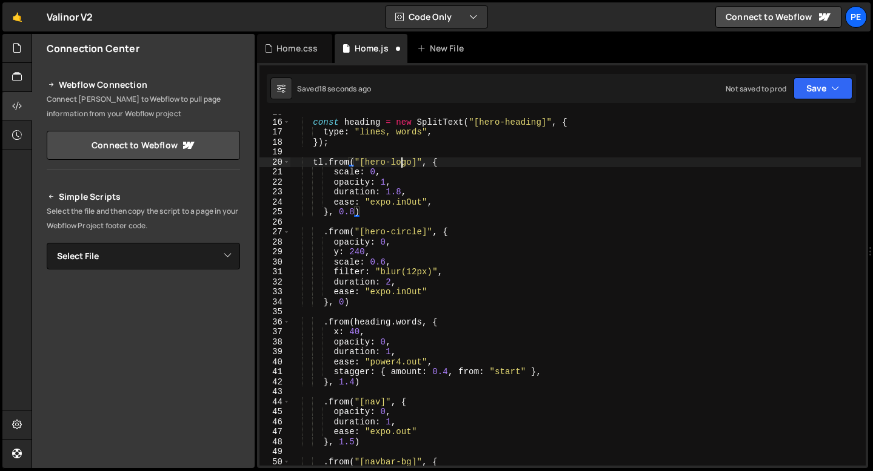
click at [400, 164] on div "const heading = new SplitText ( "[hero-heading]" , { type : "lines, words" , })…" at bounding box center [575, 293] width 571 height 372
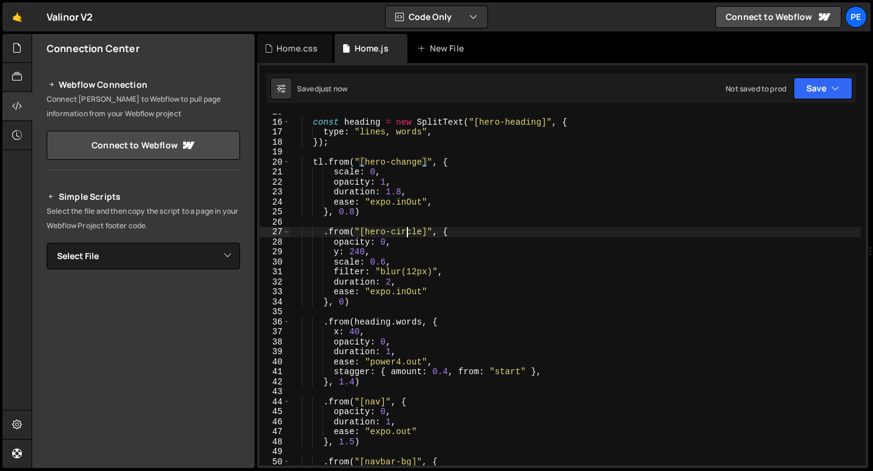
click at [407, 235] on div "const heading = new SplitText ( "[hero-heading]" , { type : "lines, words" , })…" at bounding box center [575, 293] width 571 height 372
click at [406, 235] on div "const heading = new SplitText ( "[hero-heading]" , { type : "lines, words" , })…" at bounding box center [575, 293] width 571 height 372
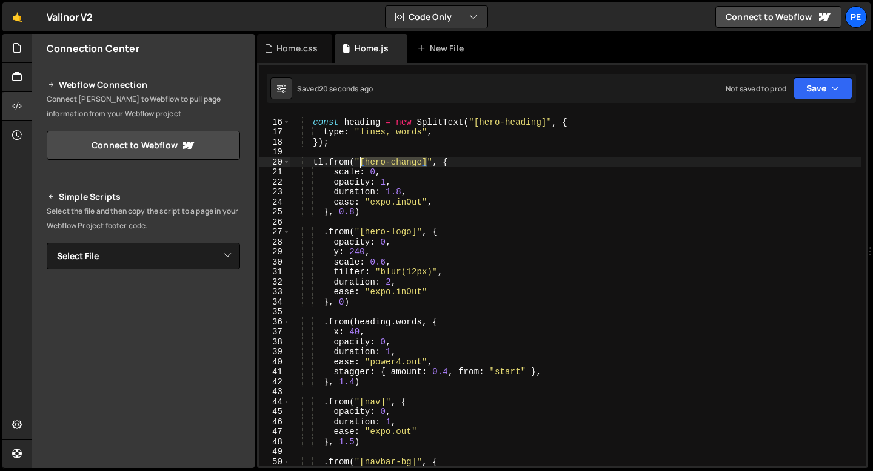
drag, startPoint x: 427, startPoint y: 163, endPoint x: 361, endPoint y: 161, distance: 66.1
click at [361, 161] on div "const heading = new SplitText ( "[hero-heading]" , { type : "lines, words" , })…" at bounding box center [575, 293] width 571 height 372
click at [416, 235] on div "const heading = new SplitText ( "[hero-heading]" , { type : "lines, words" , })…" at bounding box center [575, 293] width 571 height 372
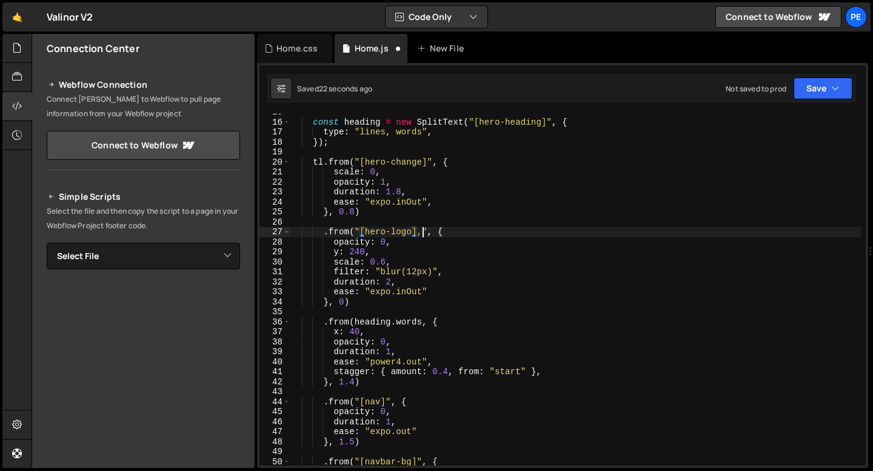
scroll to position [0, 9]
paste textarea "[hero-change]"
click at [474, 231] on div "const heading = new SplitText ( "[hero-heading]" , { type : "lines, words" , })…" at bounding box center [575, 293] width 571 height 372
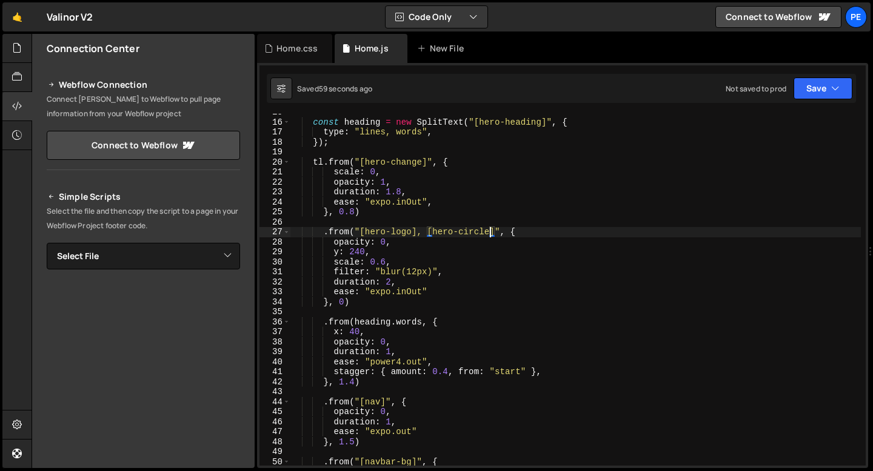
click at [490, 231] on div "const heading = new SplitText ( "[hero-heading]" , { type : "lines, words" , })…" at bounding box center [575, 293] width 571 height 372
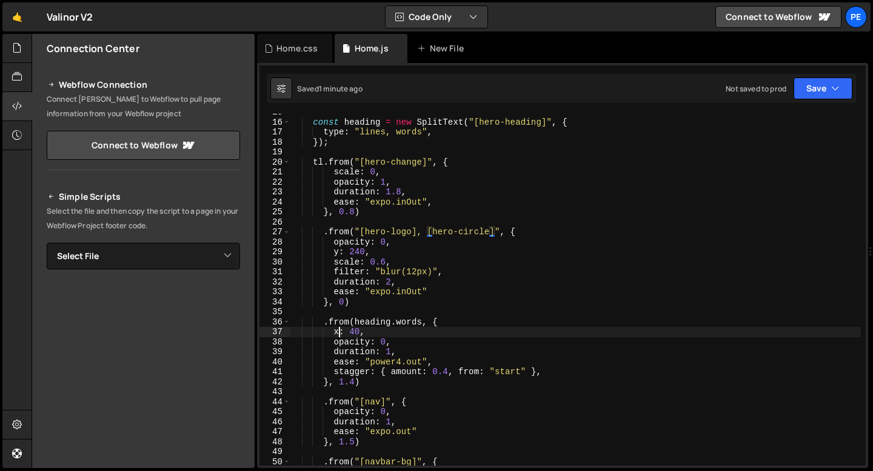
click at [339, 333] on div "const heading = new SplitText ( "[hero-heading]" , { type : "lines, words" , })…" at bounding box center [575, 293] width 571 height 372
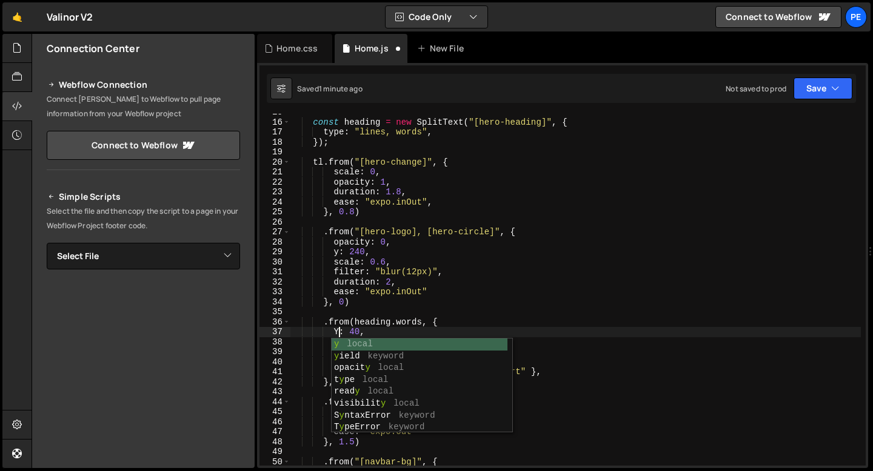
scroll to position [0, 4]
click at [373, 331] on div "const heading = new SplitText ( "[hero-heading]" , { type : "lines, words" , })…" at bounding box center [575, 293] width 571 height 372
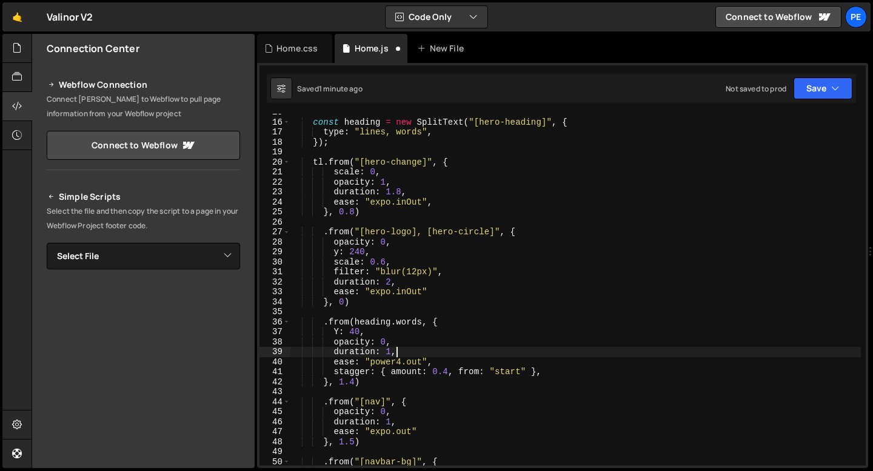
click at [397, 353] on div "const heading = new SplitText ( "[hero-heading]" , { type : "lines, words" , })…" at bounding box center [575, 293] width 571 height 372
click at [353, 332] on div "const heading = new SplitText ( "[hero-heading]" , { type : "lines, words" , })…" at bounding box center [575, 293] width 571 height 372
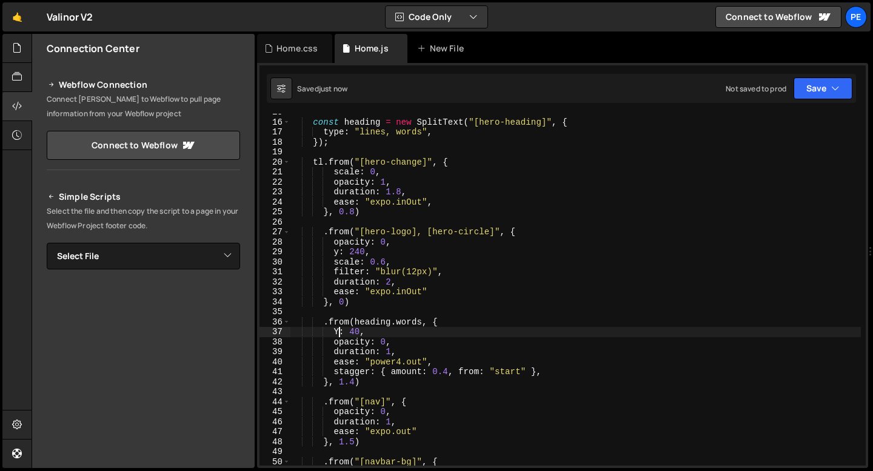
click at [338, 332] on div "const heading = new SplitText ( "[hero-heading]" , { type : "lines, words" , })…" at bounding box center [575, 293] width 571 height 372
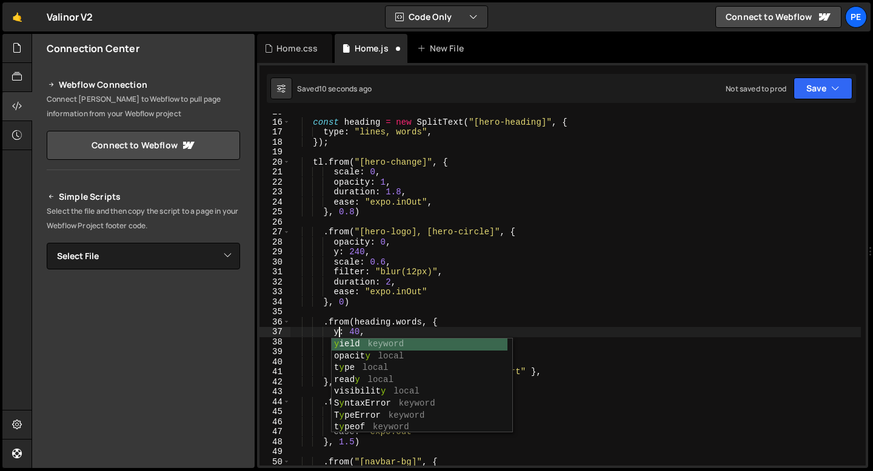
click at [355, 330] on div "const heading = new SplitText ( "[hero-heading]" , { type : "lines, words" , })…" at bounding box center [575, 293] width 571 height 372
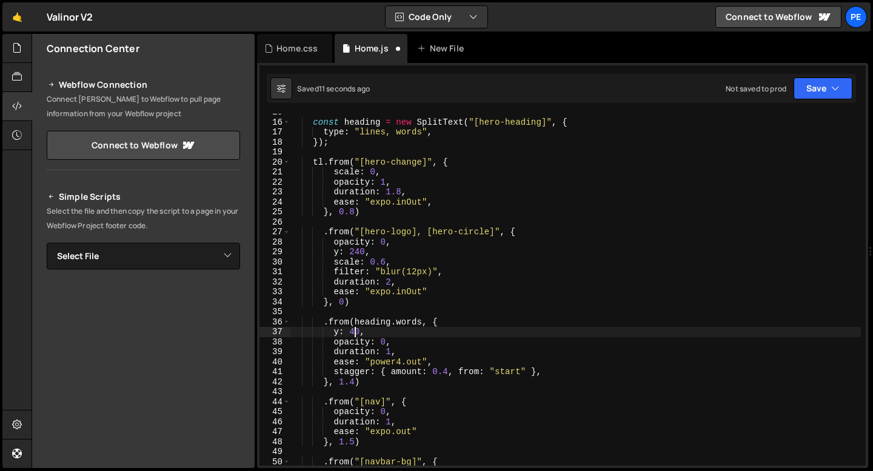
click at [390, 342] on div "const heading = new SplitText ( "[hero-heading]" , { type : "lines, words" , })…" at bounding box center [575, 293] width 571 height 372
type textarea "opacity: 0,"
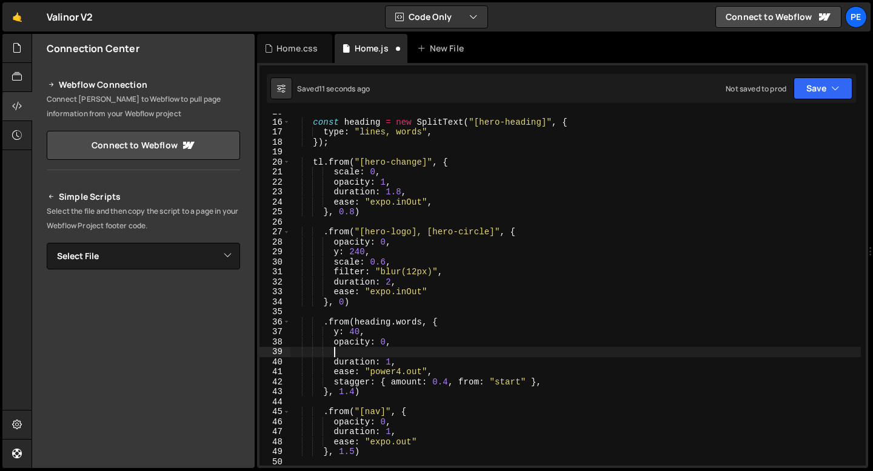
scroll to position [0, 2]
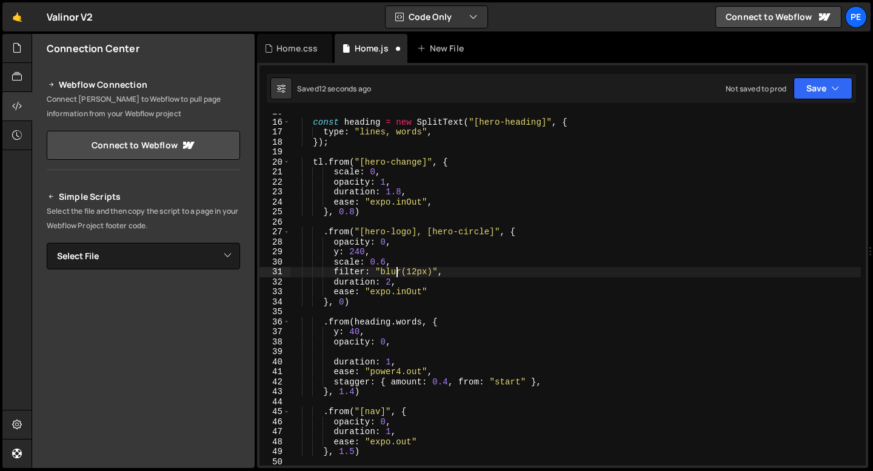
click at [395, 270] on div "const heading = new SplitText ( "[hero-heading]" , { type : "lines, words" , })…" at bounding box center [575, 293] width 571 height 372
type textarea "filter: "blur(12px)", duration: 2,"
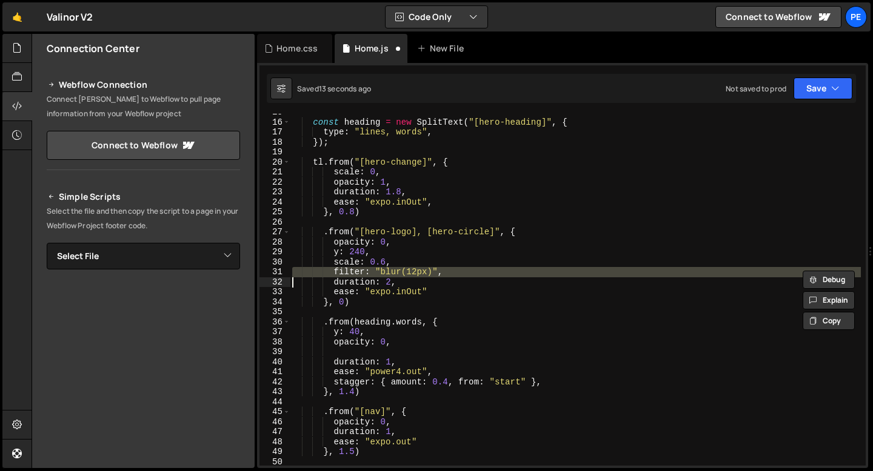
click at [381, 355] on div "const heading = new SplitText ( "[hero-heading]" , { type : "lines, words" , })…" at bounding box center [575, 293] width 571 height 372
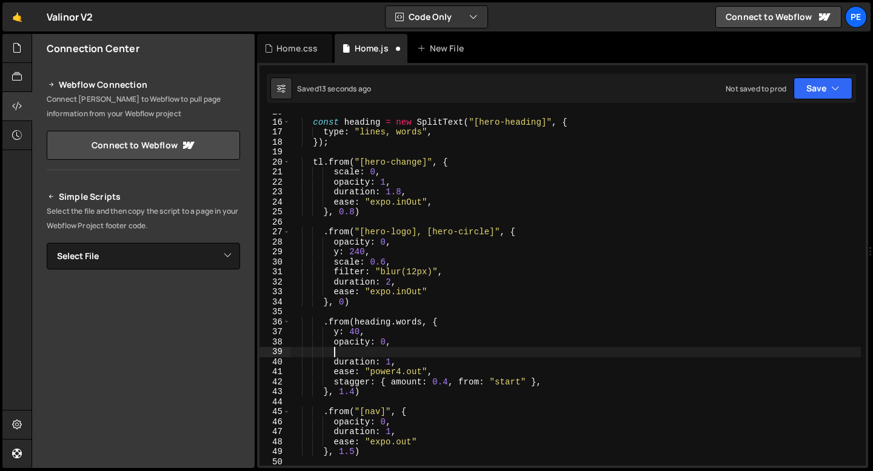
paste textarea
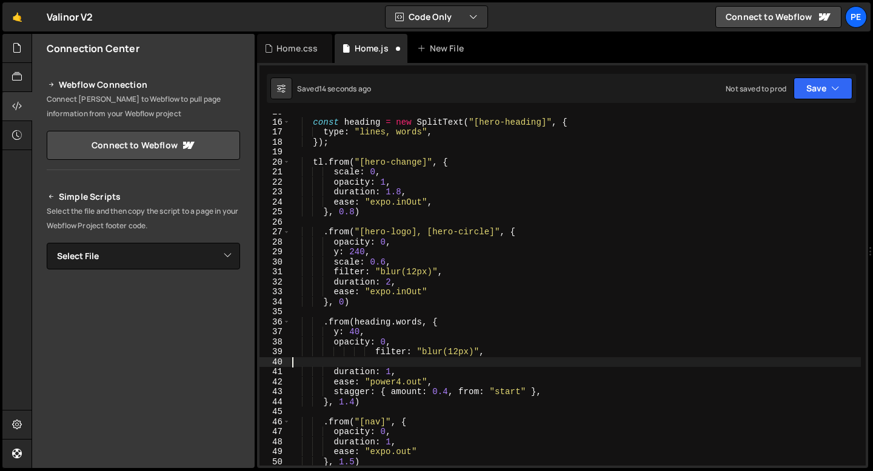
scroll to position [0, 0]
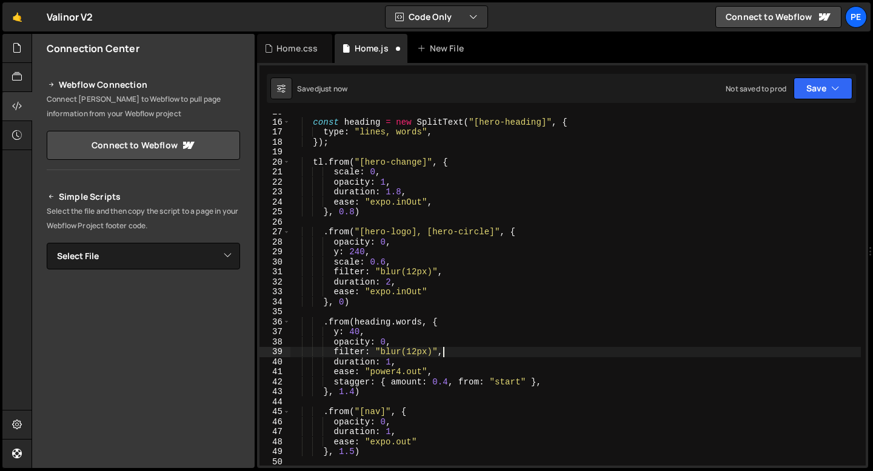
click at [416, 350] on div "const heading = new SplitText ( "[hero-heading]" , { type : "lines, words" , })…" at bounding box center [575, 293] width 571 height 372
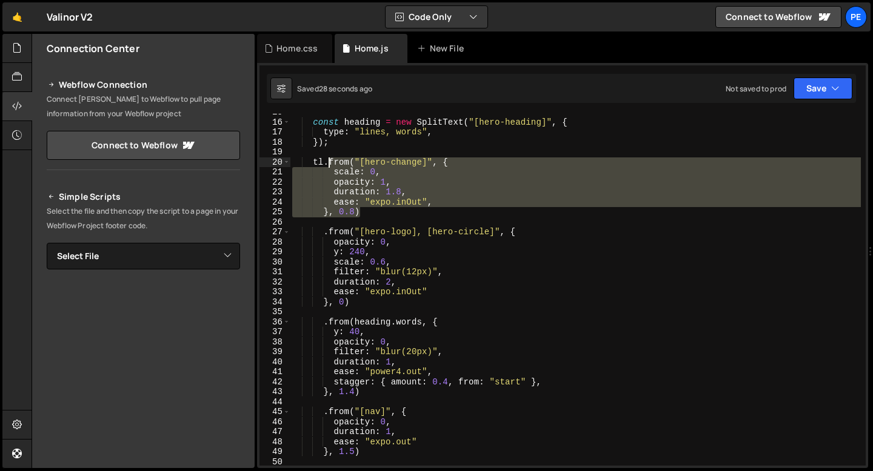
drag, startPoint x: 362, startPoint y: 210, endPoint x: 328, endPoint y: 166, distance: 55.3
click at [328, 166] on div "const heading = new SplitText ( "[hero-heading]" , { type : "lines, words" , })…" at bounding box center [575, 293] width 571 height 372
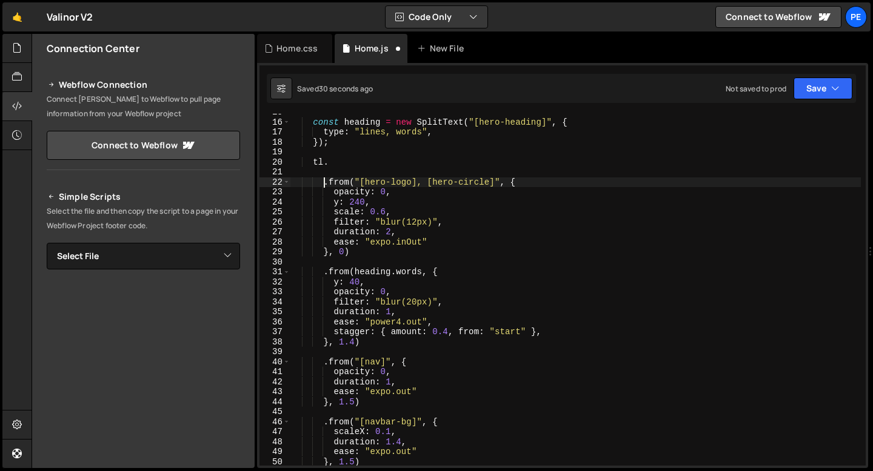
click at [324, 186] on div "const heading = new SplitText ( "[hero-heading]" , { type : "lines, words" , })…" at bounding box center [575, 293] width 571 height 372
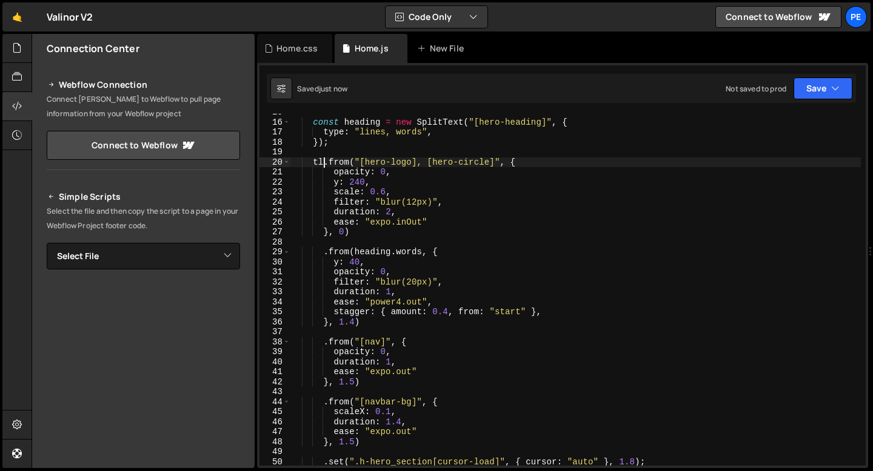
click at [398, 190] on div "const heading = new SplitText ( "[hero-heading]" , { type : "lines, words" , })…" at bounding box center [575, 293] width 571 height 372
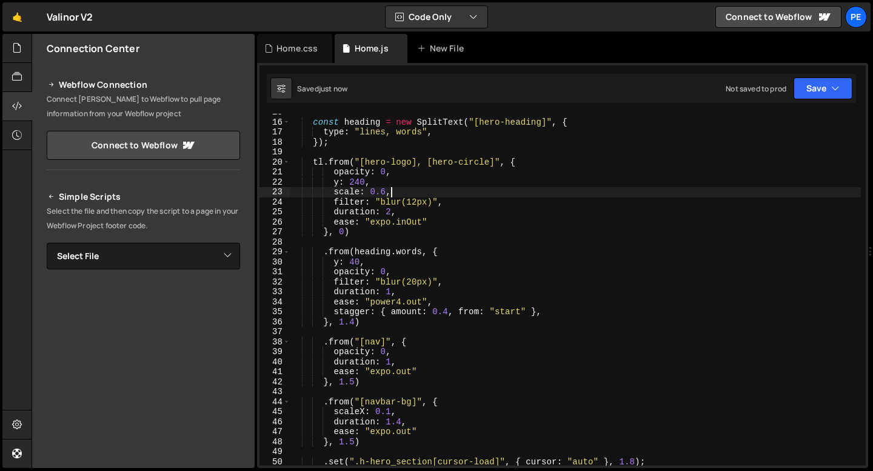
click at [416, 202] on div "const heading = new SplitText ( "[hero-heading]" , { type : "lines, words" , })…" at bounding box center [575, 293] width 571 height 372
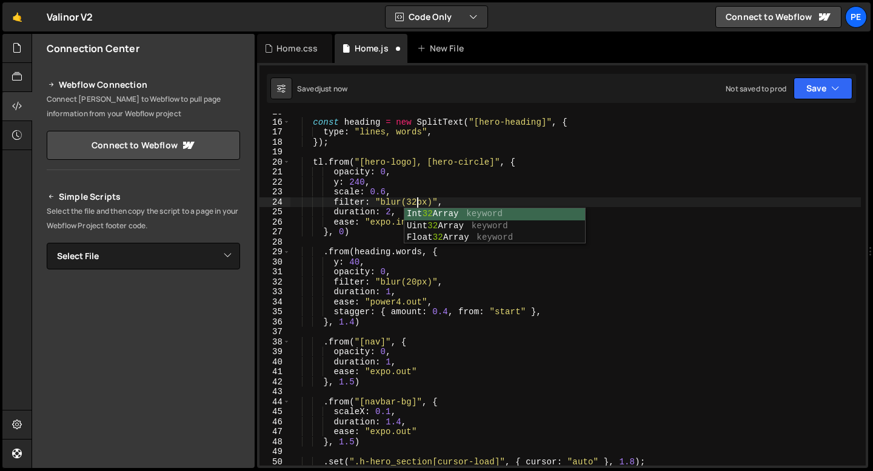
click at [416, 282] on div "const heading = new SplitText ( "[hero-heading]" , { type : "lines, words" , })…" at bounding box center [575, 293] width 571 height 372
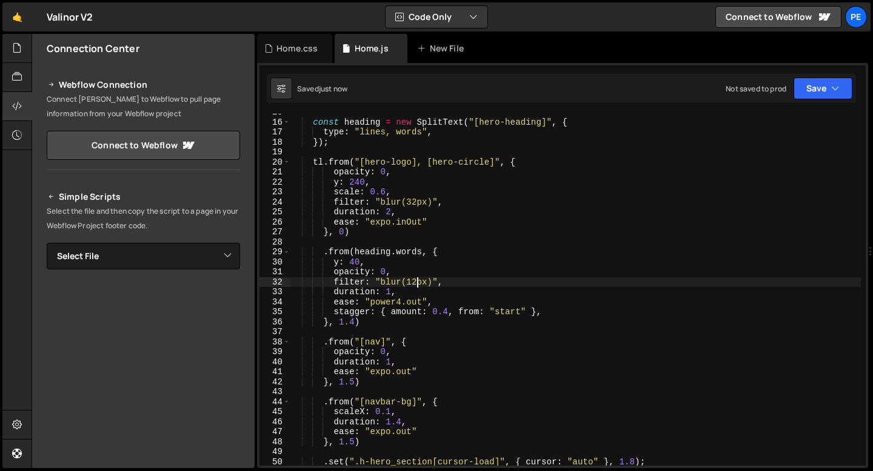
type textarea "filter: "blur(12px)","
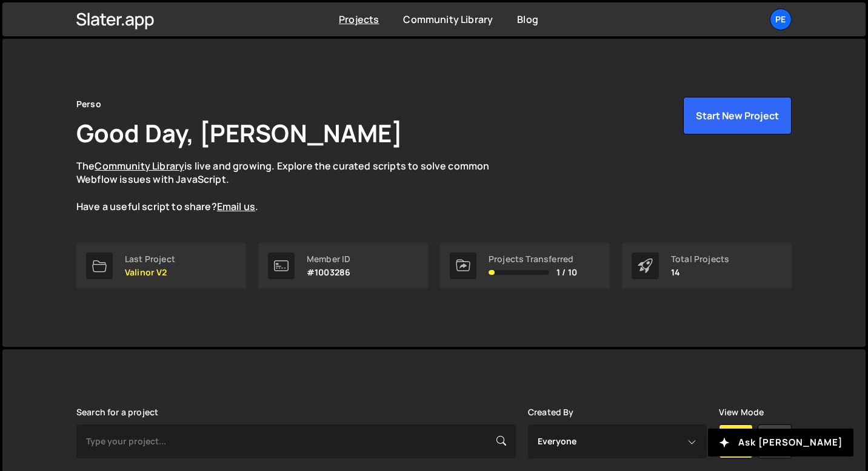
scroll to position [287, 0]
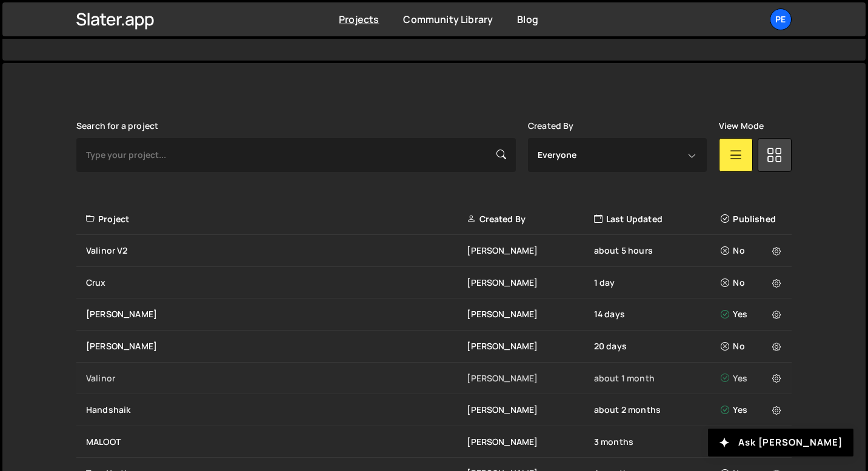
click at [119, 378] on div "Valinor" at bounding box center [276, 379] width 381 height 12
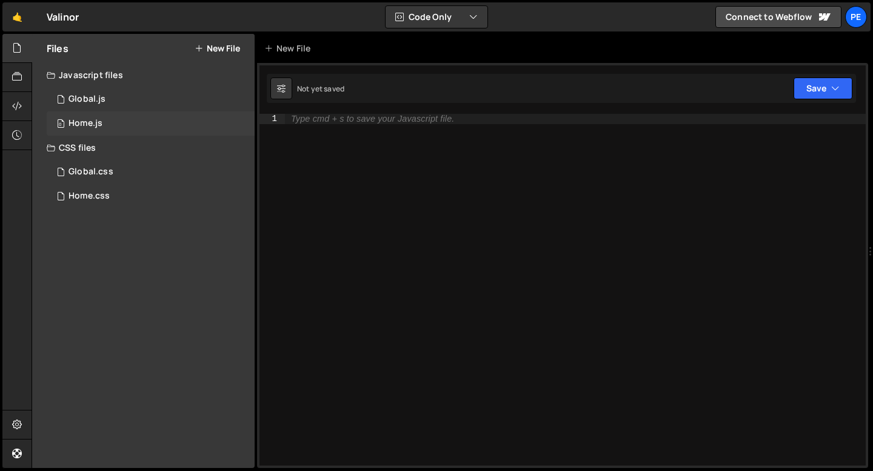
click at [119, 122] on div "0 Home.js 0" at bounding box center [151, 124] width 208 height 24
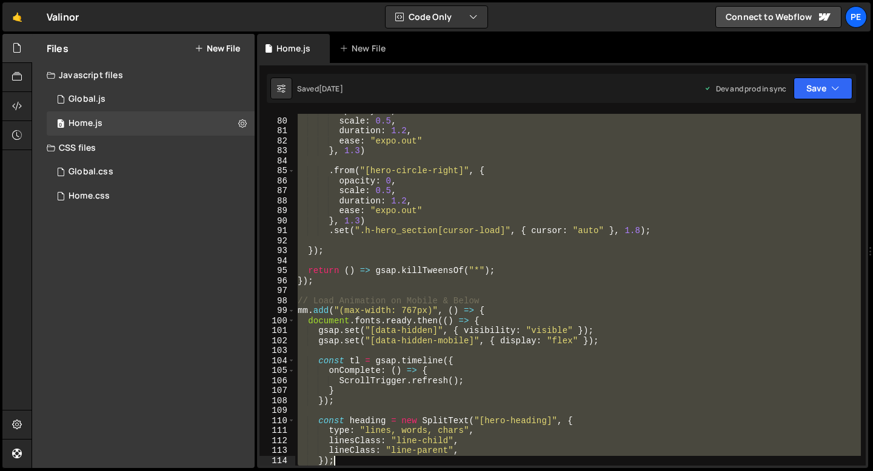
scroll to position [817, 0]
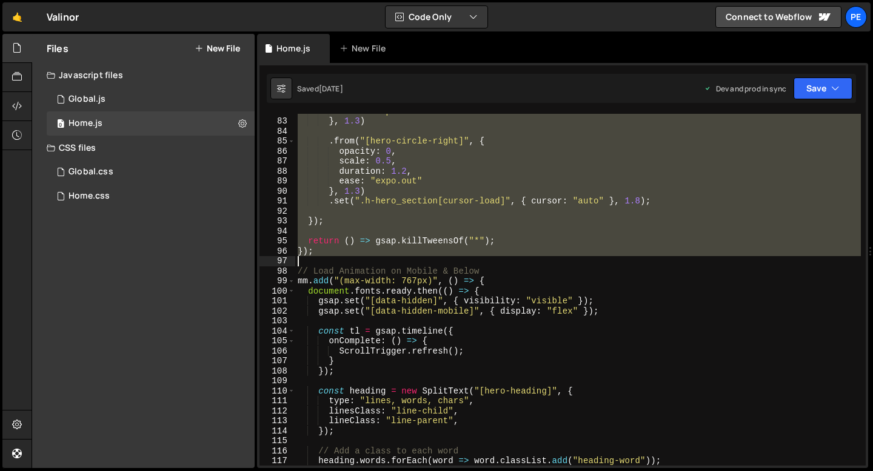
drag, startPoint x: 298, startPoint y: 117, endPoint x: 336, endPoint y: 256, distance: 144.5
click at [336, 256] on div "ease : "expo.out" } , 1.3 ) . from ( "[hero-circle-right]" , { opacity : 0 , sc…" at bounding box center [577, 292] width 565 height 372
type textarea "});"
